Goal: Task Accomplishment & Management: Complete application form

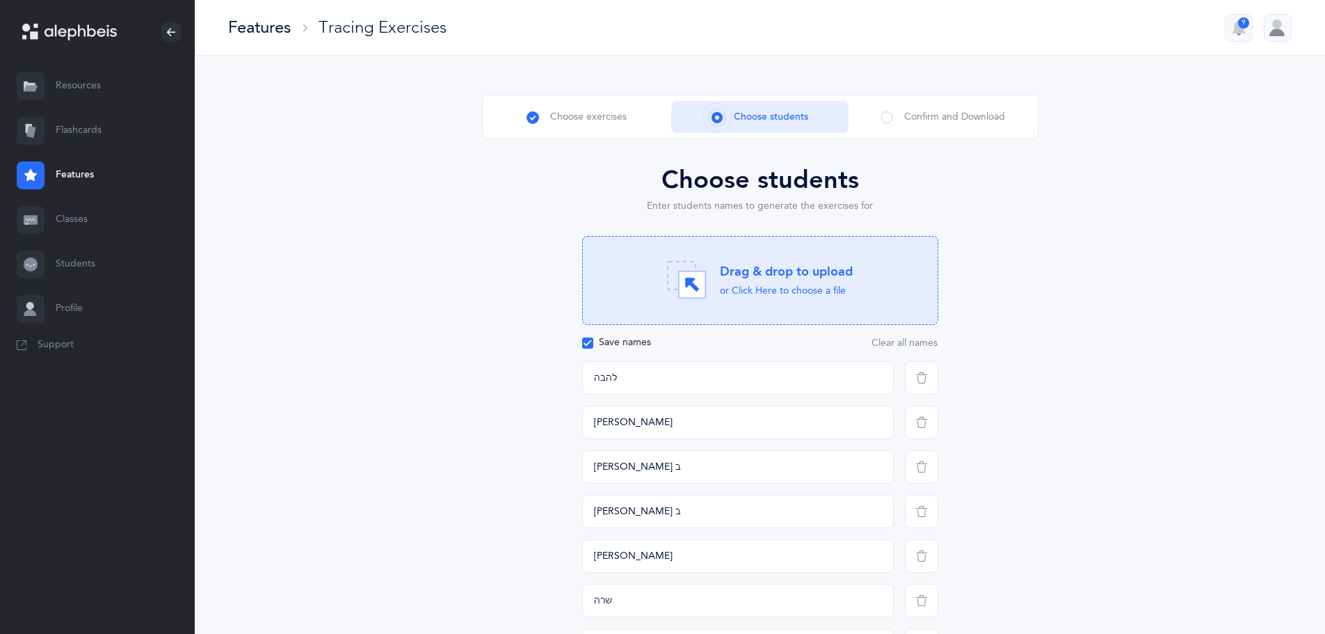
scroll to position [128, 0]
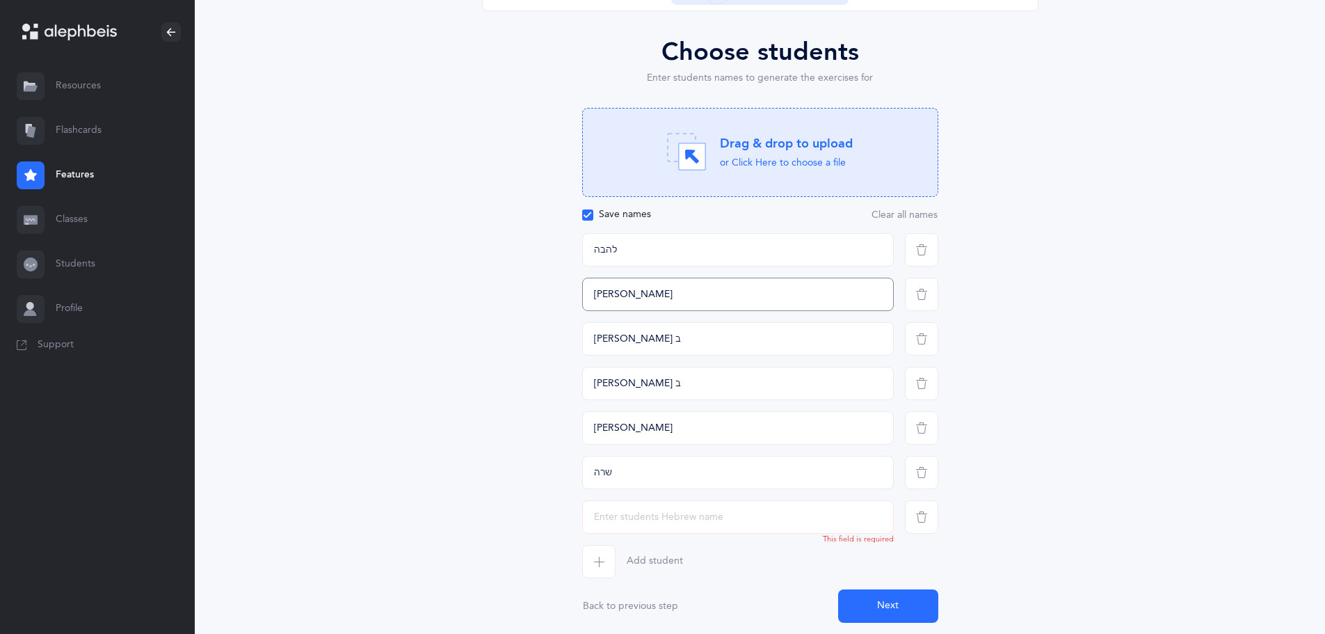
click at [668, 291] on input "[PERSON_NAME]" at bounding box center [738, 294] width 312 height 33
click at [652, 522] on input "text" at bounding box center [738, 516] width 312 height 33
click at [642, 523] on input "text" at bounding box center [738, 516] width 312 height 33
paste input "[PERSON_NAME]"
type input "[PERSON_NAME]"
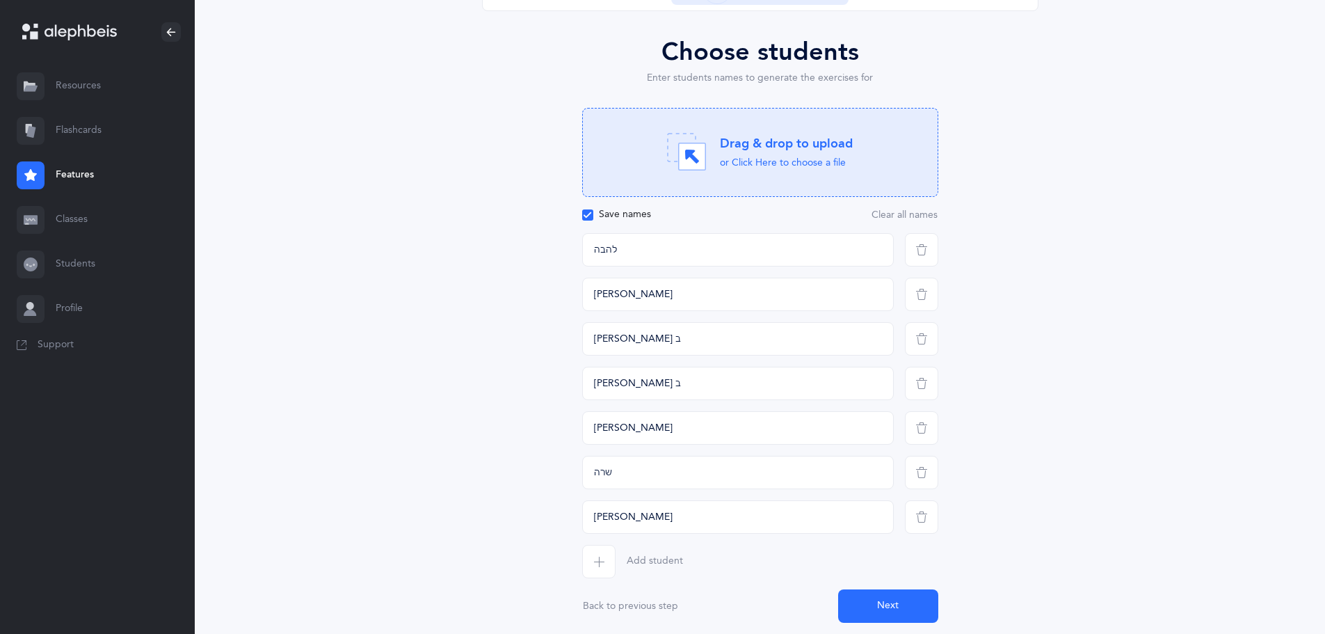
click at [598, 561] on icon "button" at bounding box center [598, 561] width 11 height 11
click at [628, 564] on input "text" at bounding box center [738, 561] width 312 height 33
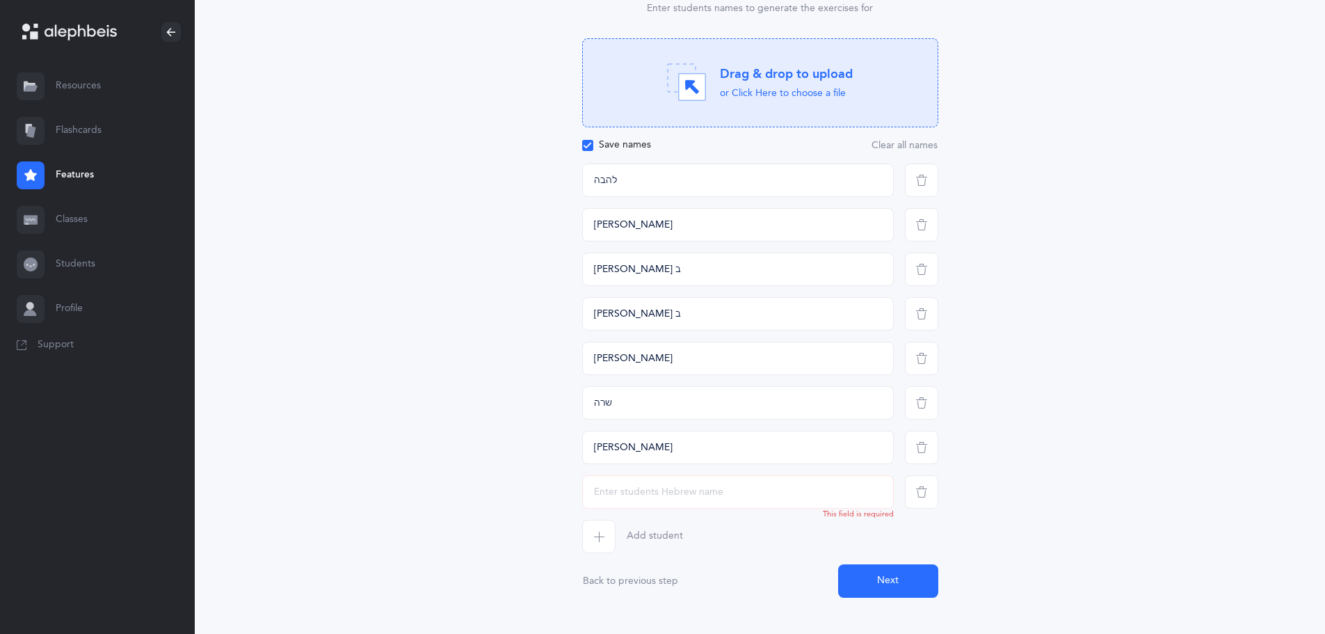
scroll to position [217, 0]
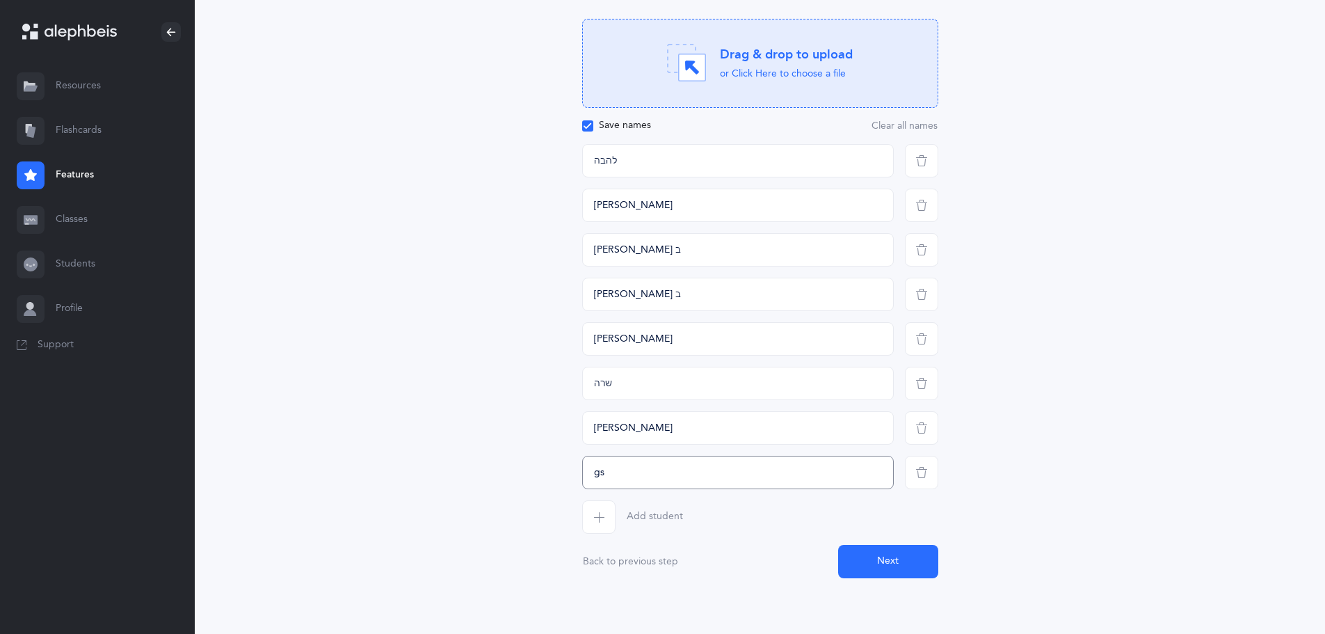
type input "g"
click at [608, 478] on input "text" at bounding box center [738, 472] width 312 height 33
type input "עדן"
click at [595, 508] on span "button" at bounding box center [598, 516] width 33 height 33
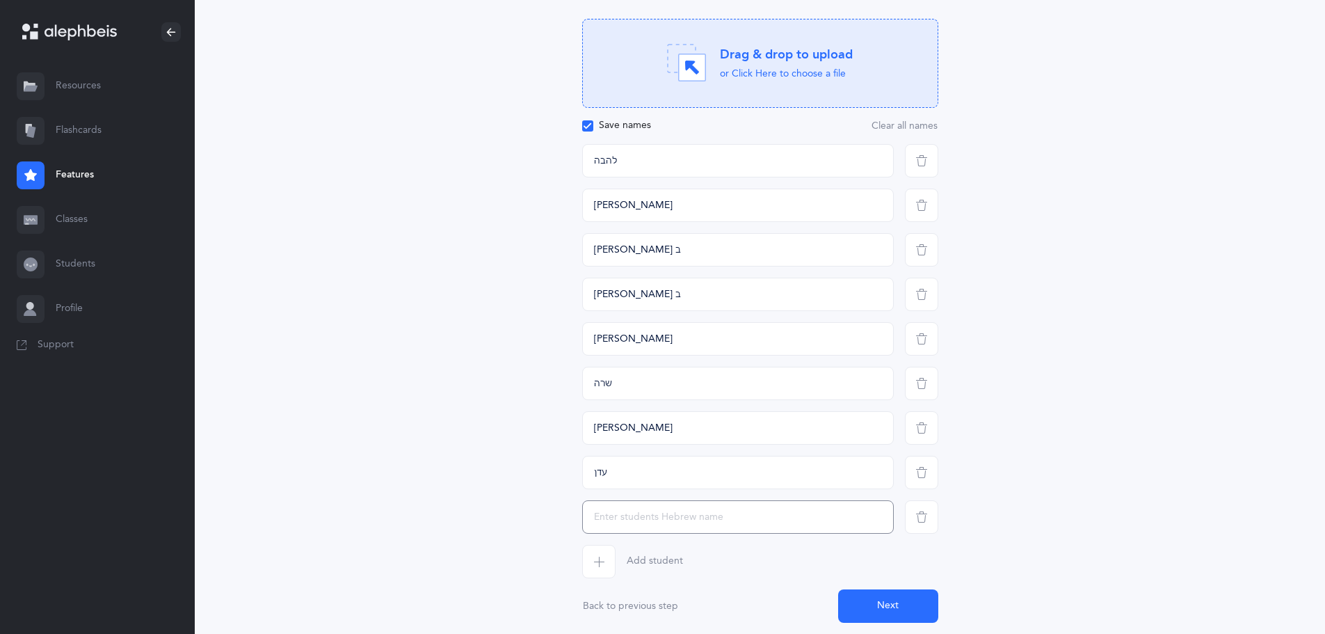
click at [600, 512] on input "text" at bounding box center [738, 516] width 312 height 33
type input "[PERSON_NAME]"
click at [596, 554] on span "button" at bounding box center [598, 561] width 33 height 33
click at [595, 563] on input "text" at bounding box center [738, 561] width 312 height 33
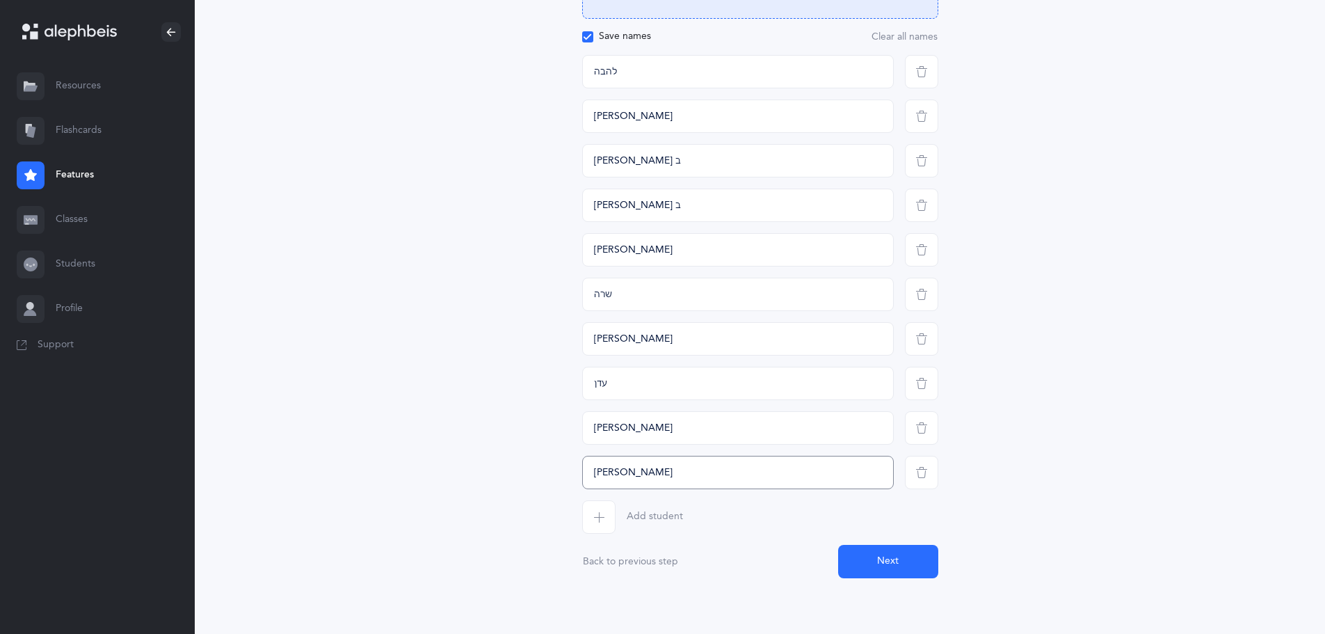
type input "[PERSON_NAME]"
click at [599, 520] on icon "button" at bounding box center [598, 516] width 11 height 11
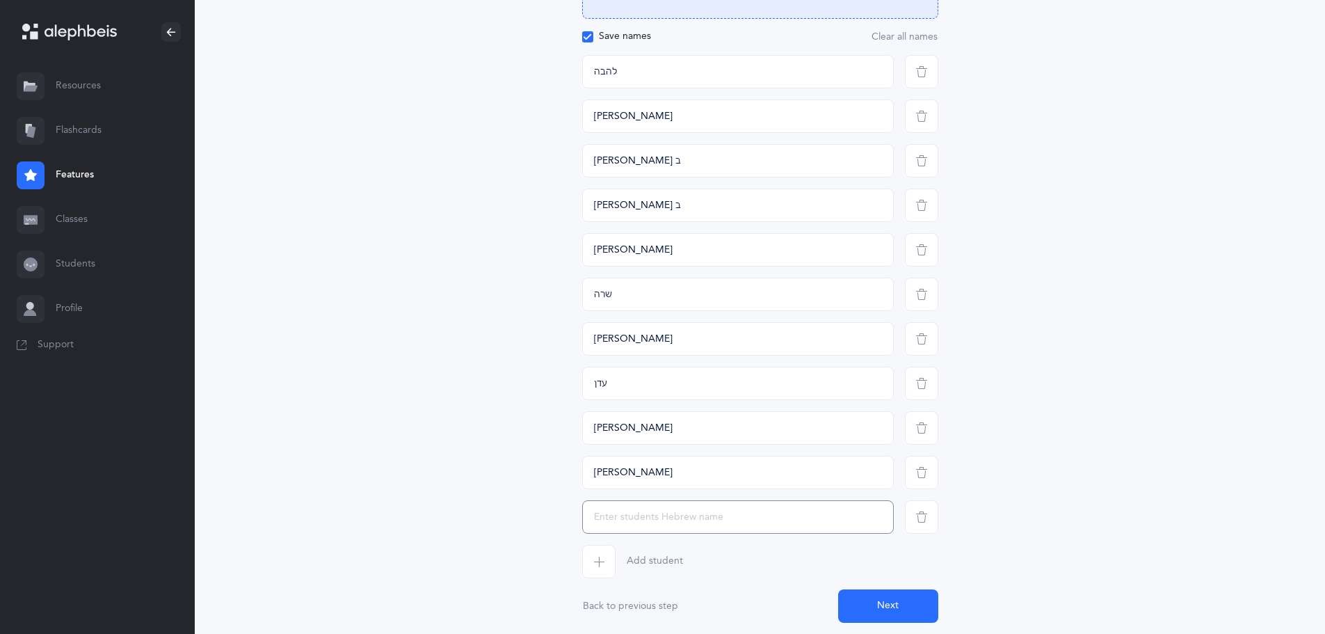
click at [600, 520] on input "text" at bounding box center [738, 516] width 312 height 33
type input "[PERSON_NAME]"
click at [611, 553] on span "button" at bounding box center [598, 561] width 33 height 33
click at [612, 556] on input "text" at bounding box center [738, 561] width 312 height 33
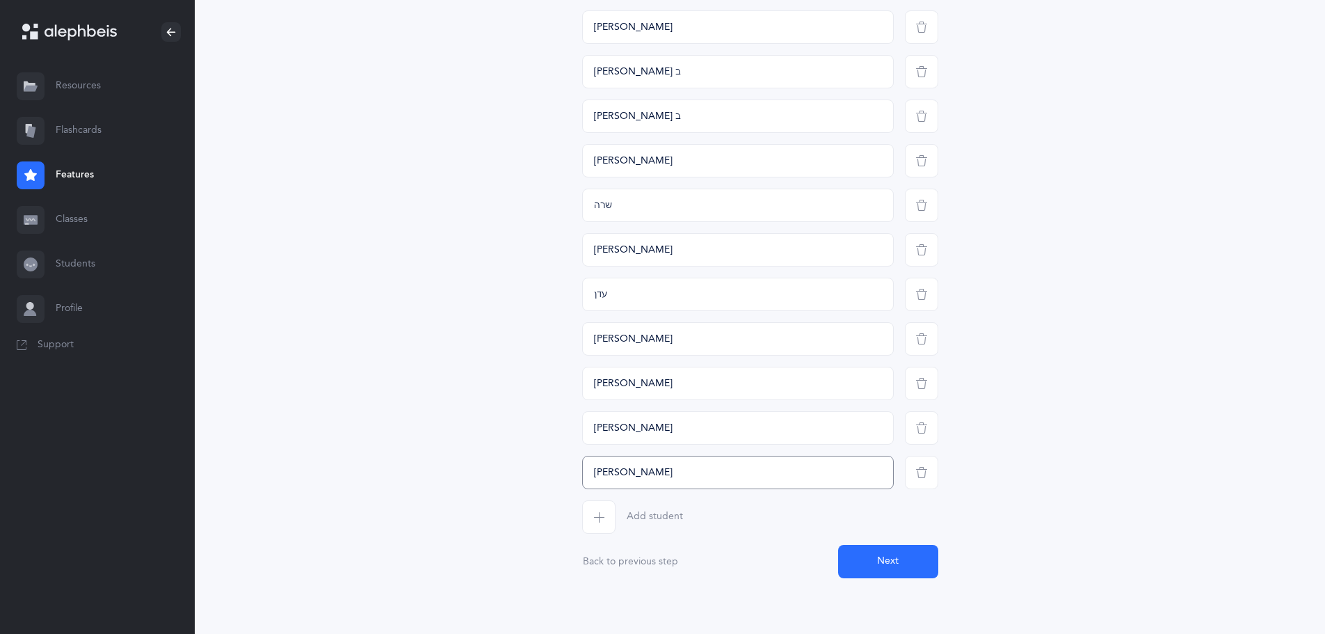
type input "עמליה"
click at [608, 510] on span "button" at bounding box center [598, 516] width 33 height 33
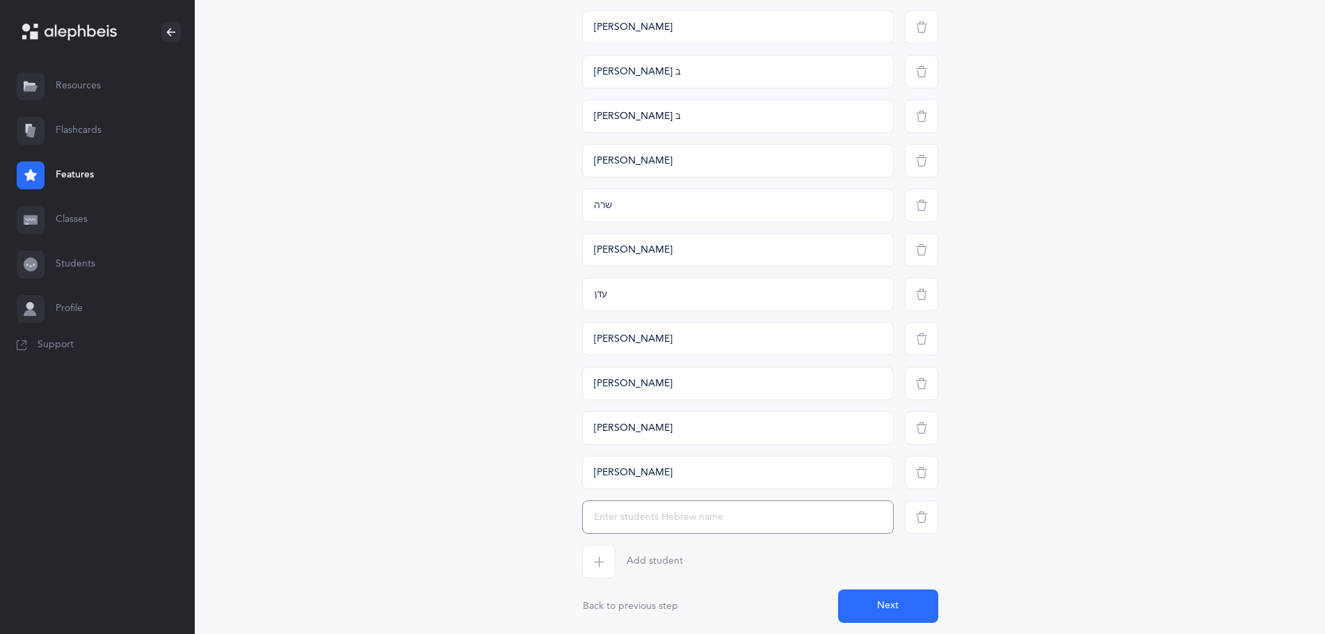
click at [606, 526] on input "text" at bounding box center [738, 516] width 312 height 33
type input "עמיאל"
click at [602, 559] on icon "button" at bounding box center [598, 561] width 11 height 11
click at [602, 561] on input "text" at bounding box center [738, 561] width 312 height 33
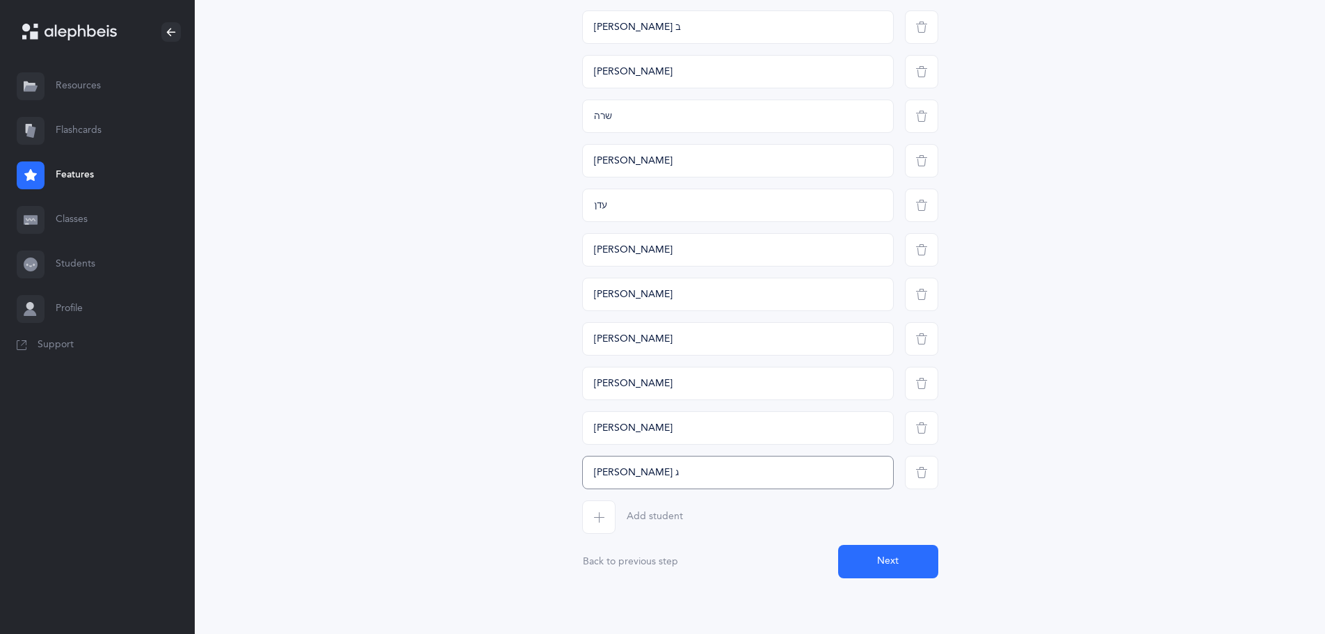
type input "נועם ג"
click at [593, 525] on span "button" at bounding box center [598, 516] width 33 height 33
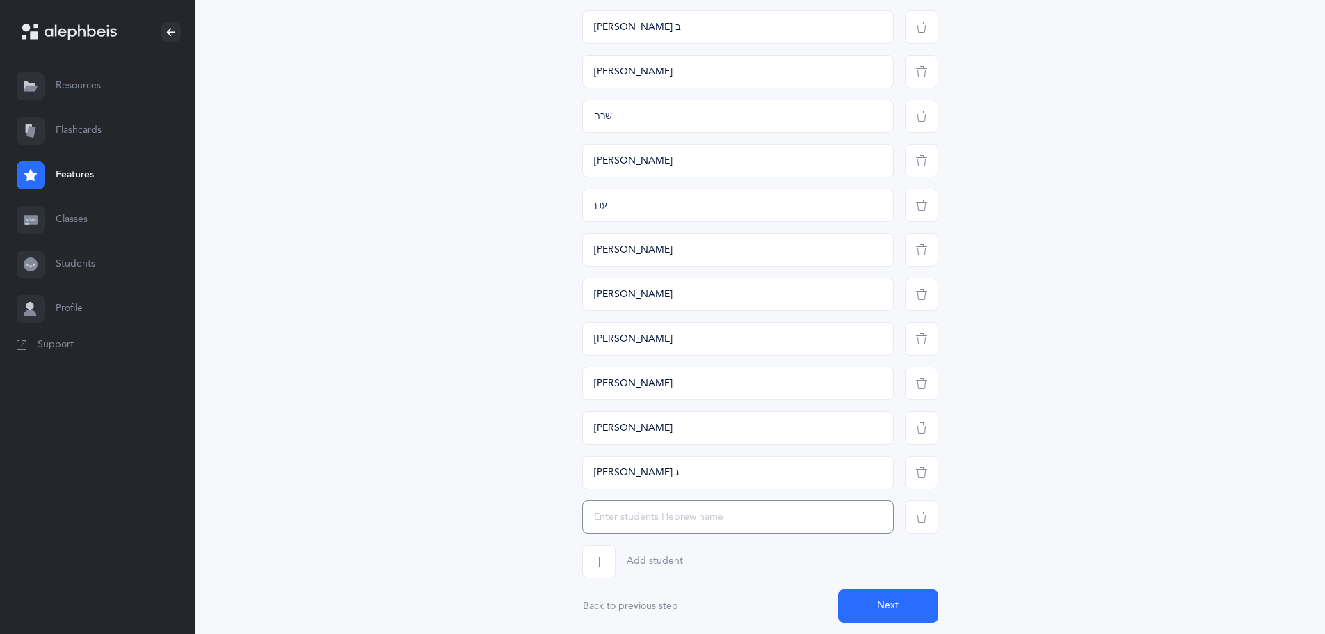
click at [605, 527] on input "text" at bounding box center [738, 516] width 312 height 33
type input "ריבה"
click at [595, 556] on icon "button" at bounding box center [598, 561] width 11 height 11
click at [602, 559] on input "text" at bounding box center [738, 561] width 312 height 33
type input "אליענה ה"
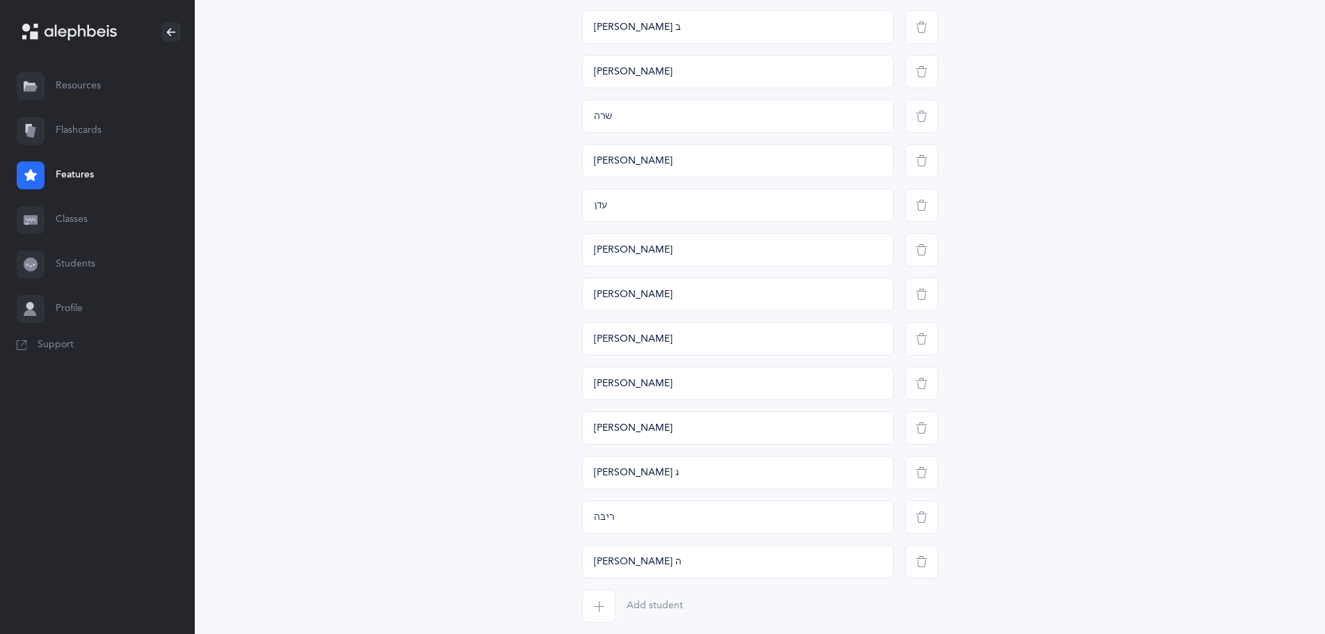
click at [590, 612] on span "button" at bounding box center [598, 605] width 33 height 33
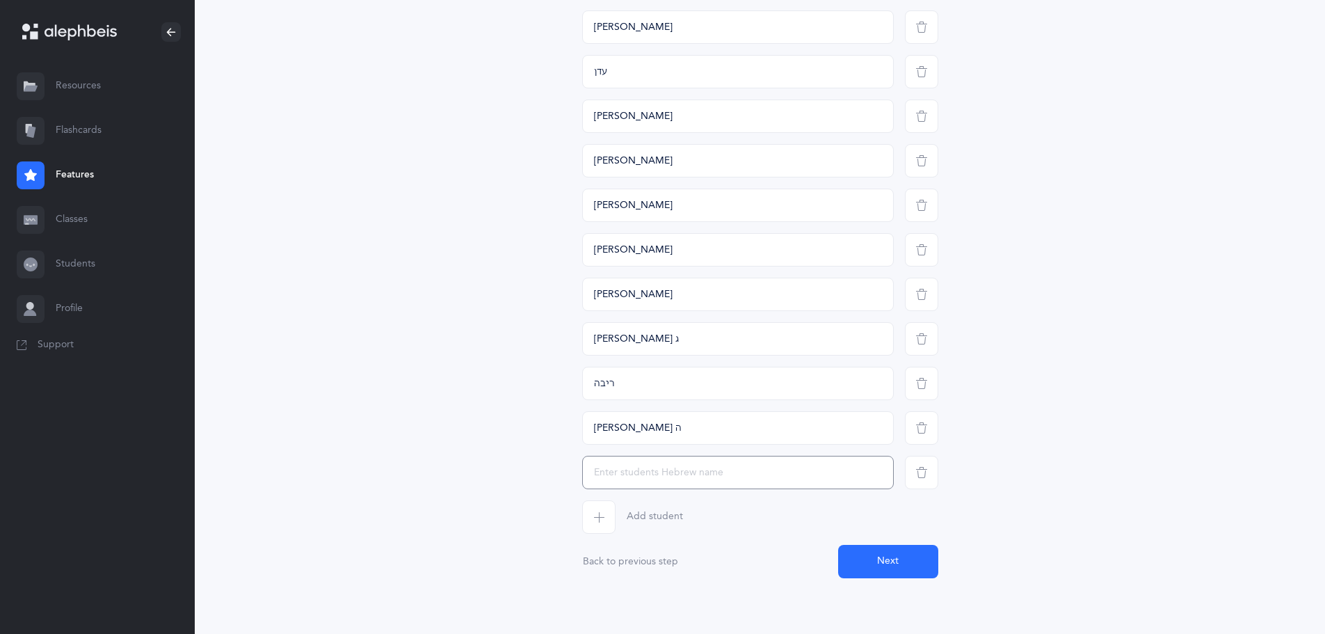
click at [598, 477] on input "text" at bounding box center [738, 472] width 312 height 33
type input "דניאלה"
click at [593, 524] on span "button" at bounding box center [598, 516] width 33 height 33
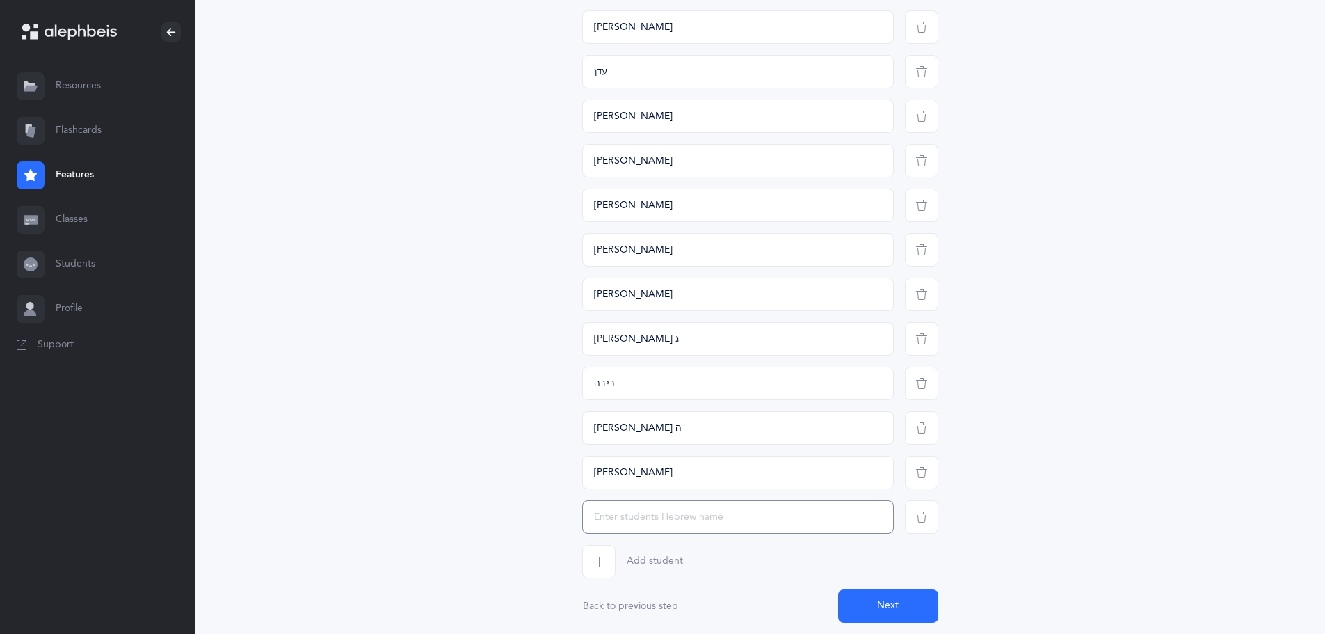
click at [599, 518] on input "text" at bounding box center [738, 516] width 312 height 33
type input "עטה"
click at [593, 549] on span "button" at bounding box center [598, 561] width 33 height 33
click at [593, 554] on input "text" at bounding box center [738, 561] width 312 height 33
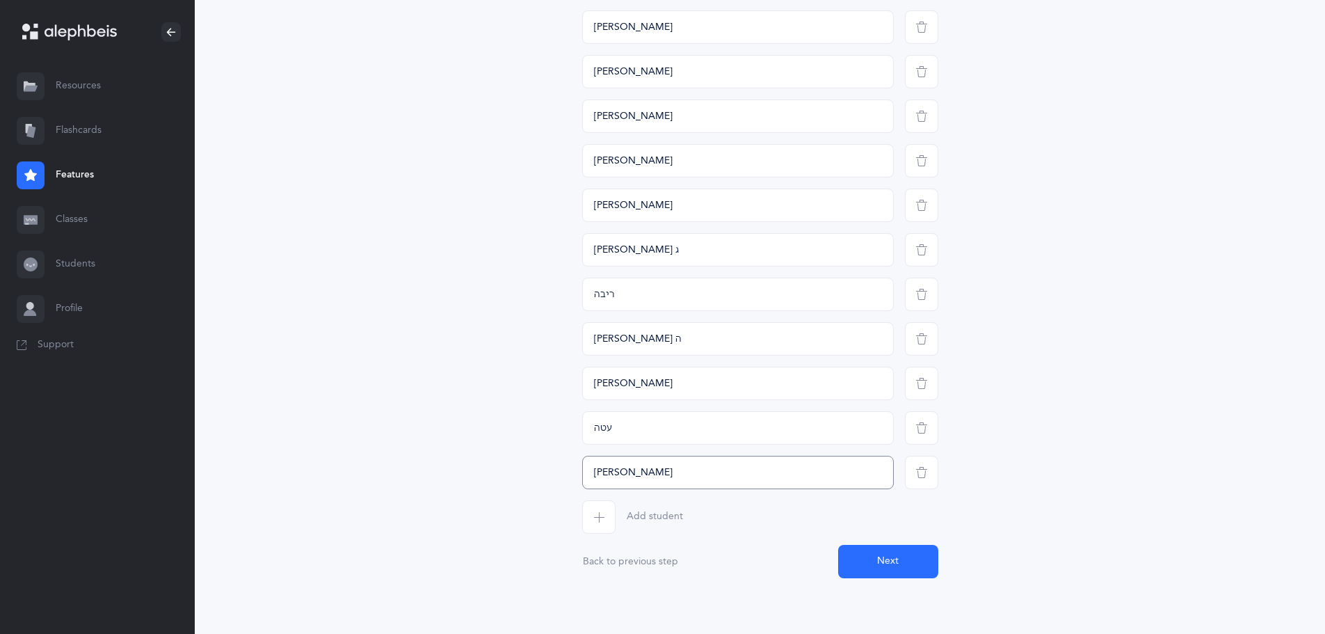
type input "[PERSON_NAME]"
click at [580, 517] on div "Add student" at bounding box center [760, 516] width 367 height 33
click at [587, 519] on span "button" at bounding box center [598, 516] width 33 height 33
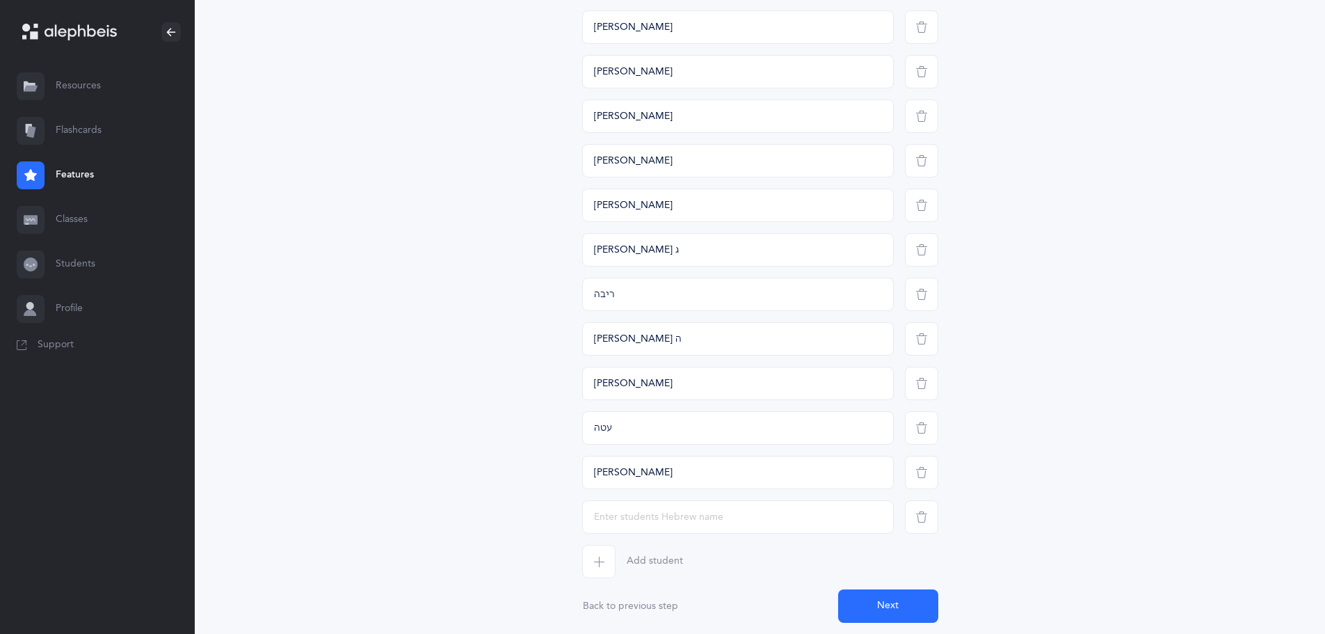
scroll to position [751, 0]
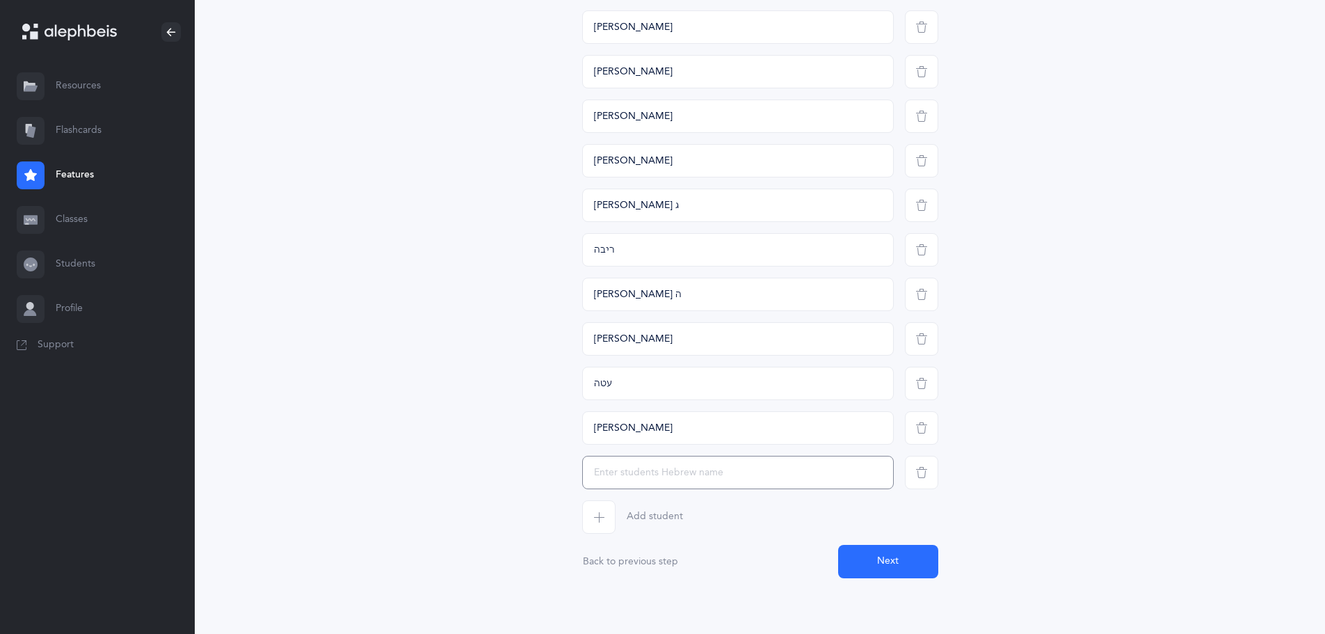
click at [602, 478] on input "text" at bounding box center [738, 472] width 312 height 33
type input "ישראל"
click at [616, 513] on button "Add student" at bounding box center [632, 516] width 101 height 33
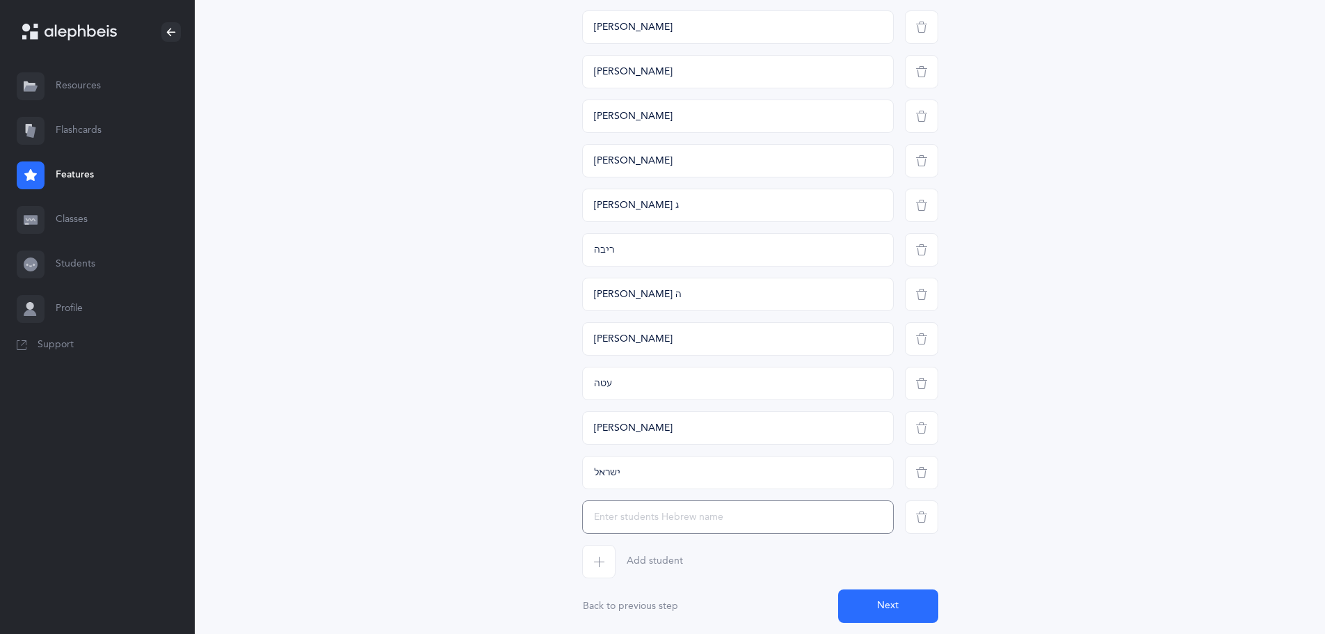
click at [611, 513] on input "text" at bounding box center [738, 516] width 312 height 33
type input "[PERSON_NAME]"
click at [604, 557] on icon "button" at bounding box center [598, 561] width 11 height 11
click at [604, 559] on input "text" at bounding box center [738, 561] width 312 height 33
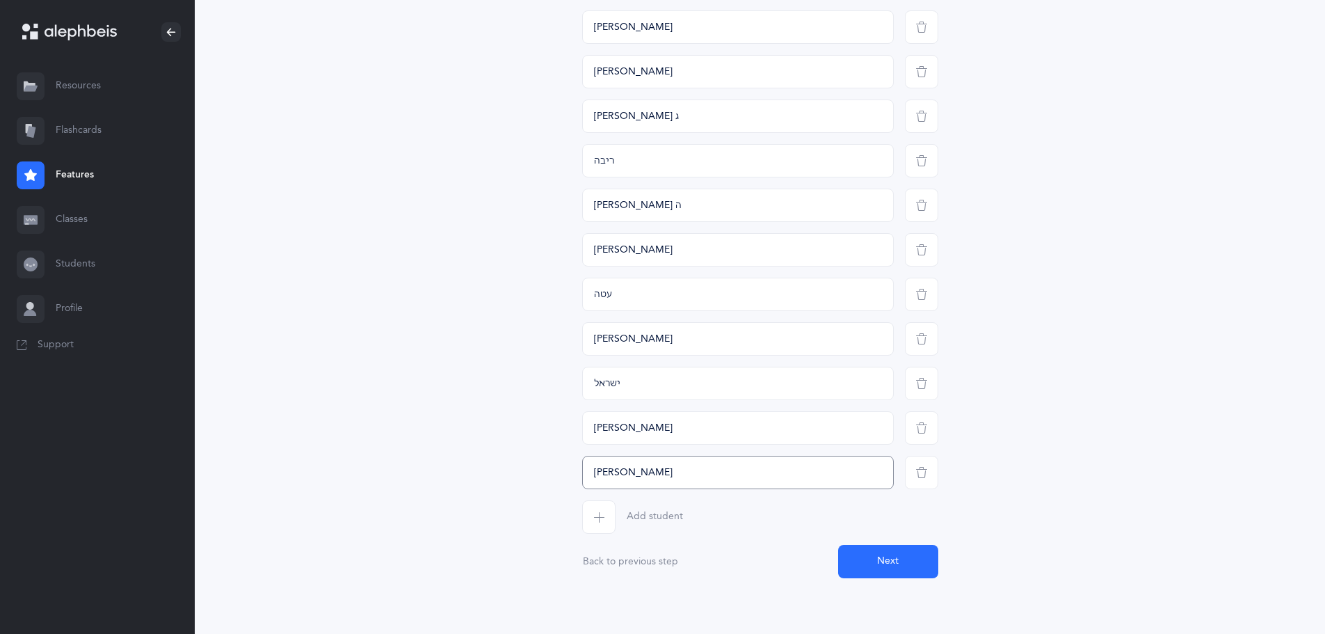
type input "[PERSON_NAME]"
click at [585, 522] on span "button" at bounding box center [598, 516] width 33 height 33
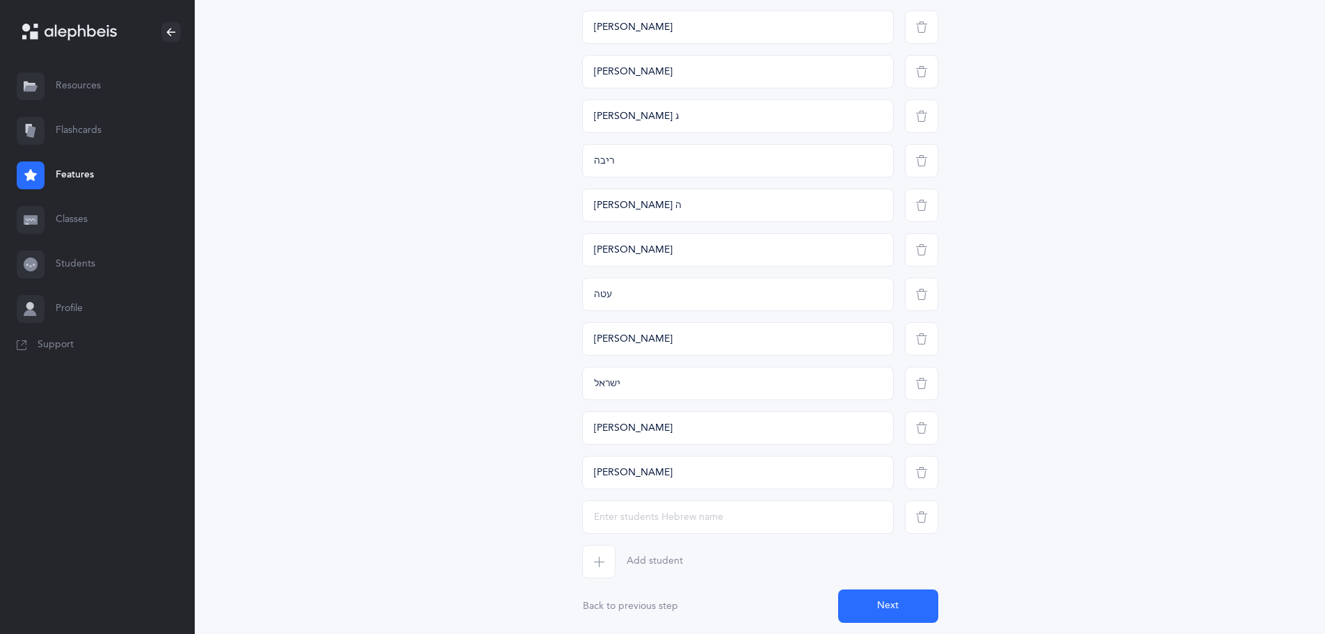
scroll to position [885, 0]
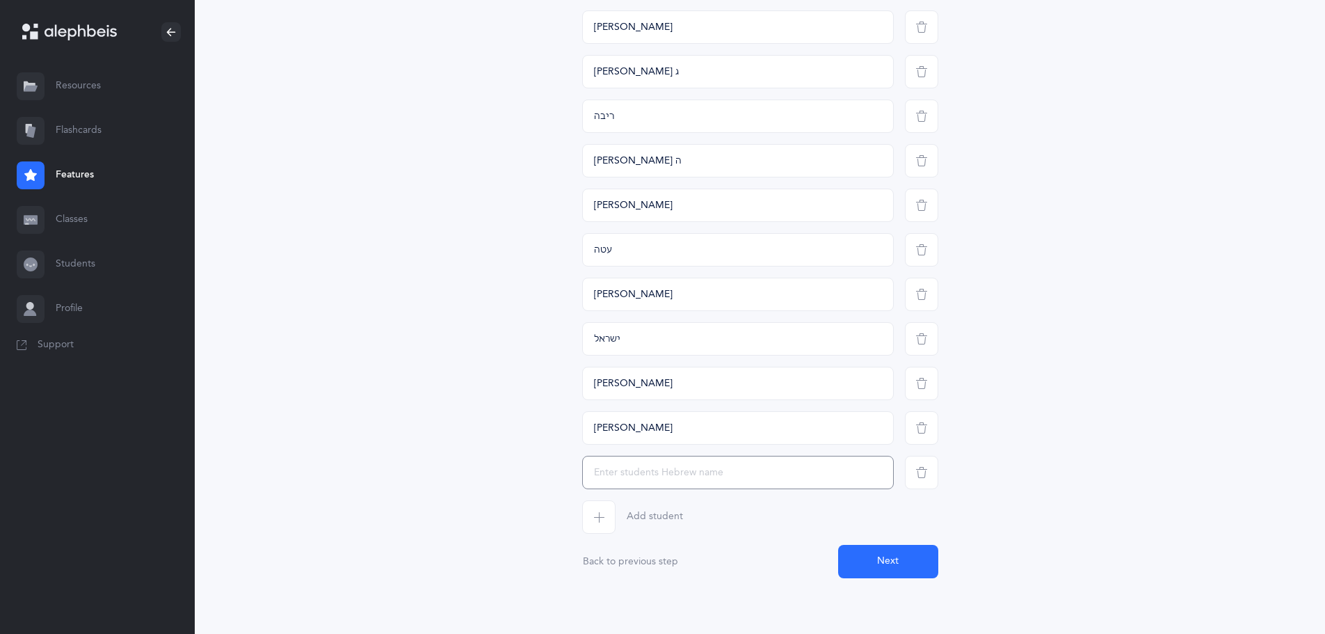
click at [592, 486] on input "text" at bounding box center [738, 472] width 312 height 33
click at [604, 470] on input "text" at bounding box center [738, 472] width 312 height 33
type input "שמואל"
click at [596, 510] on span "button" at bounding box center [598, 516] width 33 height 33
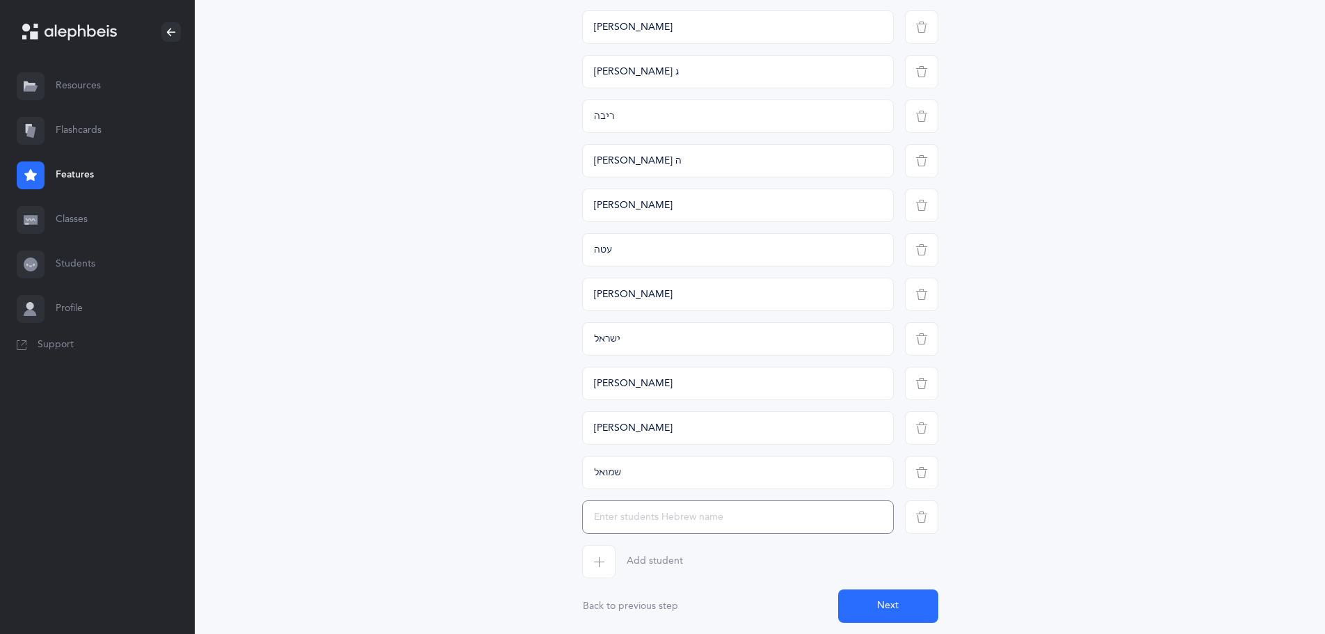
click at [602, 517] on input "text" at bounding box center [738, 516] width 312 height 33
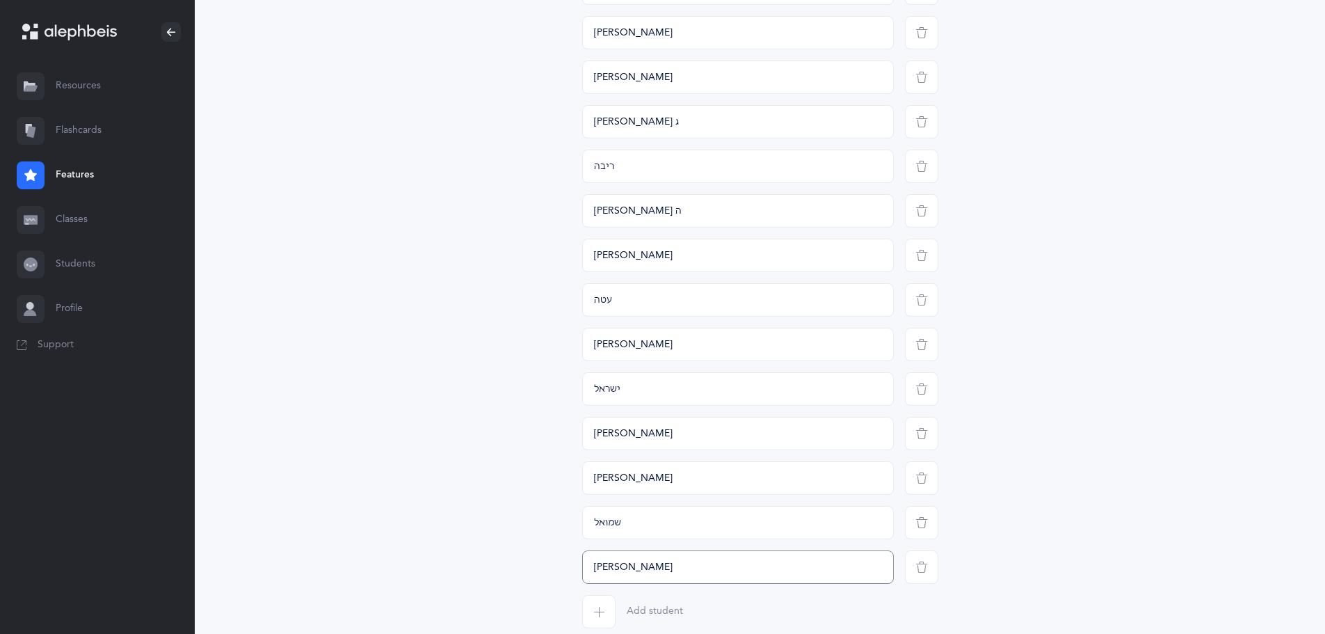
scroll to position [929, 0]
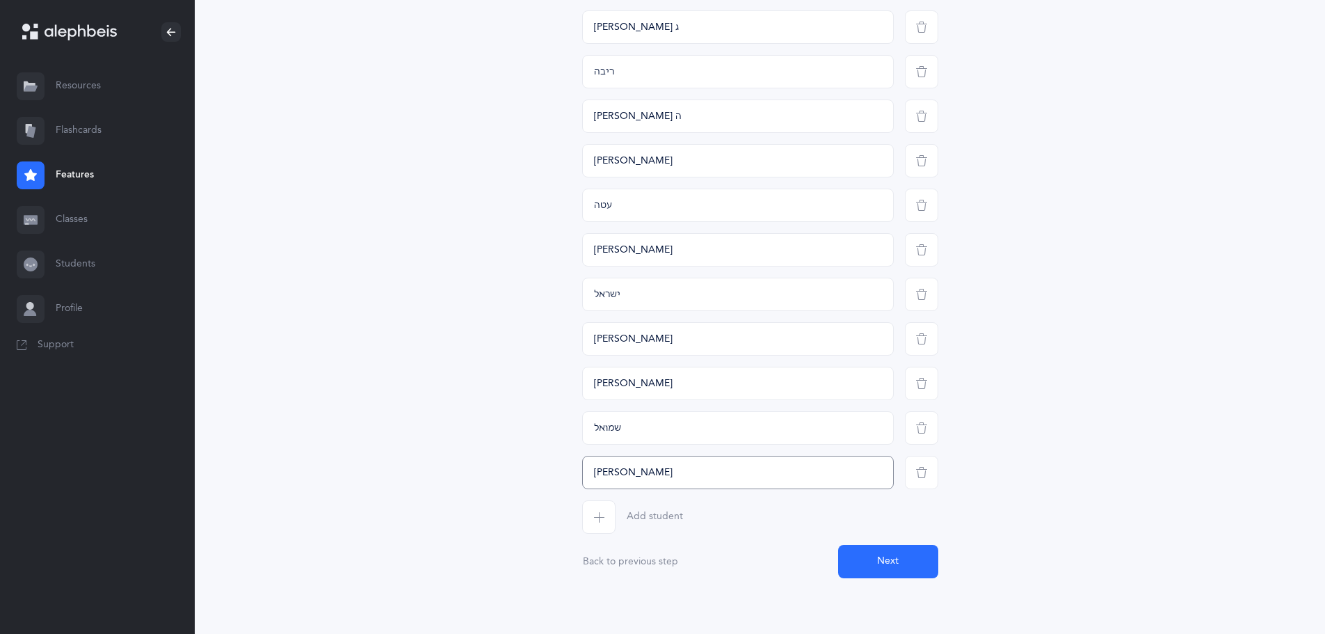
type input "[PERSON_NAME]"
click at [869, 552] on button "Next" at bounding box center [888, 561] width 100 height 33
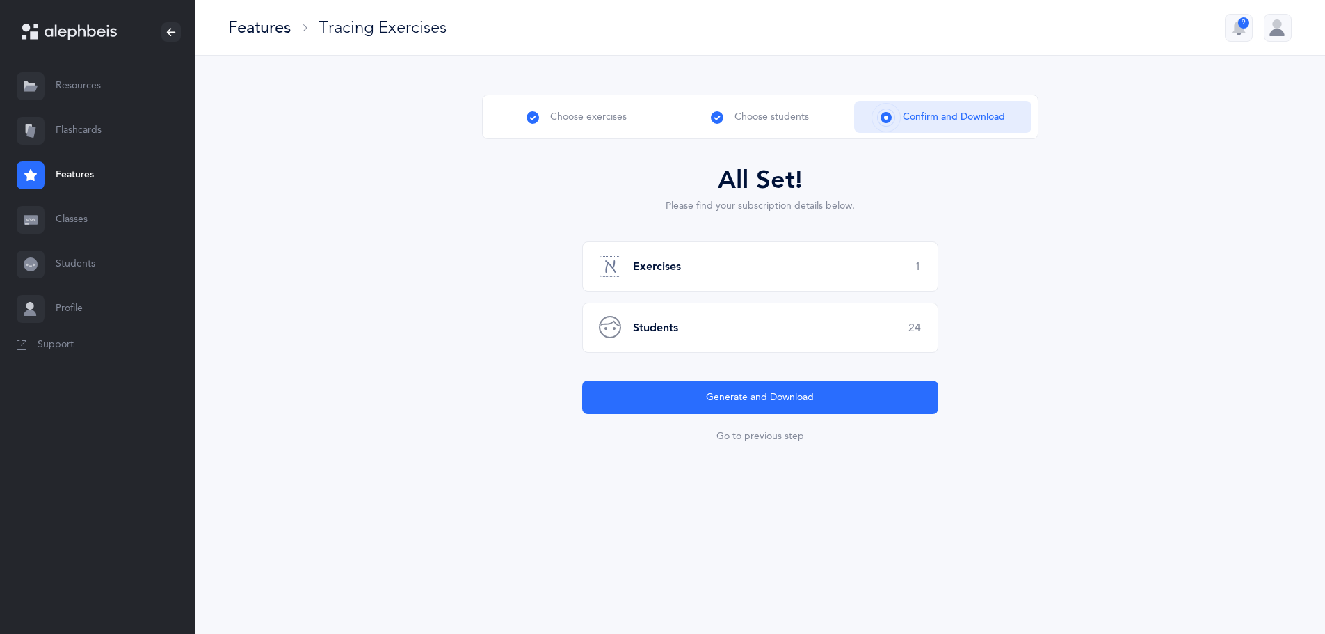
scroll to position [0, 0]
click at [692, 268] on div "Exercises 1" at bounding box center [765, 266] width 356 height 50
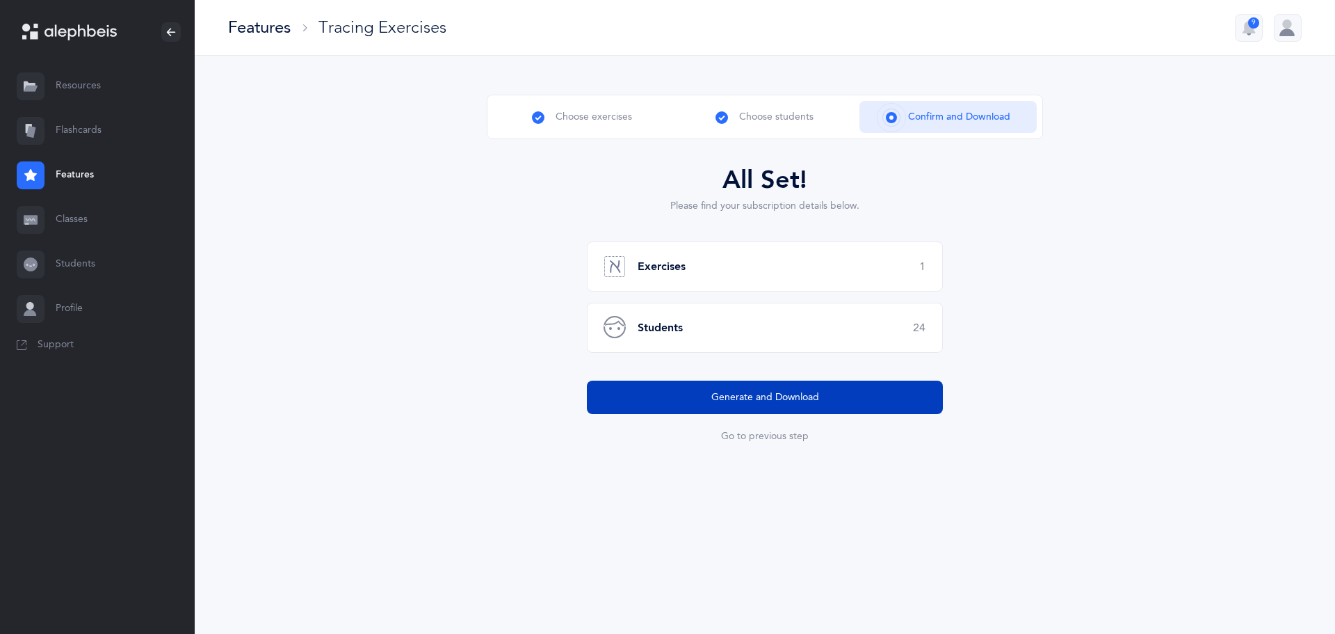
click at [702, 399] on button "Generate and Download" at bounding box center [765, 396] width 356 height 33
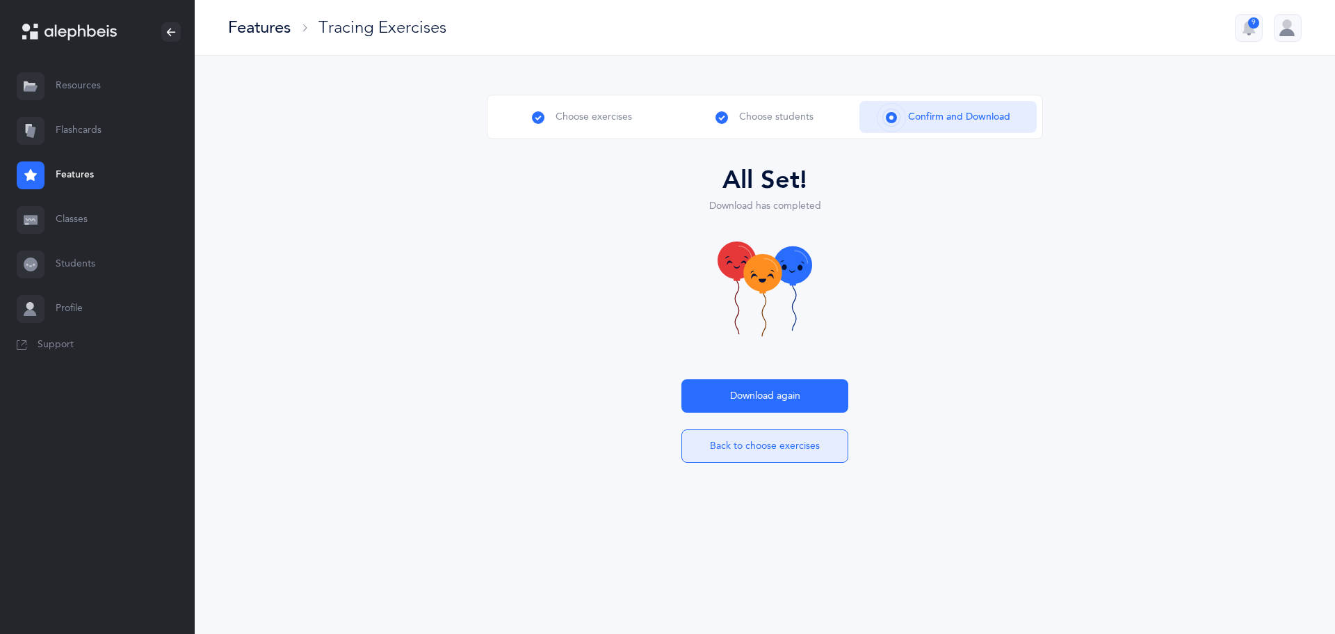
click at [786, 444] on button "Back to choose exercises" at bounding box center [765, 445] width 167 height 33
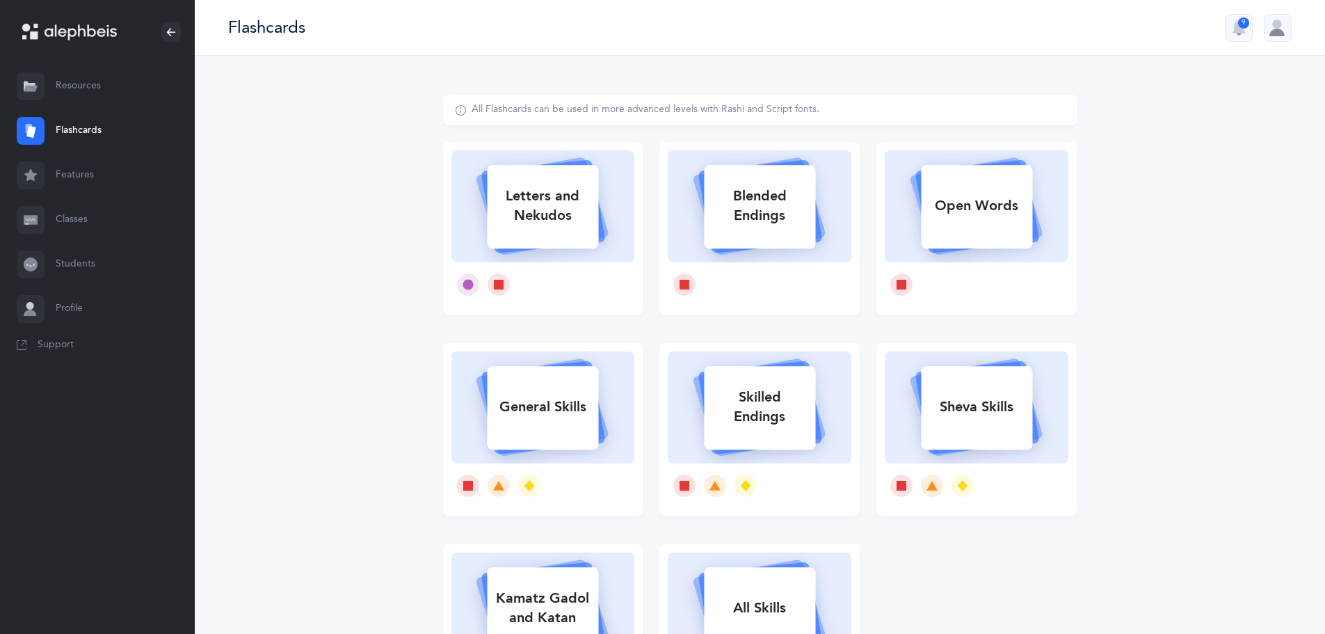
click at [79, 182] on link "Features" at bounding box center [97, 175] width 195 height 45
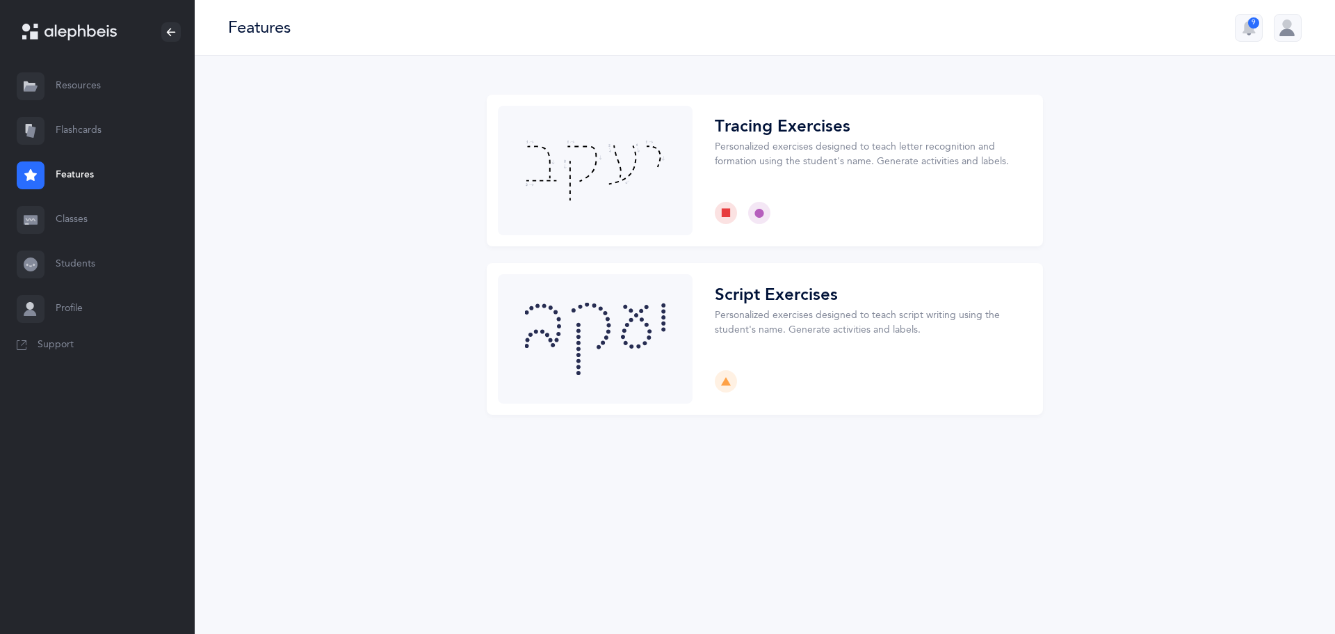
click at [66, 264] on link "Students" at bounding box center [97, 264] width 195 height 45
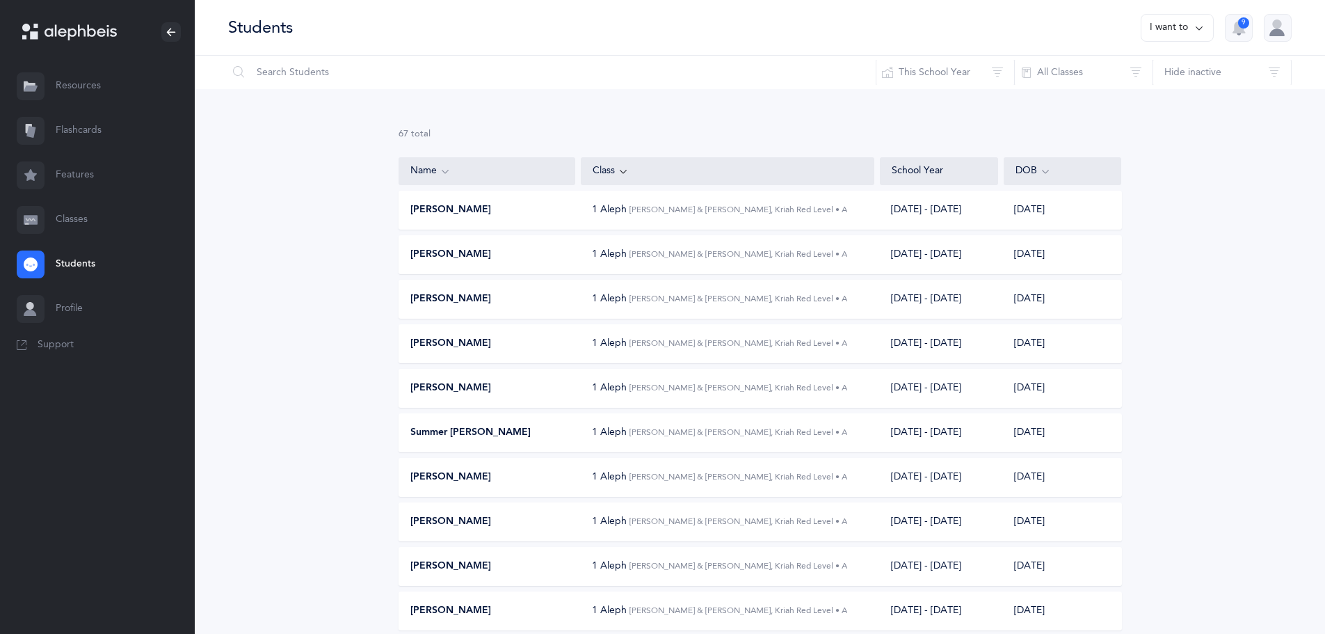
click at [83, 219] on link "Classes" at bounding box center [97, 220] width 195 height 45
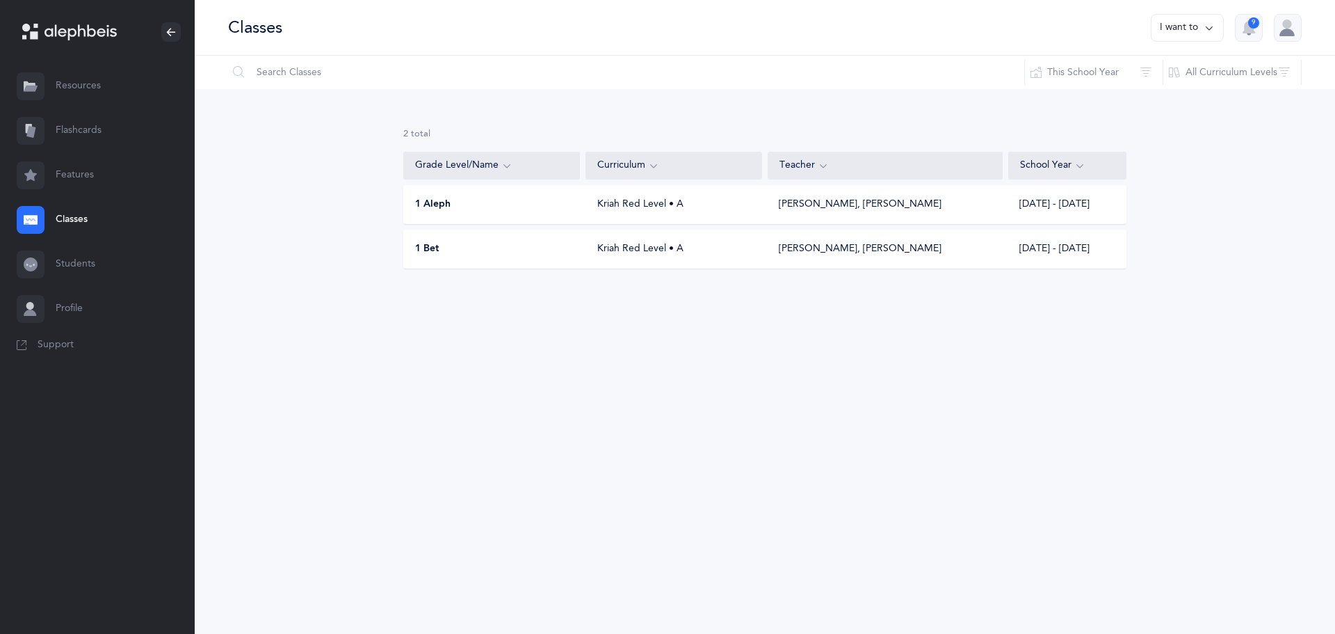
click at [70, 179] on link "Features" at bounding box center [97, 175] width 195 height 45
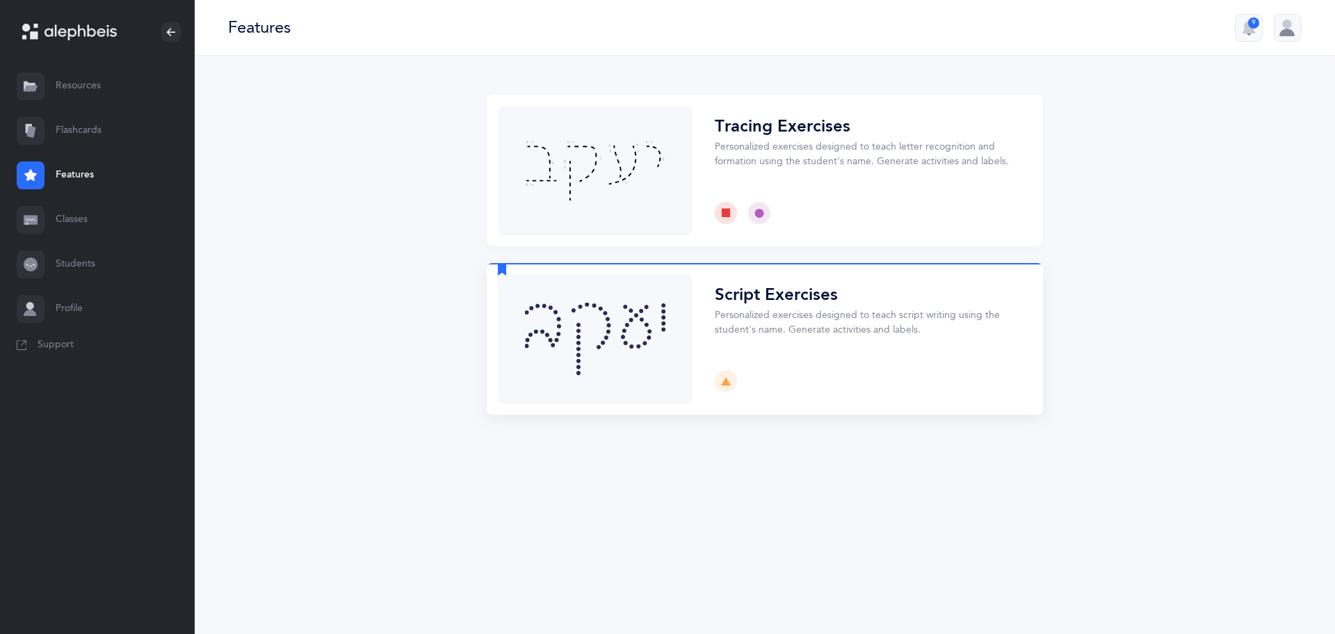
click at [797, 334] on button "Choose" at bounding box center [765, 339] width 556 height 152
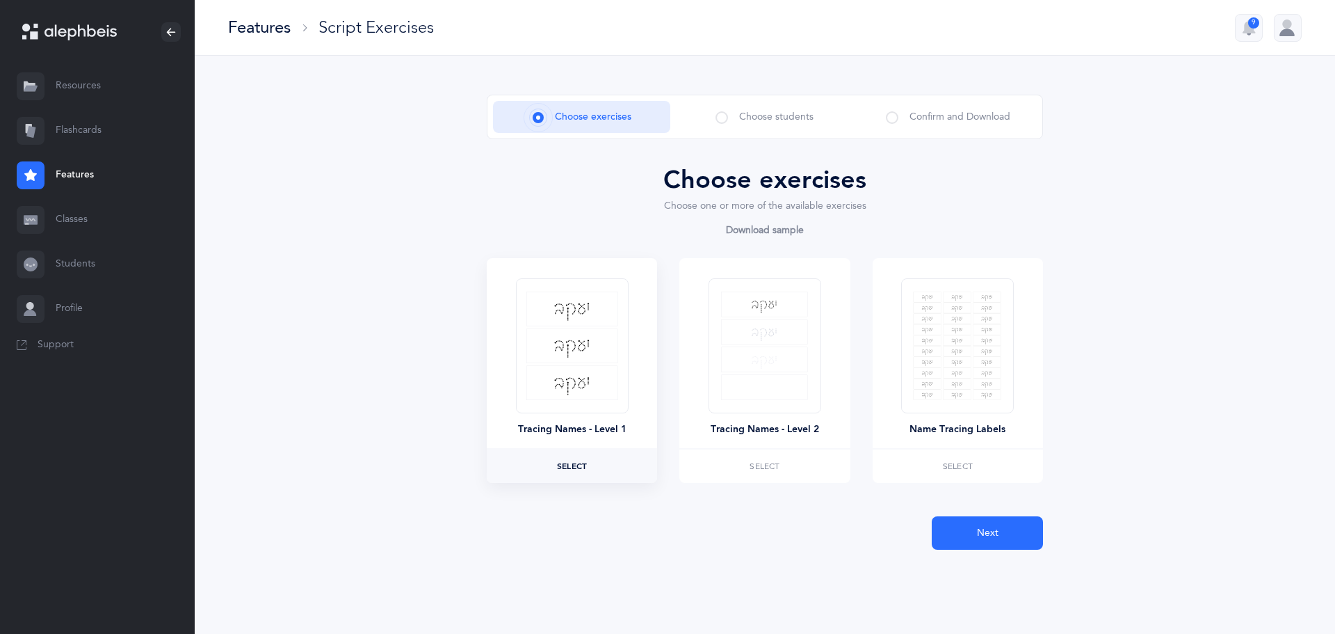
click at [568, 465] on span "Select" at bounding box center [572, 466] width 30 height 8
click at [975, 527] on button "Next" at bounding box center [987, 532] width 111 height 33
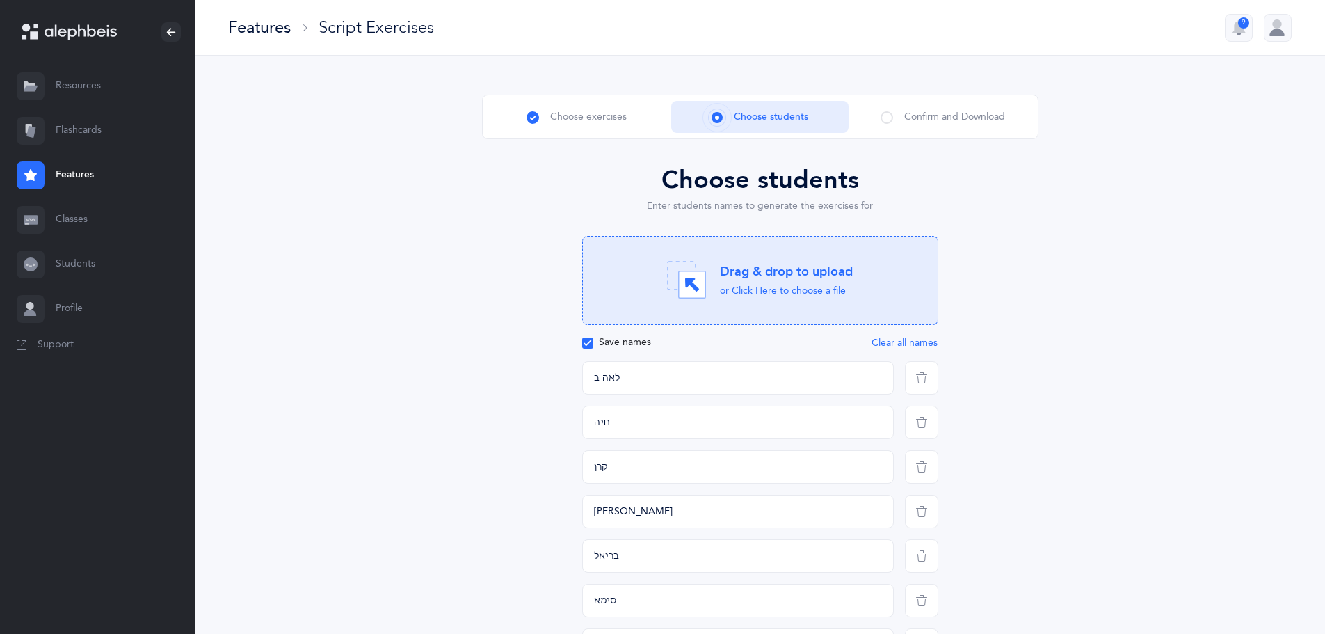
click at [889, 344] on button "Clear all names" at bounding box center [904, 342] width 67 height 11
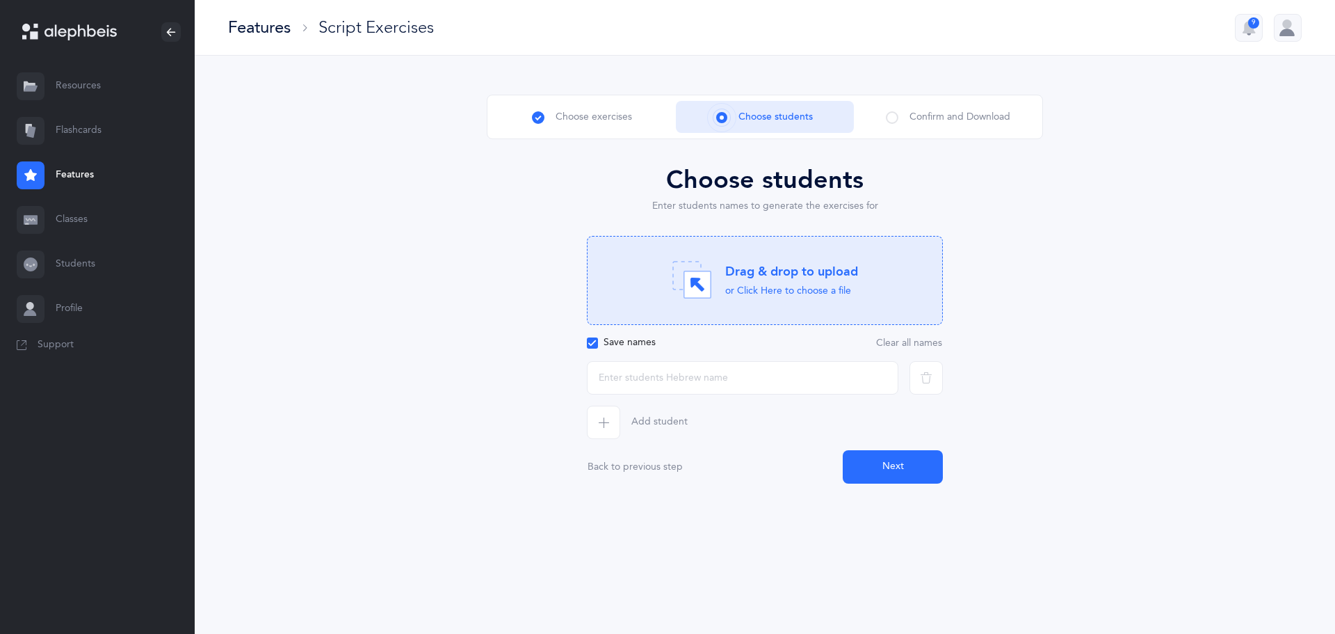
click at [72, 221] on link "Classes" at bounding box center [97, 220] width 195 height 45
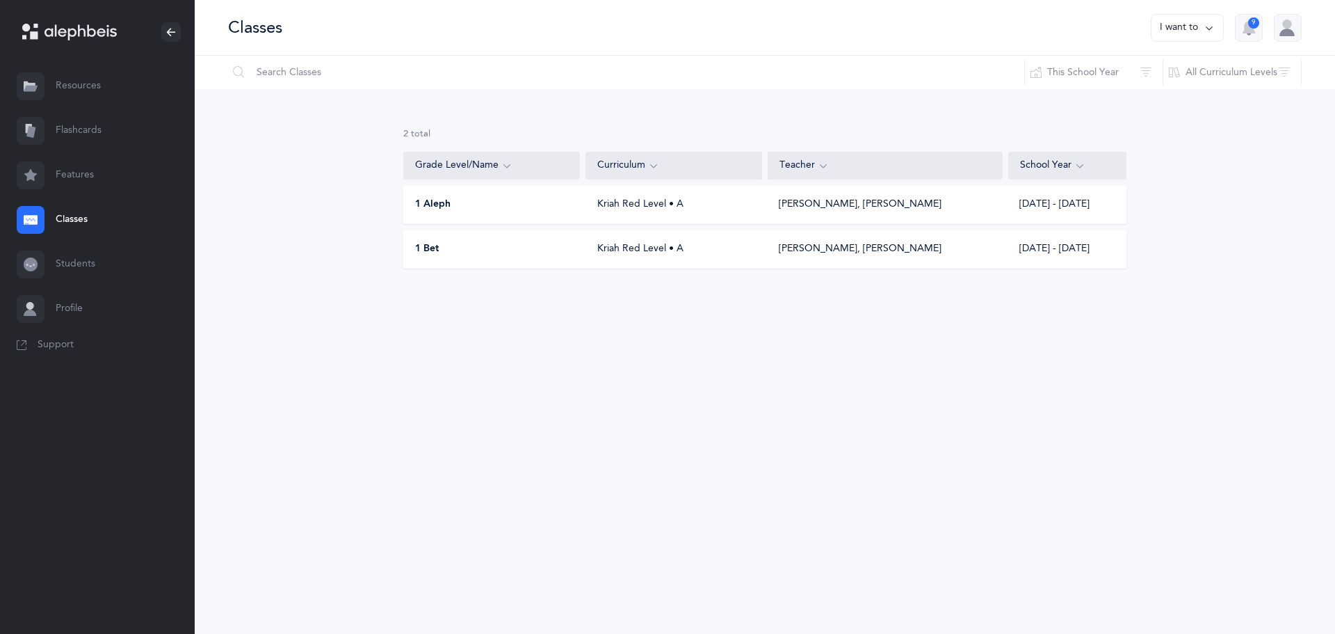
click at [496, 246] on div "1 Bet" at bounding box center [492, 249] width 177 height 14
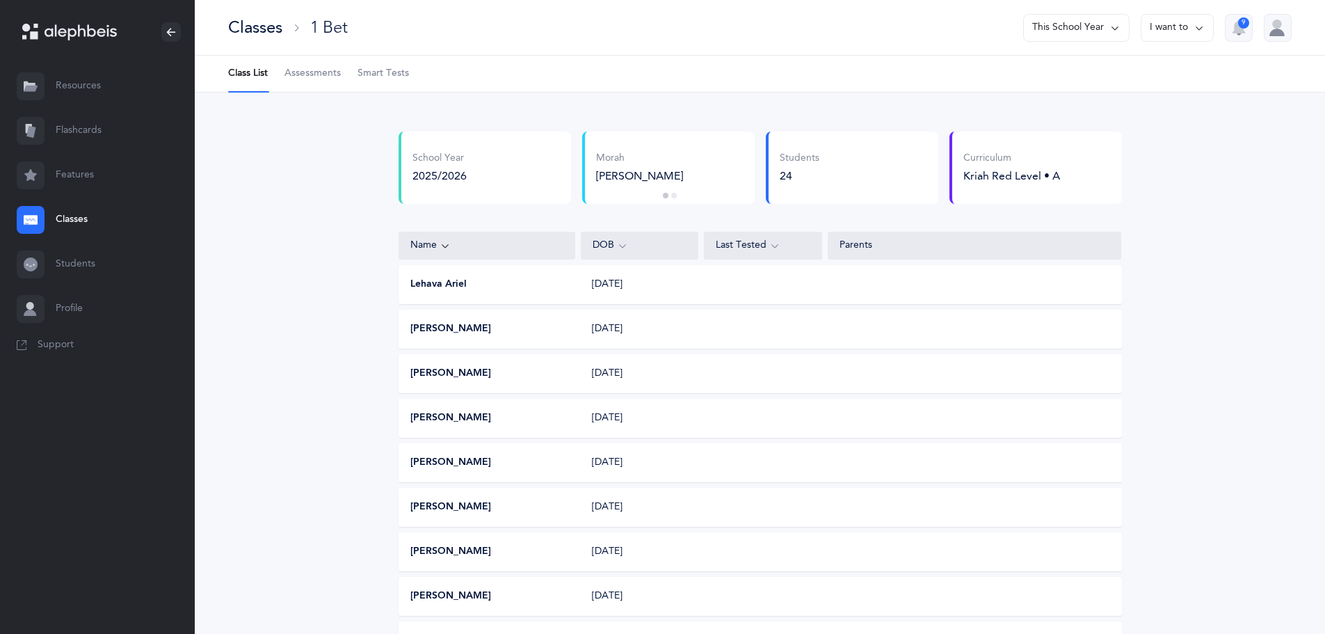
click at [65, 172] on link "Features" at bounding box center [97, 175] width 195 height 45
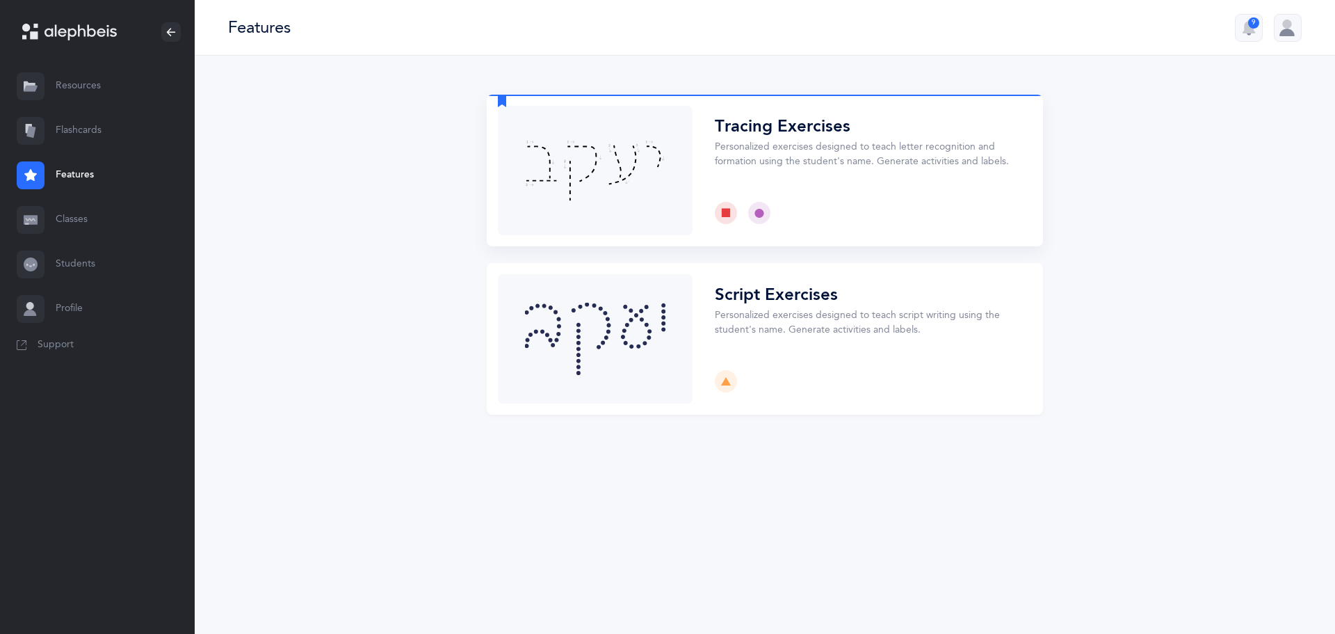
click at [625, 213] on button "Choose" at bounding box center [765, 171] width 556 height 152
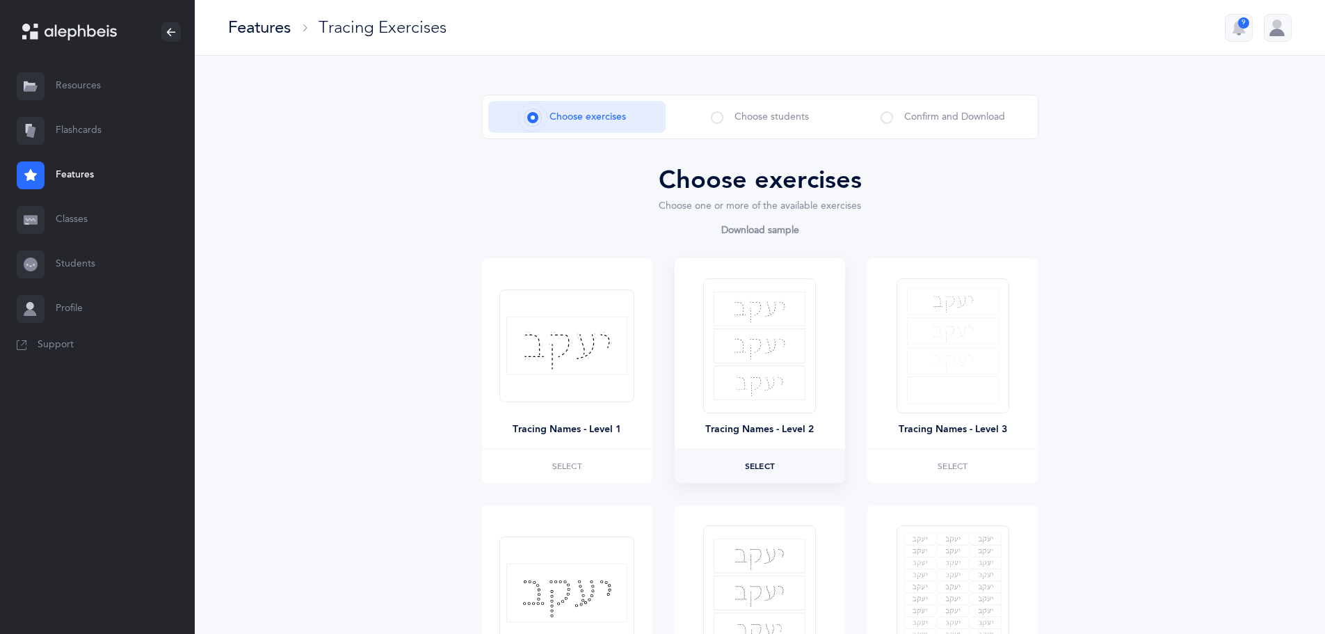
click at [748, 466] on span "Select" at bounding box center [760, 466] width 30 height 8
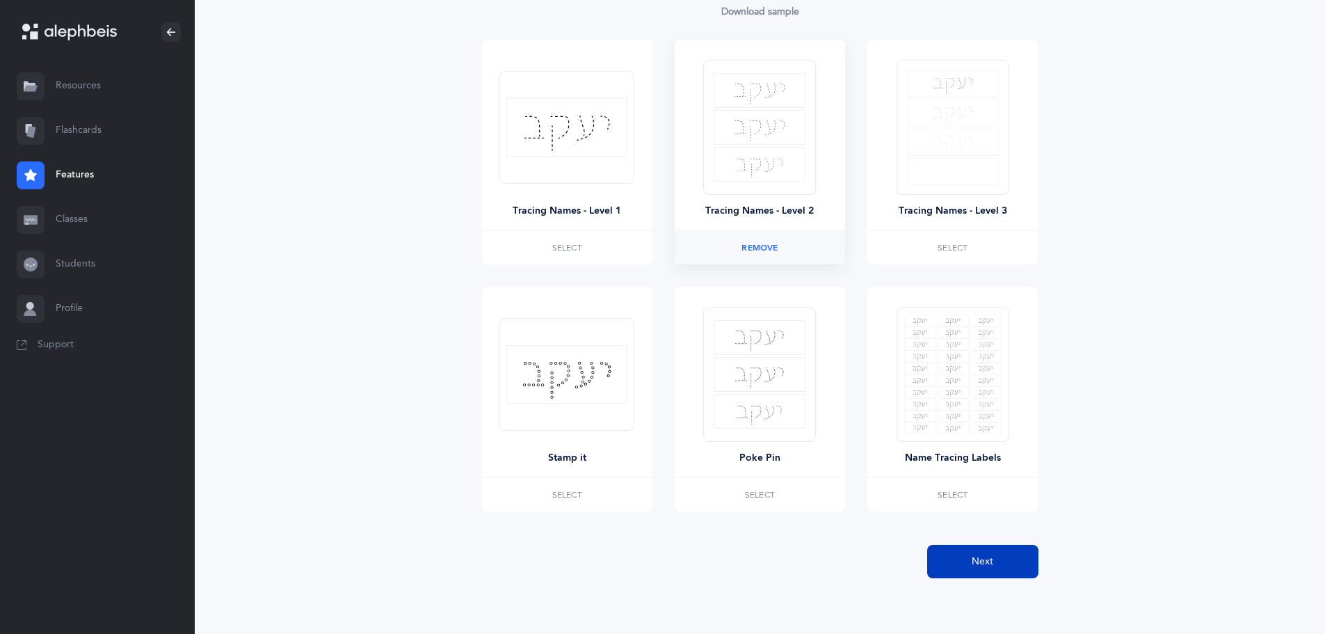
click at [963, 561] on button "Next" at bounding box center [982, 561] width 111 height 33
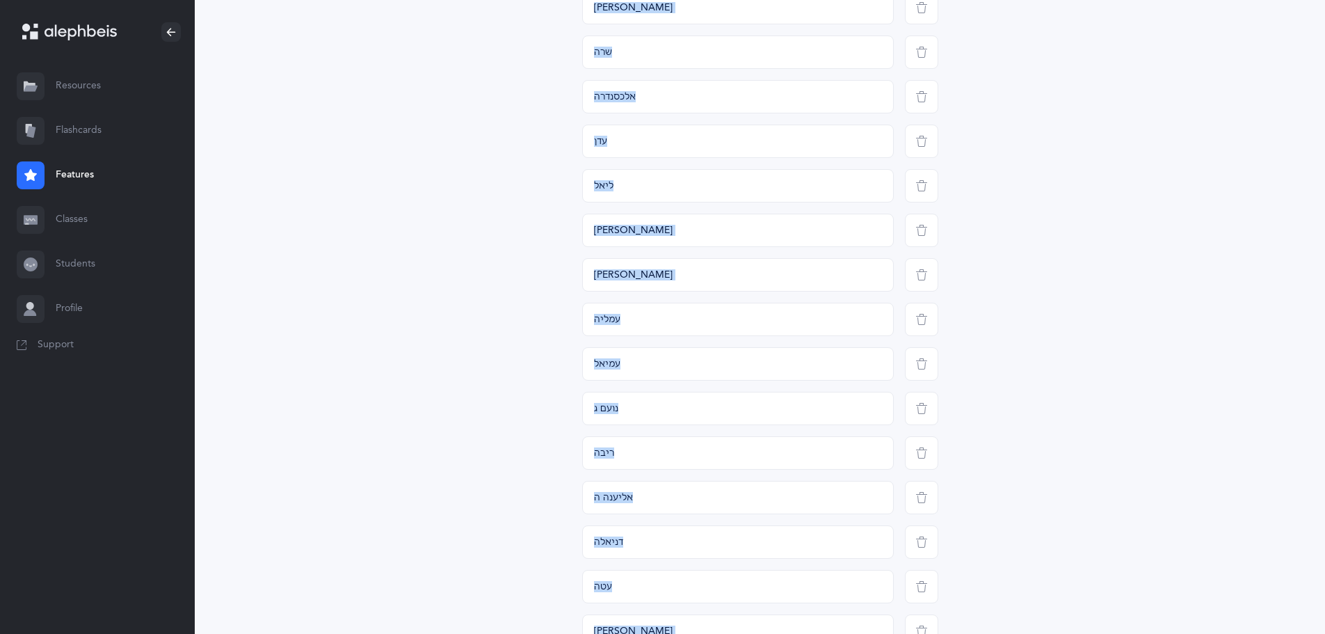
scroll to position [929, 0]
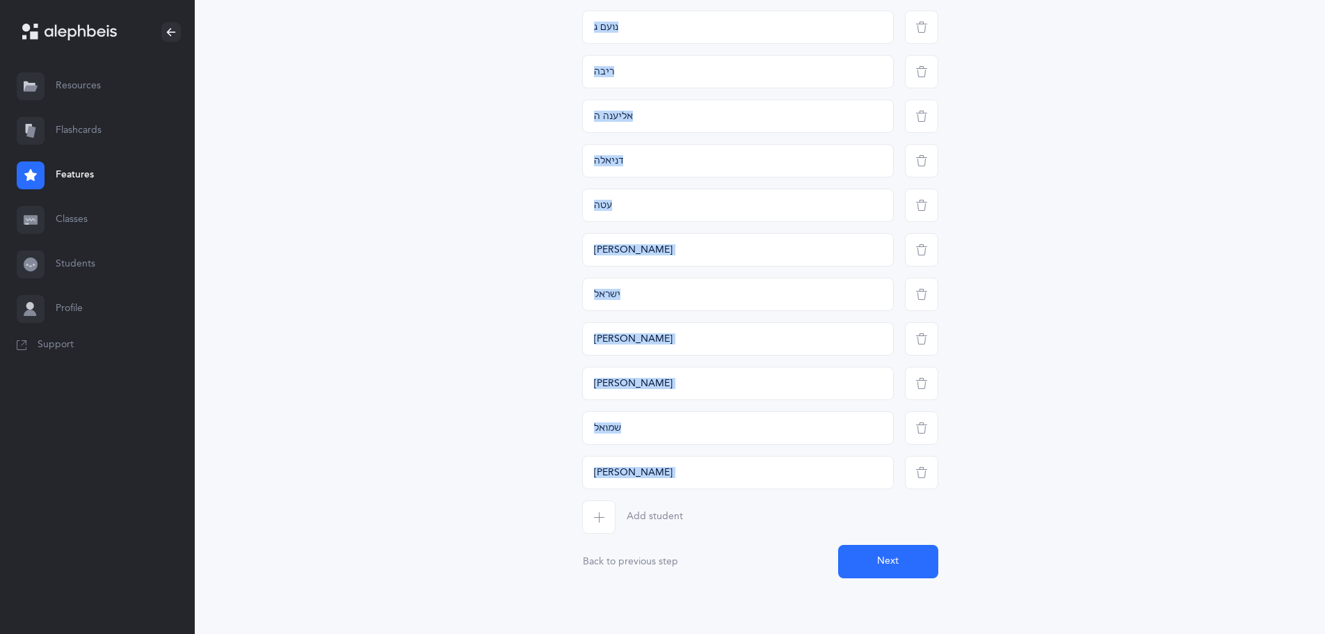
drag, startPoint x: 579, startPoint y: 369, endPoint x: 623, endPoint y: 506, distance: 143.9
copy div
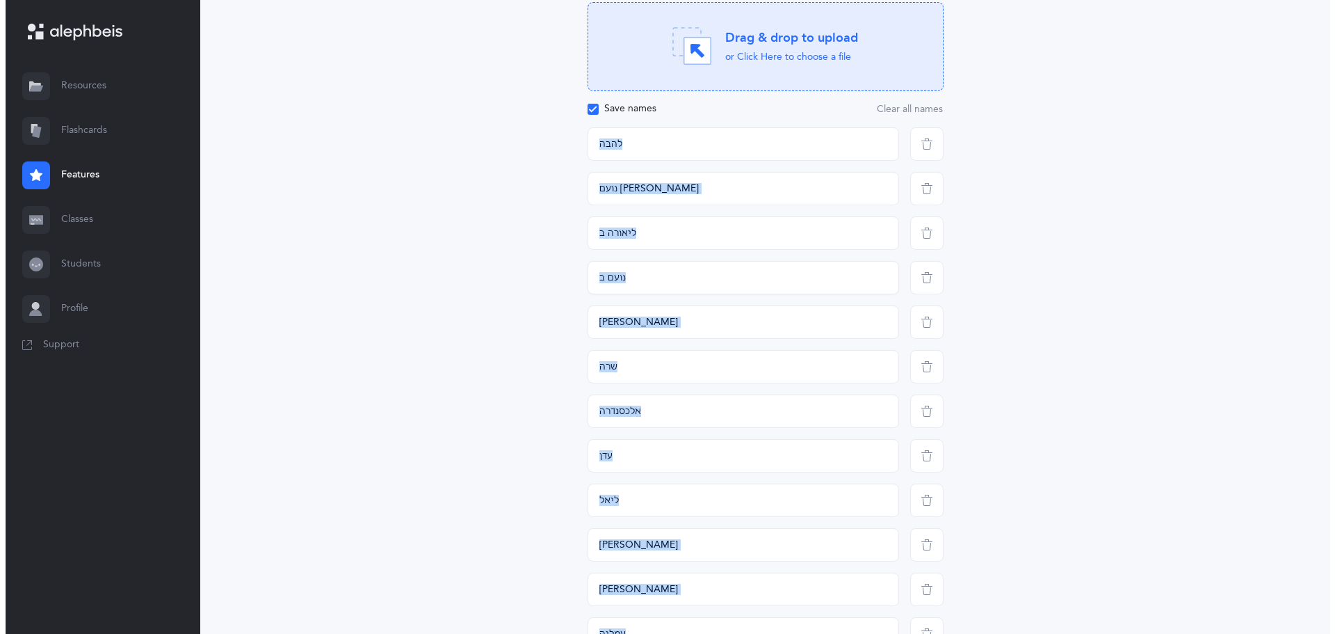
scroll to position [0, 0]
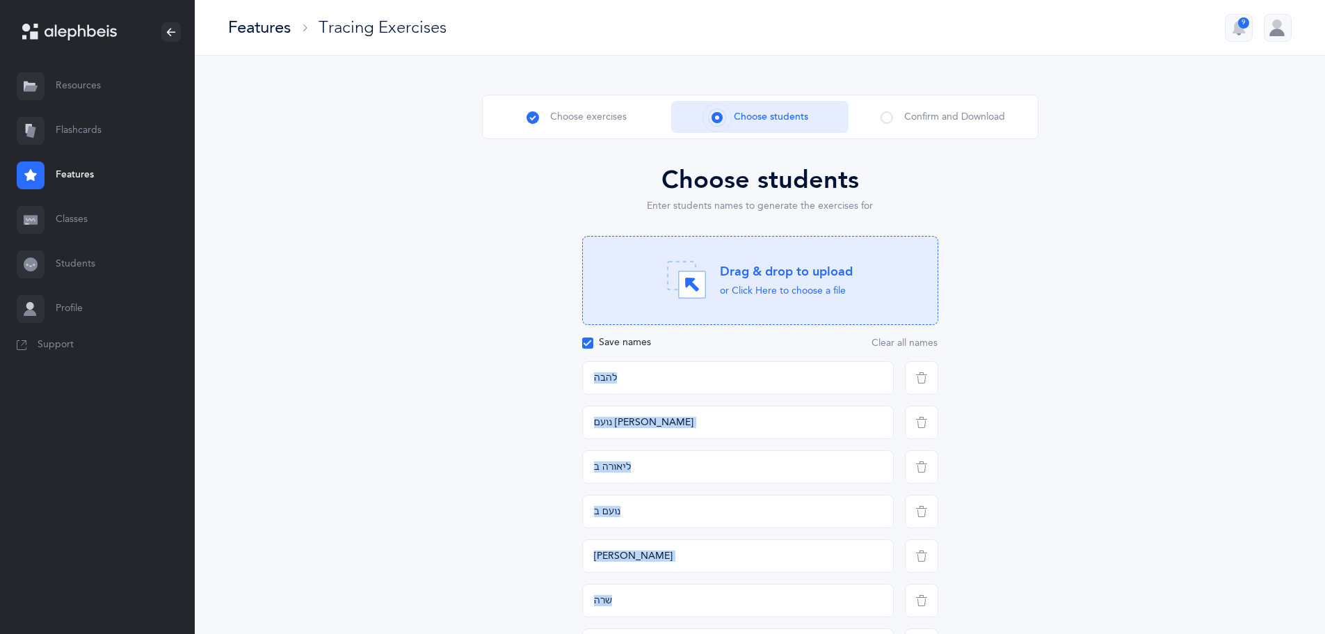
click at [85, 130] on link "Flashcards" at bounding box center [97, 131] width 195 height 45
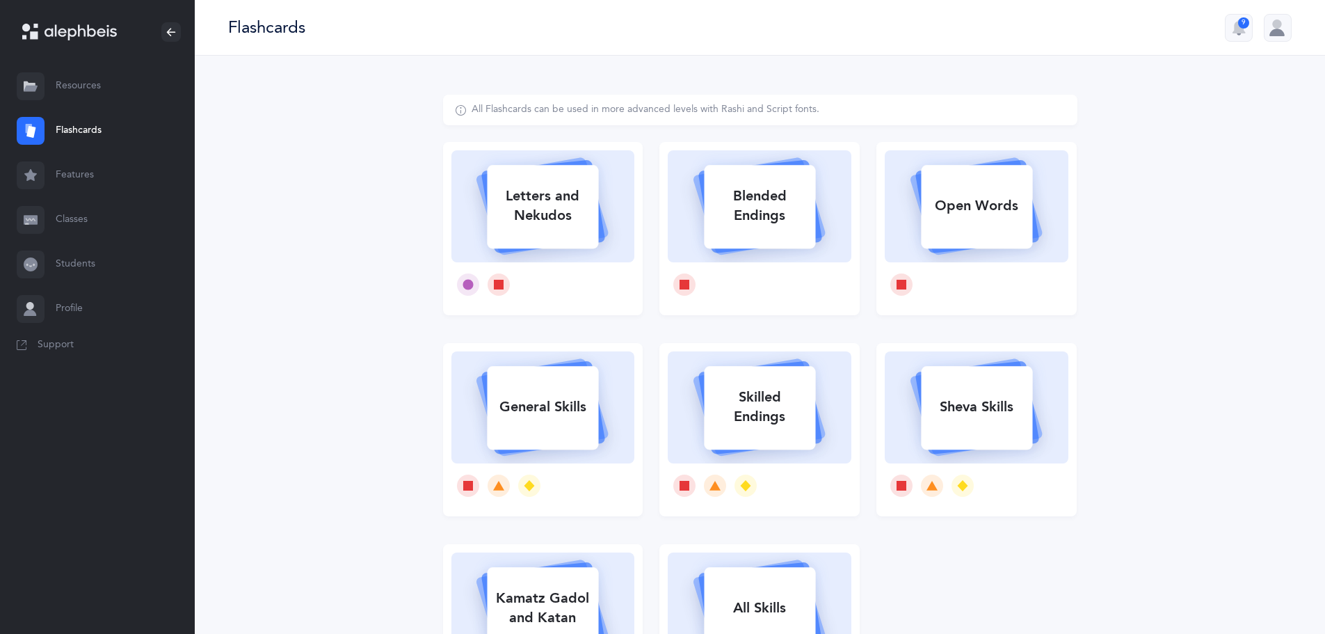
click at [79, 172] on link "Features" at bounding box center [97, 175] width 195 height 45
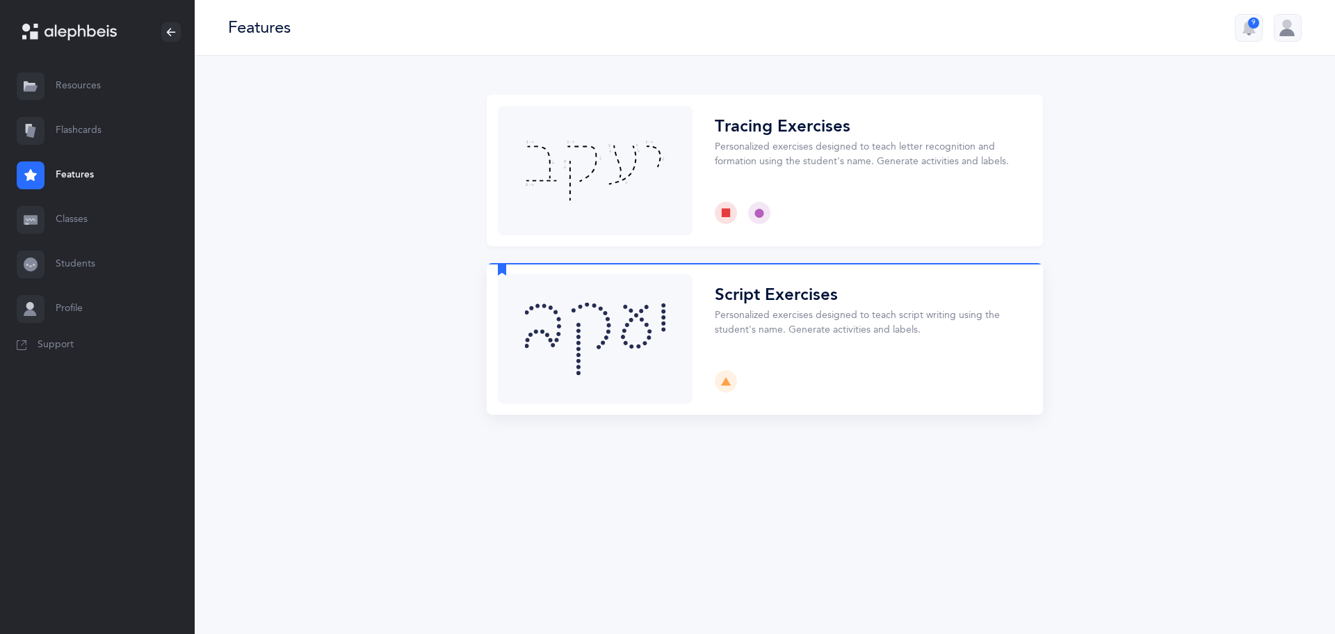
click at [620, 344] on button "Choose" at bounding box center [765, 339] width 556 height 152
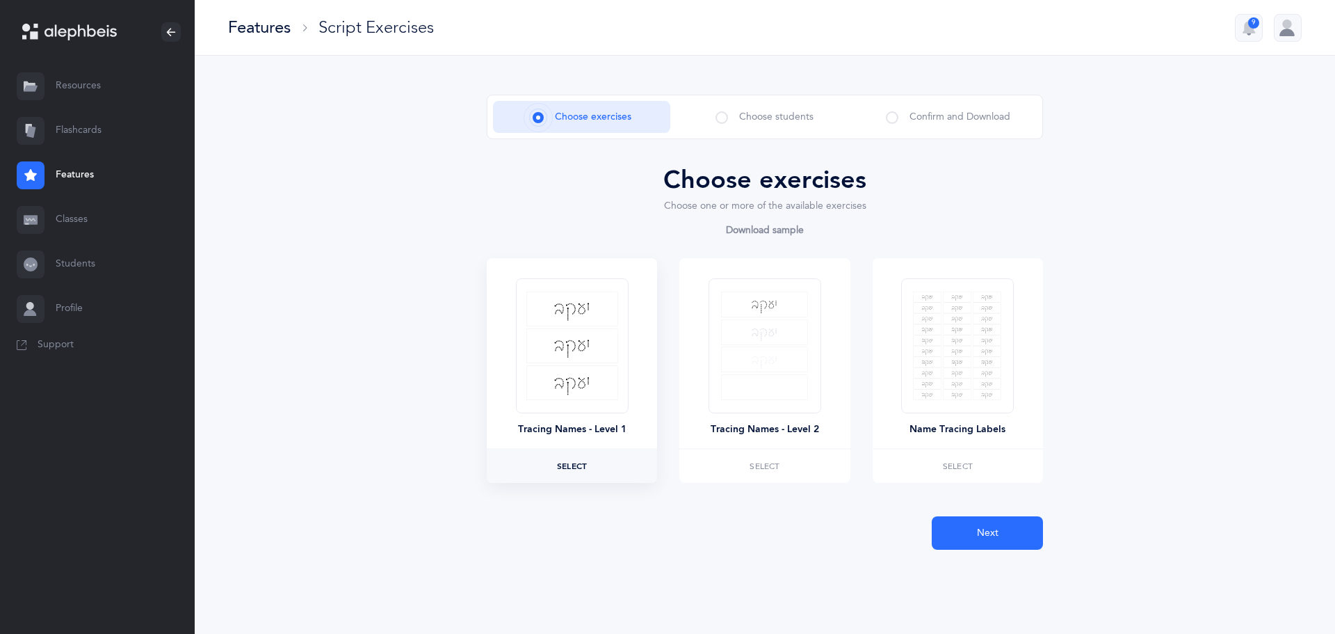
click at [587, 453] on label "Select" at bounding box center [572, 465] width 170 height 33
click at [970, 529] on button "Next" at bounding box center [987, 532] width 111 height 33
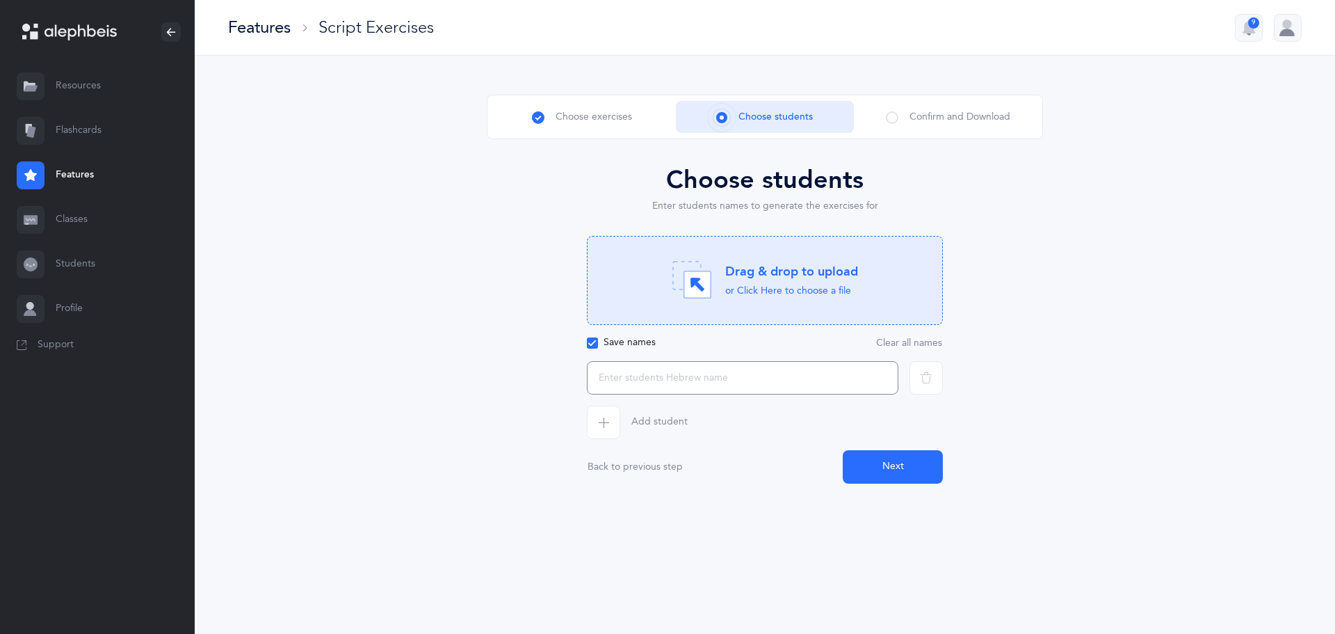
click at [697, 380] on input "text" at bounding box center [743, 377] width 312 height 33
paste input "להבה נועם [PERSON_NAME] ב נועם ב [PERSON_NAME] נועם ג [PERSON_NAME] ה [PERSON_N…"
type input "להבה נועם [PERSON_NAME] ב נועם ב [PERSON_NAME] נועם ג [PERSON_NAME] ה [PERSON_N…"
click at [879, 467] on button "Next" at bounding box center [893, 466] width 100 height 33
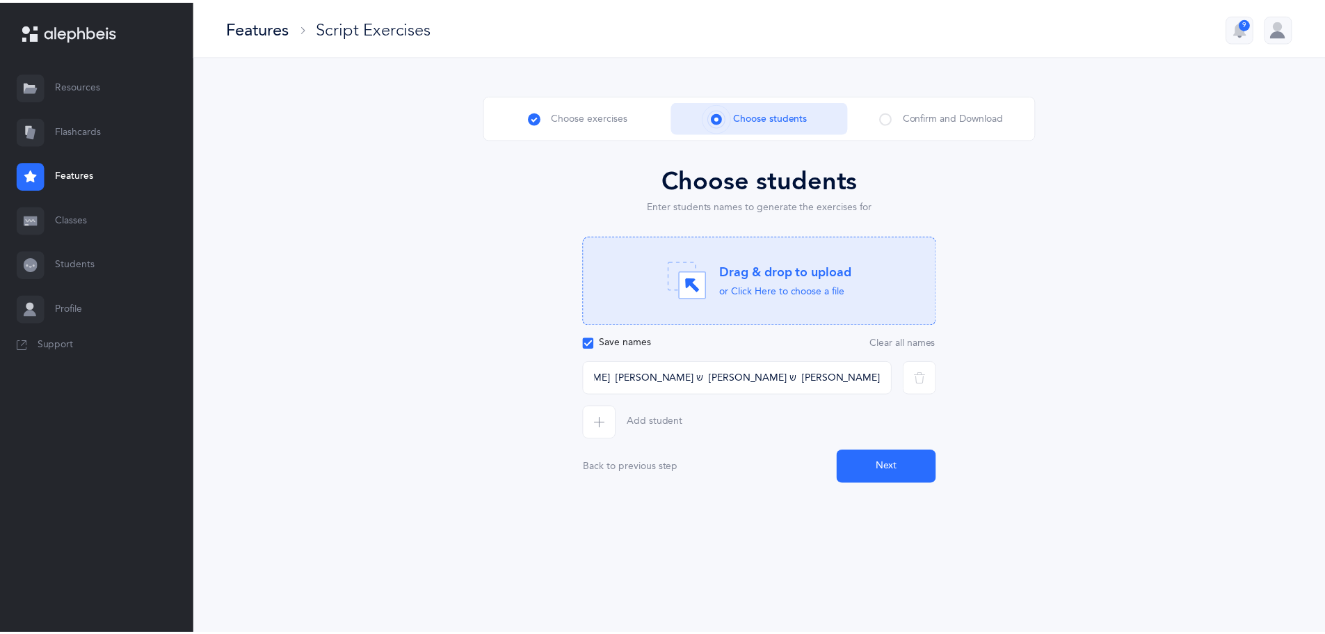
scroll to position [0, 0]
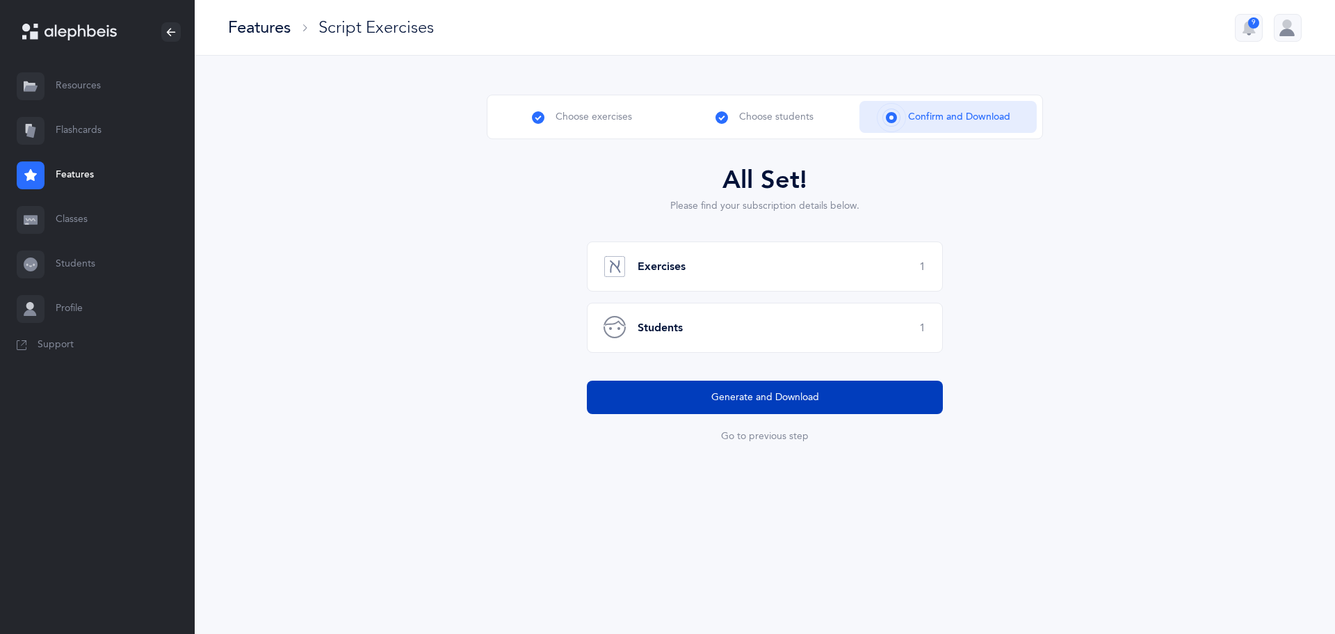
click at [645, 399] on button "Generate and Download" at bounding box center [765, 396] width 356 height 33
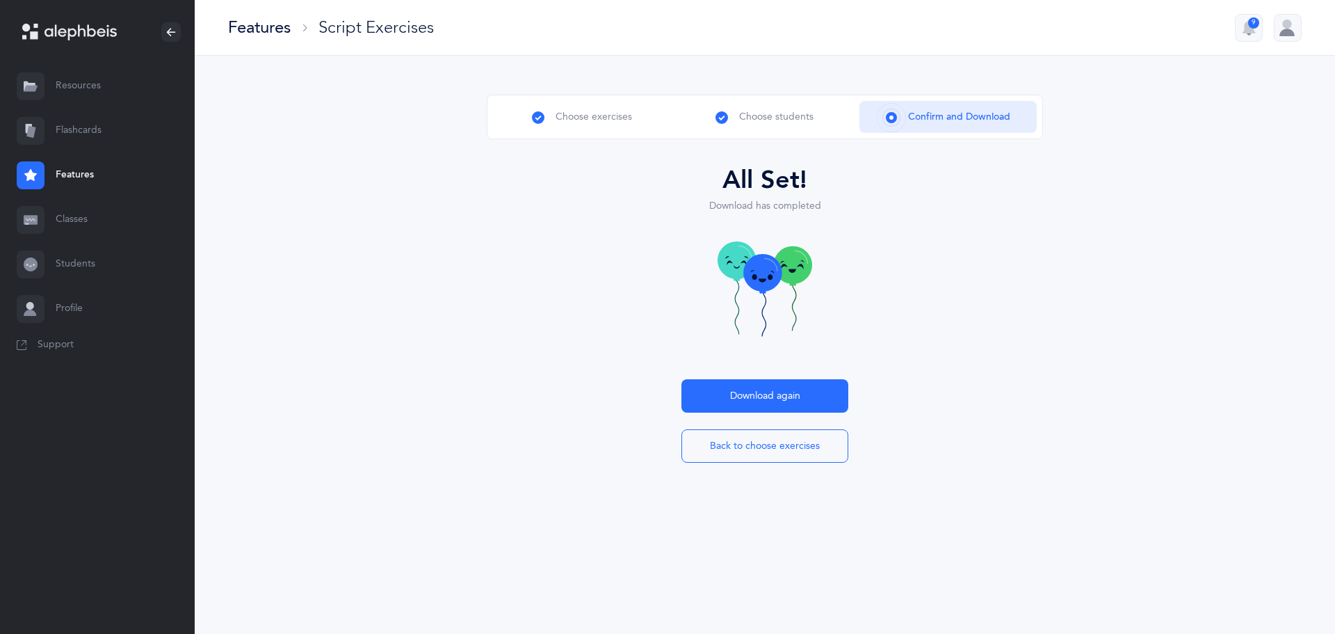
click at [85, 125] on link "Flashcards" at bounding box center [97, 131] width 195 height 45
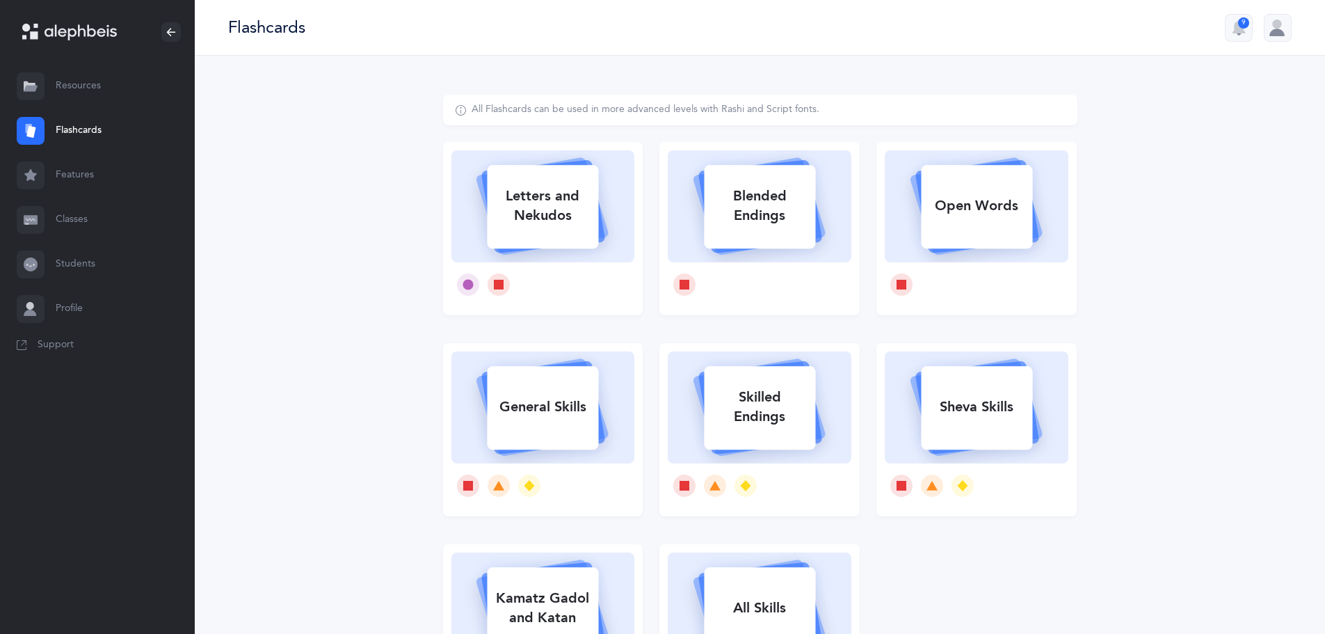
click at [85, 166] on link "Features" at bounding box center [97, 175] width 195 height 45
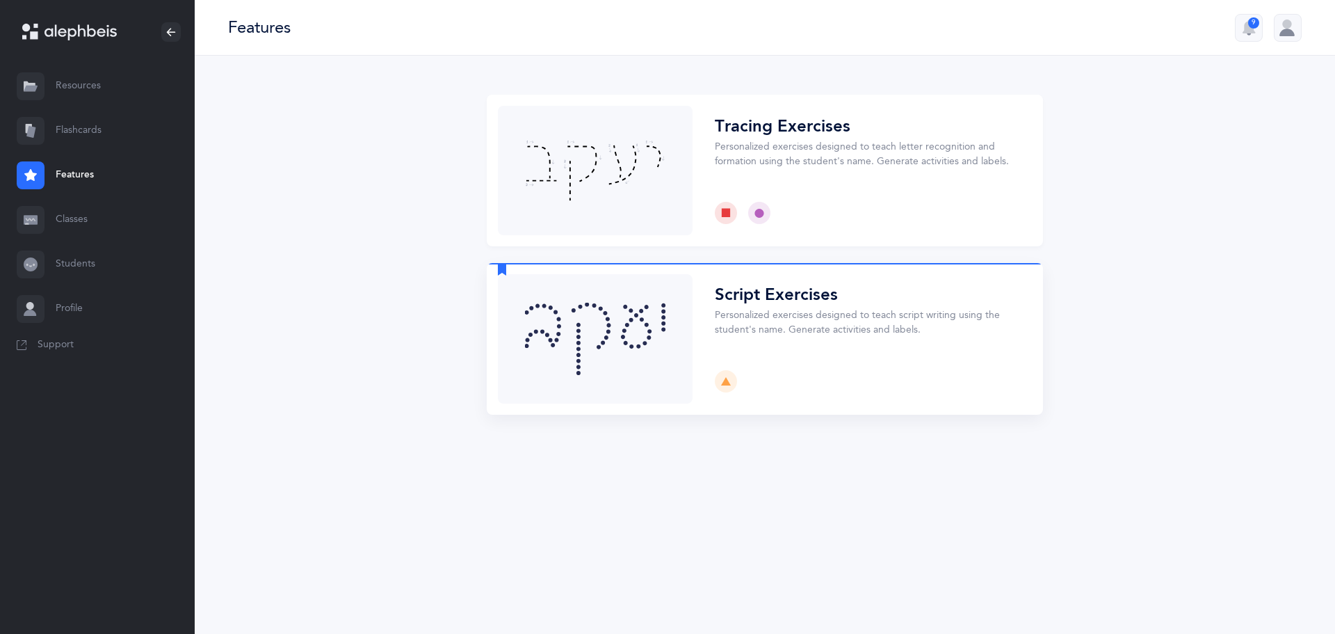
click at [567, 369] on button "Choose" at bounding box center [765, 339] width 556 height 152
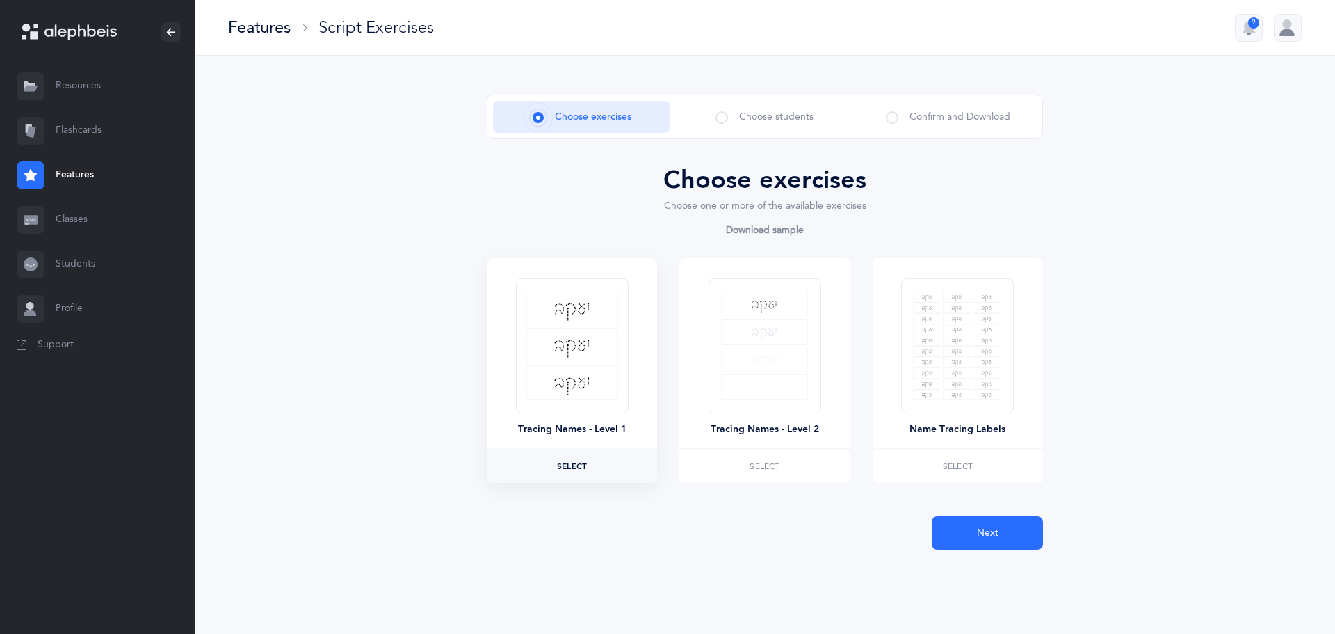
click at [579, 469] on span "Select" at bounding box center [572, 466] width 30 height 8
click at [986, 531] on span "Next" at bounding box center [988, 533] width 22 height 15
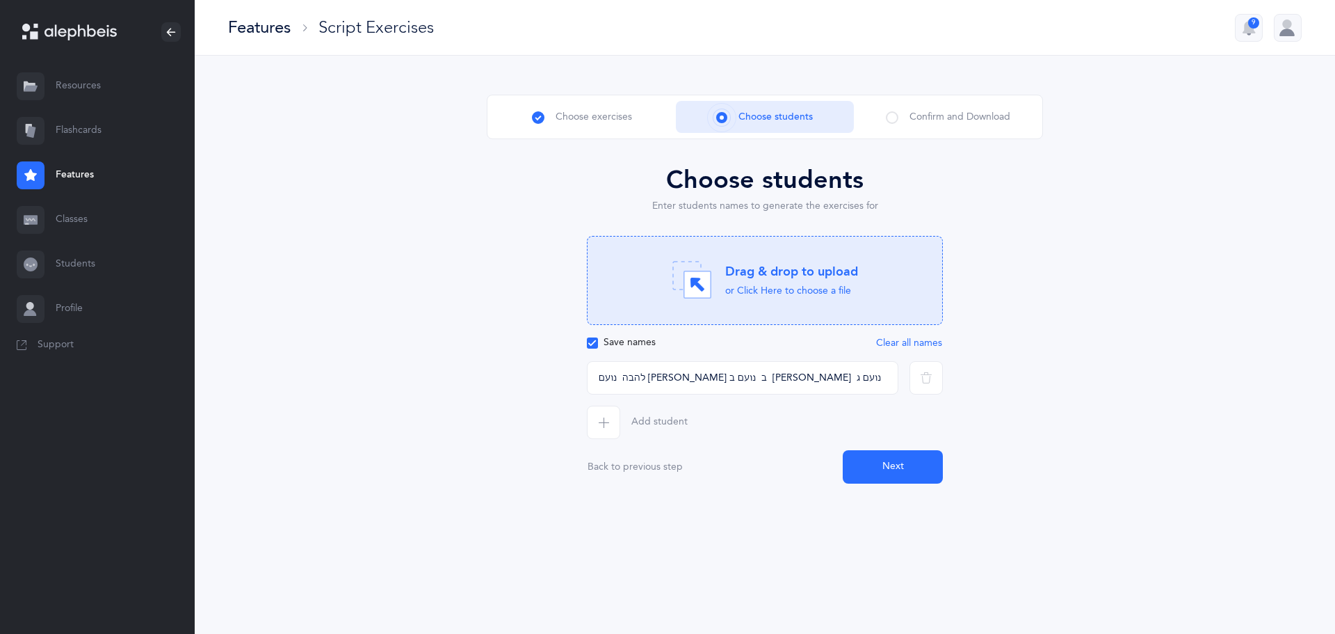
click at [917, 346] on button "Clear all names" at bounding box center [909, 342] width 67 height 11
click at [627, 380] on input "text" at bounding box center [743, 377] width 312 height 33
type input "להבה"
click at [604, 417] on icon "button" at bounding box center [603, 422] width 11 height 11
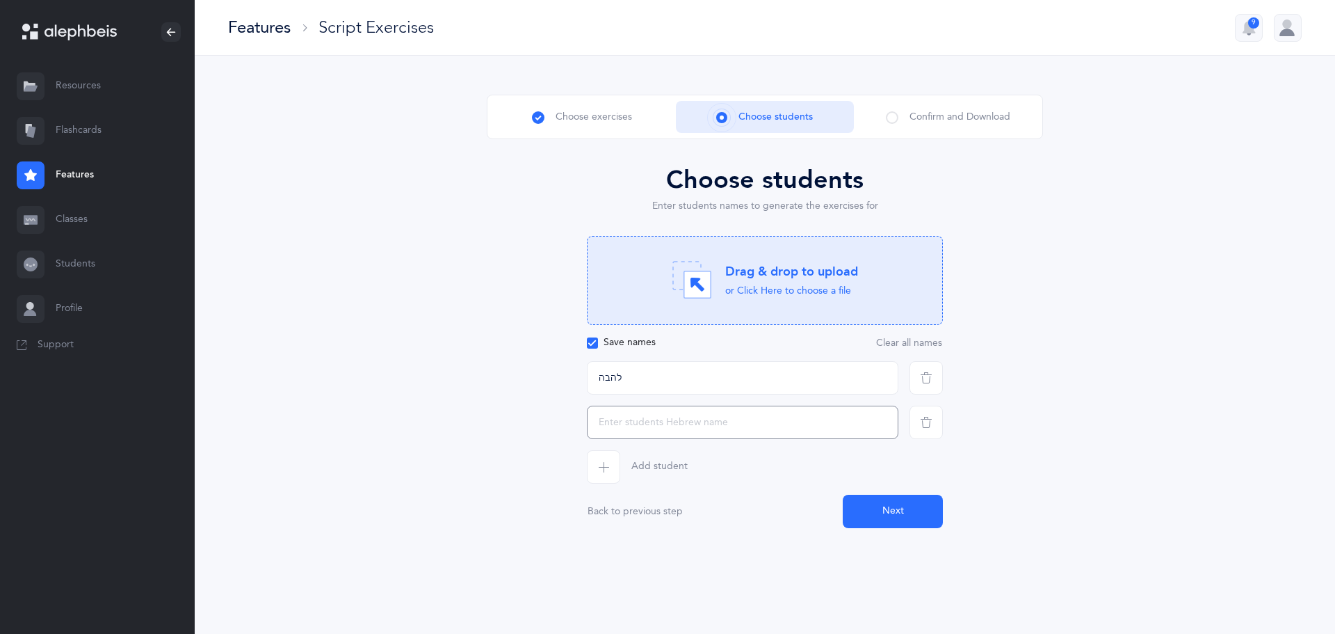
click at [604, 415] on input "text" at bounding box center [743, 421] width 312 height 33
type input "נועם [PERSON_NAME]"
click at [596, 467] on span "button" at bounding box center [603, 466] width 33 height 33
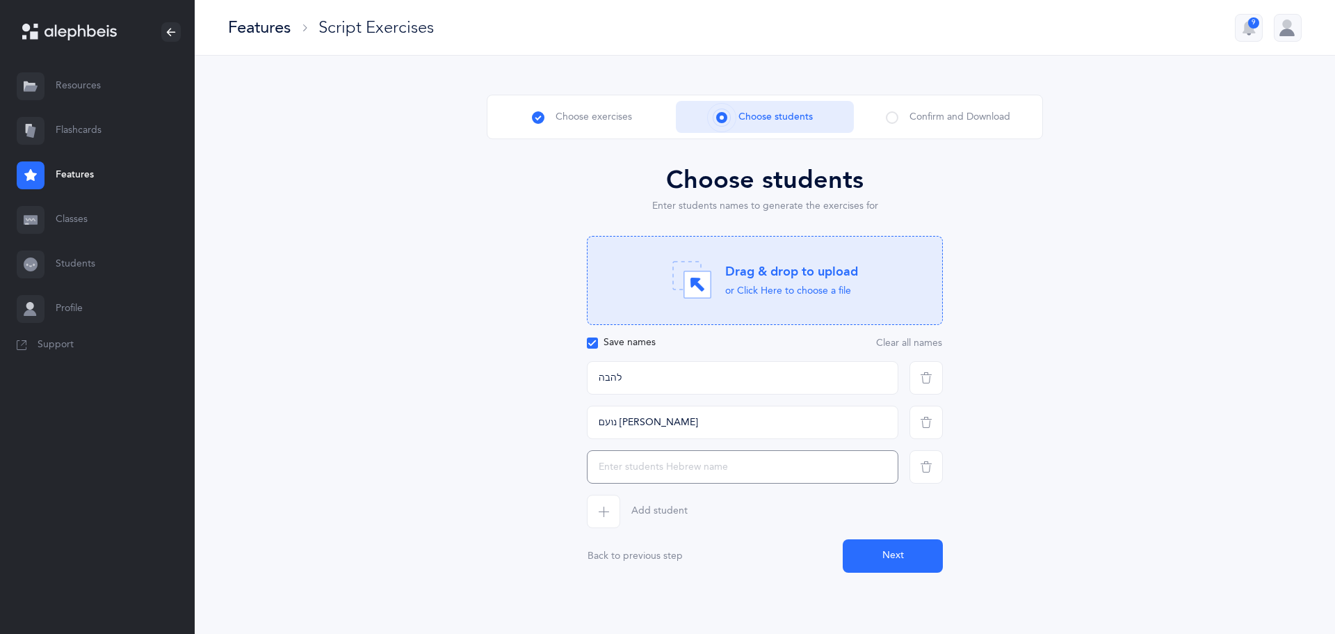
click at [604, 465] on input "text" at bounding box center [743, 466] width 312 height 33
type input "ליאורה ב"
click at [603, 509] on icon "button" at bounding box center [603, 511] width 11 height 11
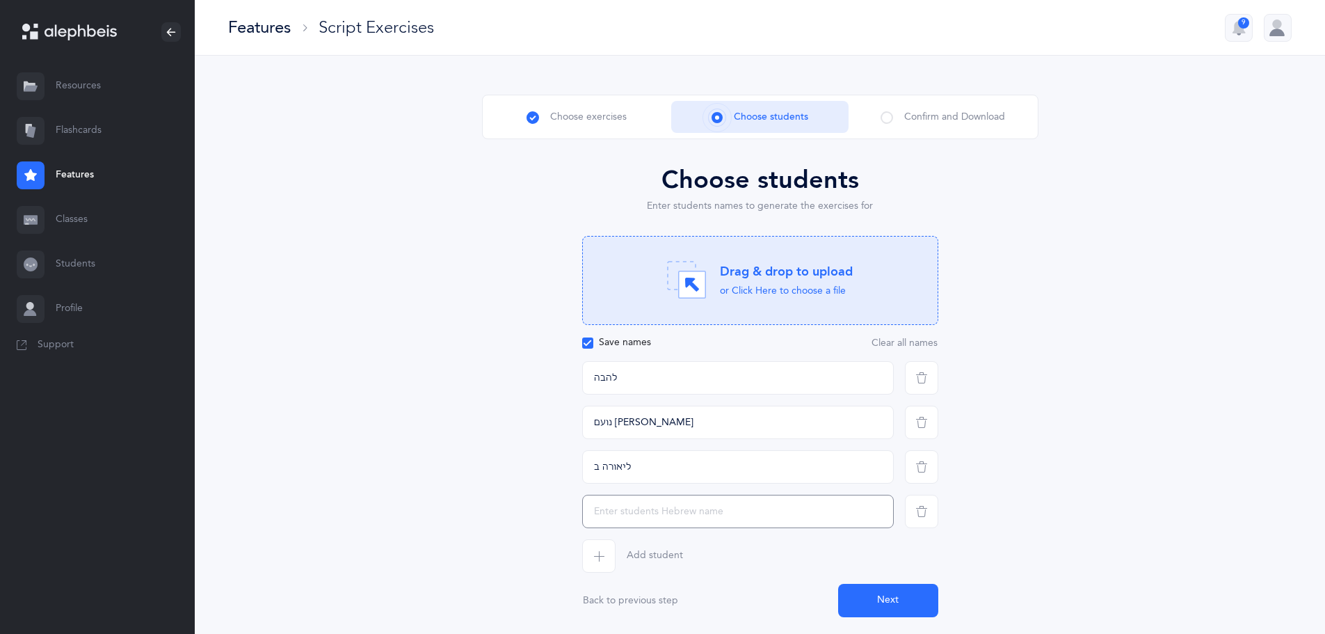
click at [602, 508] on input "text" at bounding box center [738, 511] width 312 height 33
type input "נועם ב"
click at [585, 561] on span "button" at bounding box center [598, 555] width 33 height 33
click at [602, 556] on input "text" at bounding box center [738, 555] width 312 height 33
type input "[PERSON_NAME]"
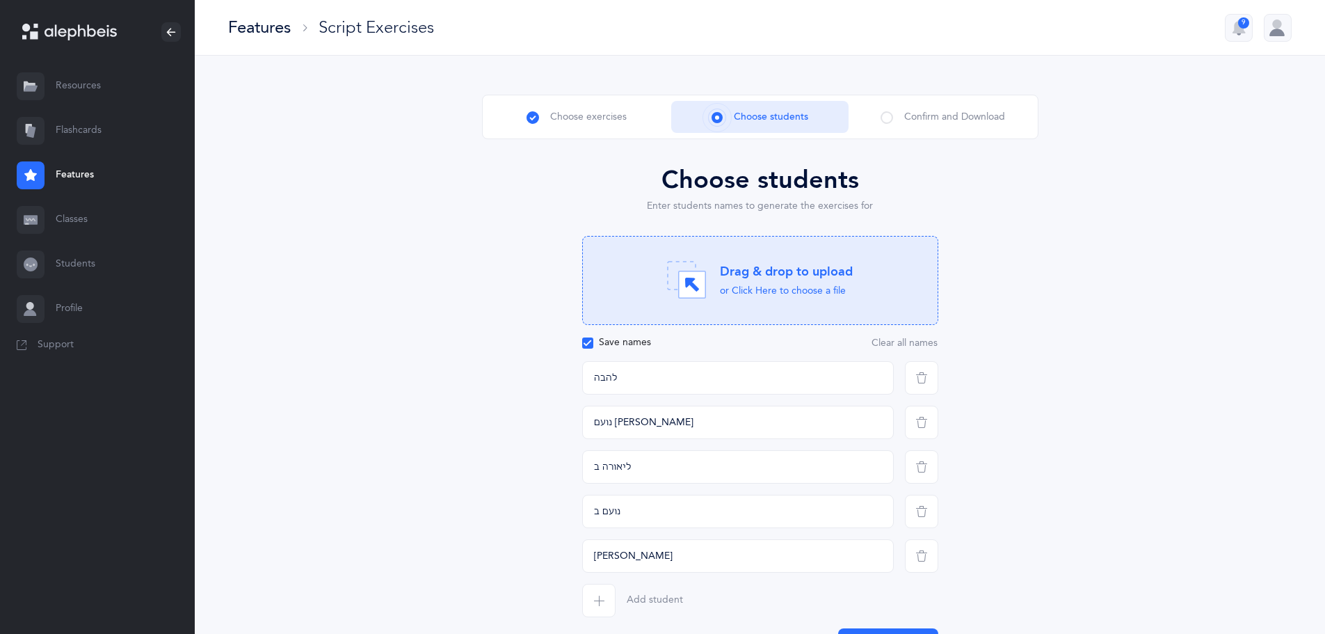
click at [607, 600] on span "button" at bounding box center [598, 600] width 33 height 33
click at [606, 599] on input "text" at bounding box center [738, 600] width 312 height 33
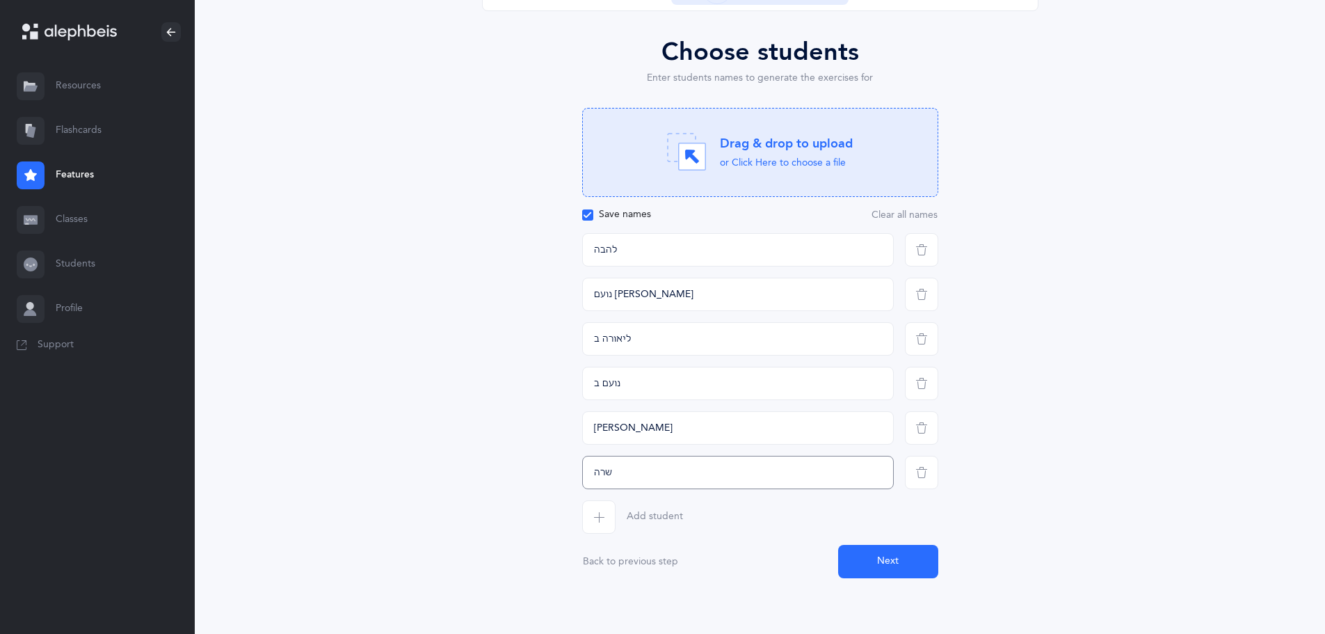
type input "שרה"
click at [600, 521] on icon "button" at bounding box center [598, 516] width 11 height 11
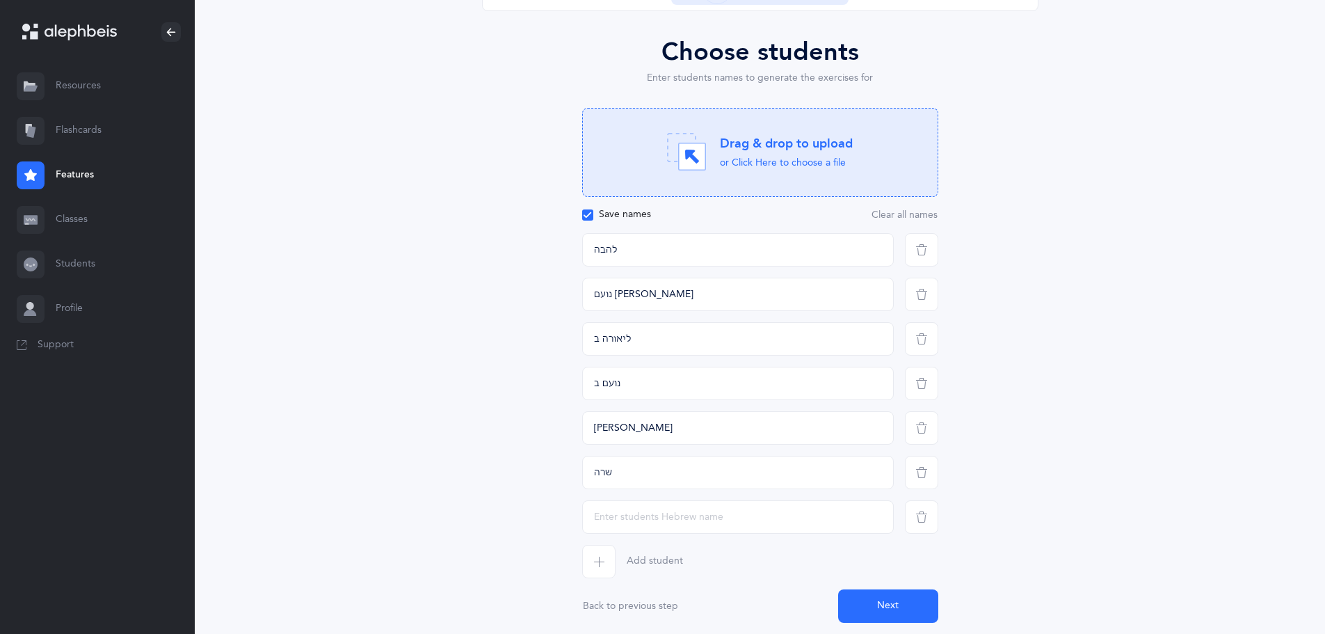
scroll to position [172, 0]
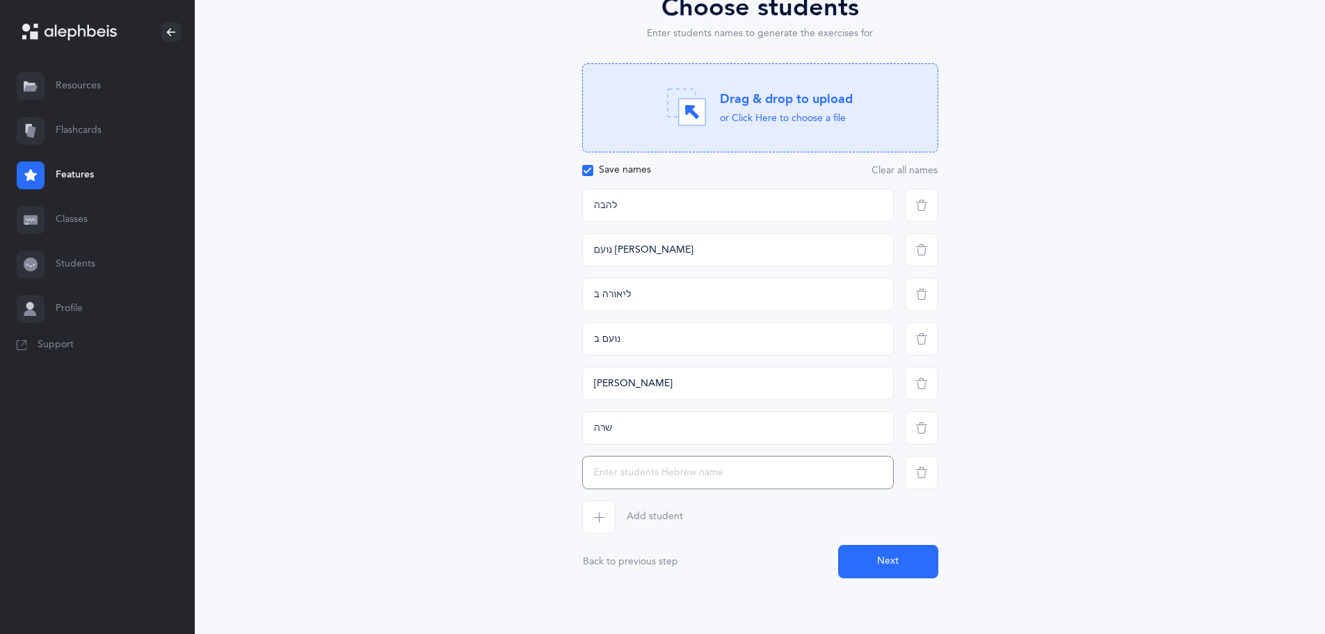
click at [598, 474] on input "text" at bounding box center [738, 472] width 312 height 33
type input "אלכסנדרה"
click at [590, 522] on span "button" at bounding box center [598, 516] width 33 height 33
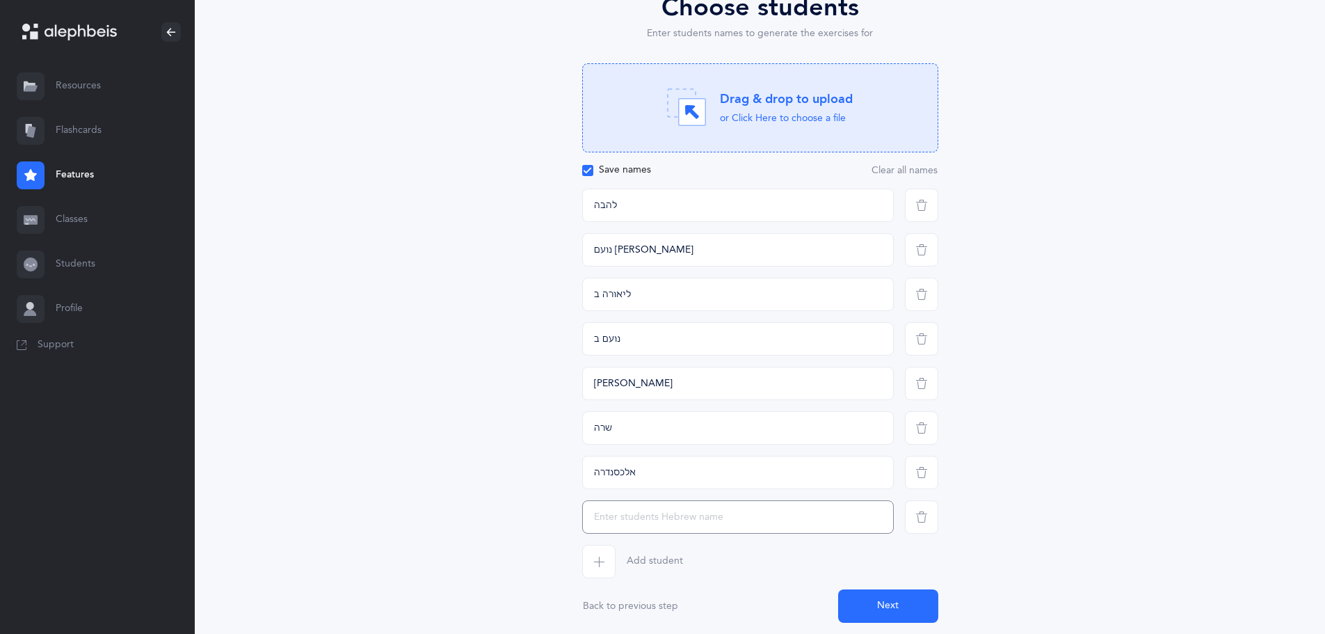
click at [596, 523] on input "text" at bounding box center [738, 516] width 312 height 33
type input "עדן"
click at [590, 554] on span "button" at bounding box center [598, 561] width 33 height 33
click at [590, 554] on input "text" at bounding box center [738, 561] width 312 height 33
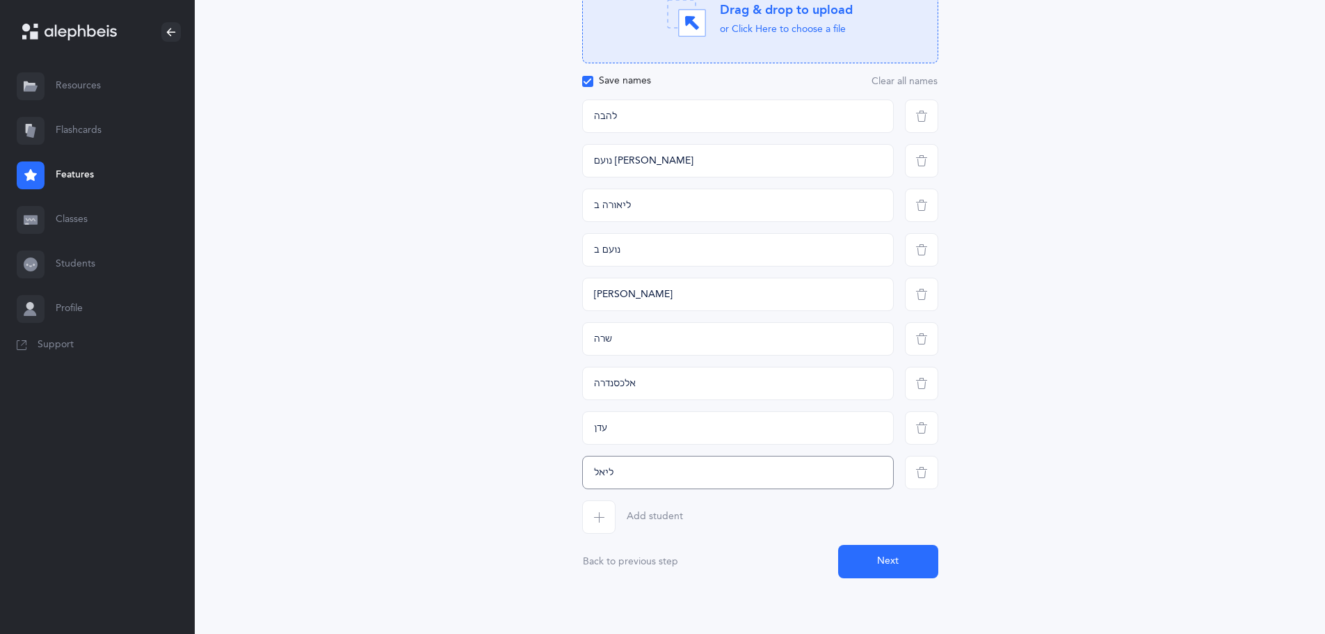
type input "ליאל"
click at [597, 515] on icon "button" at bounding box center [598, 516] width 11 height 11
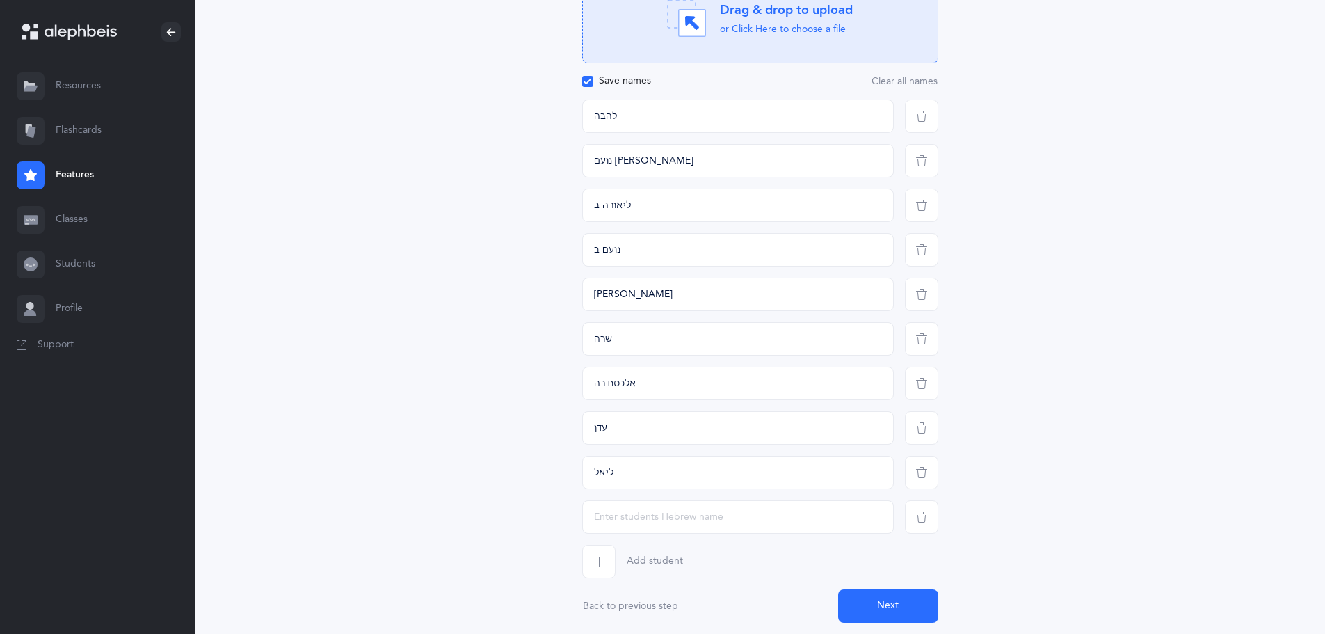
scroll to position [306, 0]
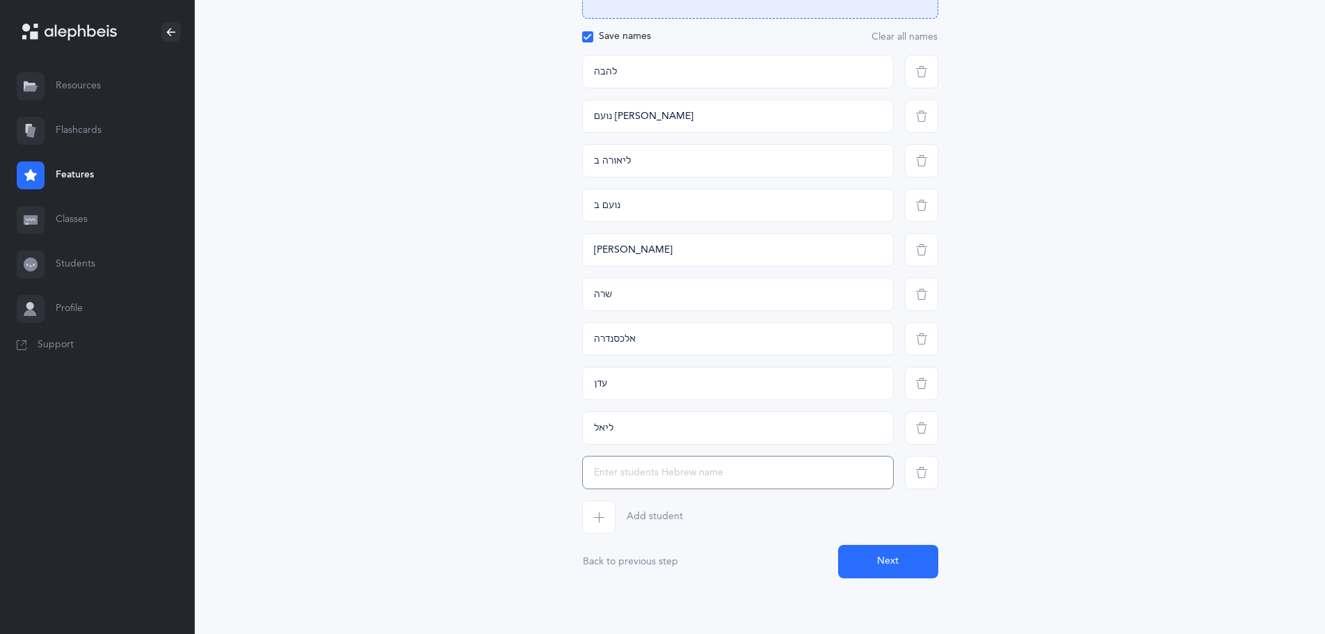
click at [597, 481] on input "text" at bounding box center [738, 472] width 312 height 33
type input "[PERSON_NAME]"
click at [597, 508] on span "button" at bounding box center [598, 516] width 33 height 33
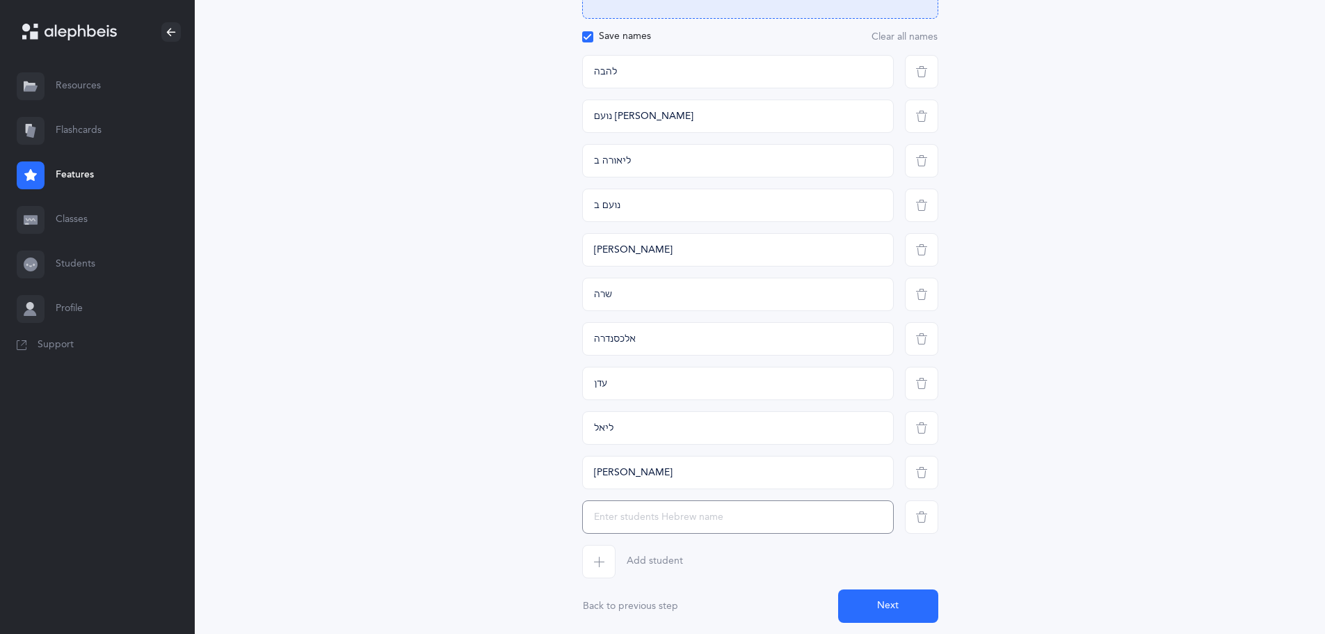
click at [596, 508] on input "text" at bounding box center [738, 516] width 312 height 33
type input "בנימיו"
click at [593, 563] on icon "button" at bounding box center [598, 561] width 11 height 11
click at [593, 563] on input "text" at bounding box center [738, 561] width 312 height 33
type input "עמליה"
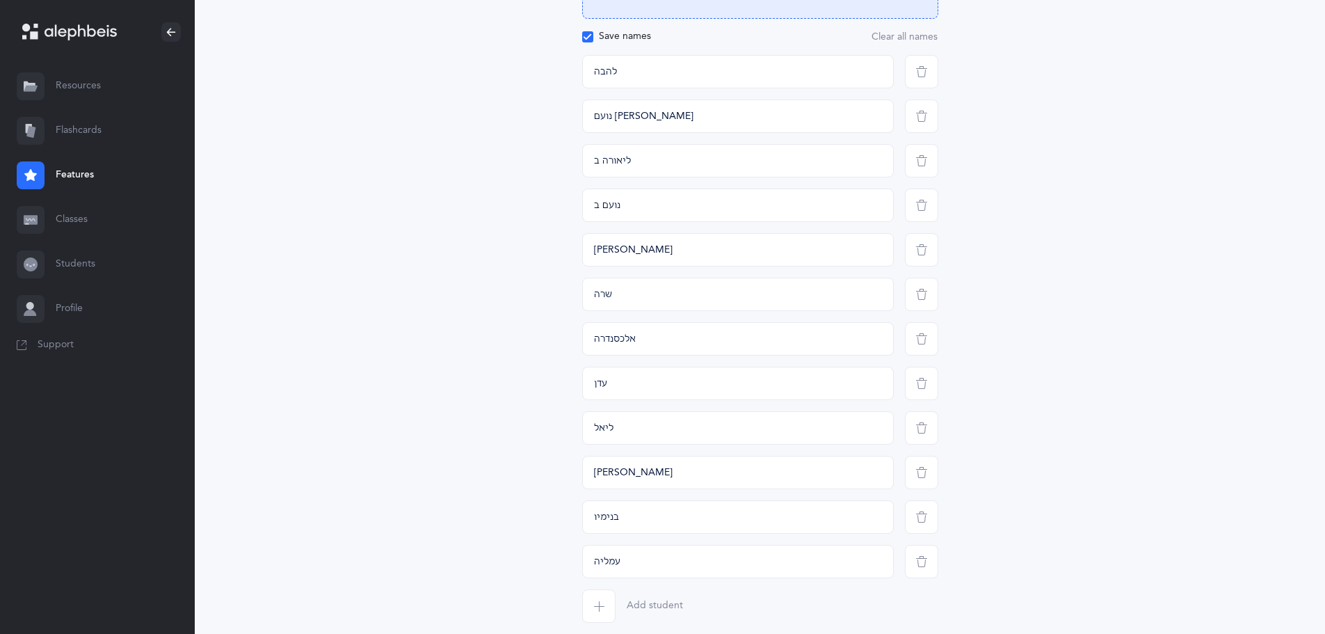
click at [602, 594] on span "button" at bounding box center [598, 605] width 33 height 33
click at [602, 594] on input "text" at bounding box center [738, 605] width 312 height 33
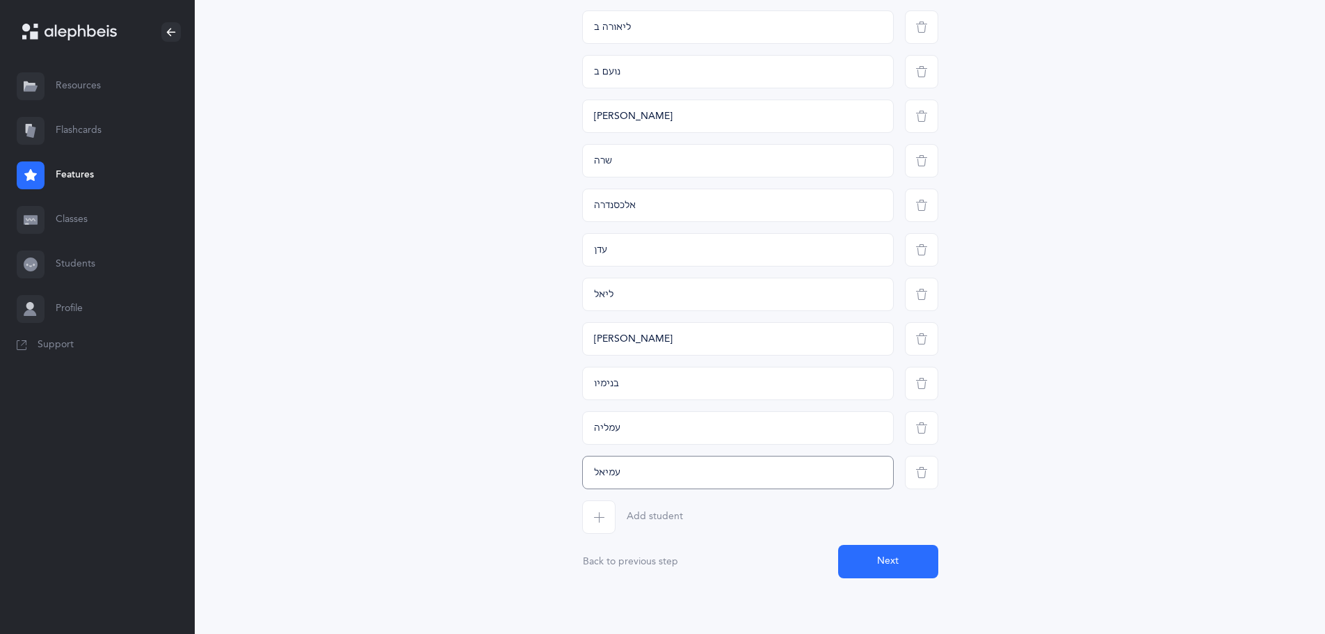
type input "עמיאל"
click at [609, 517] on span "button" at bounding box center [598, 516] width 33 height 33
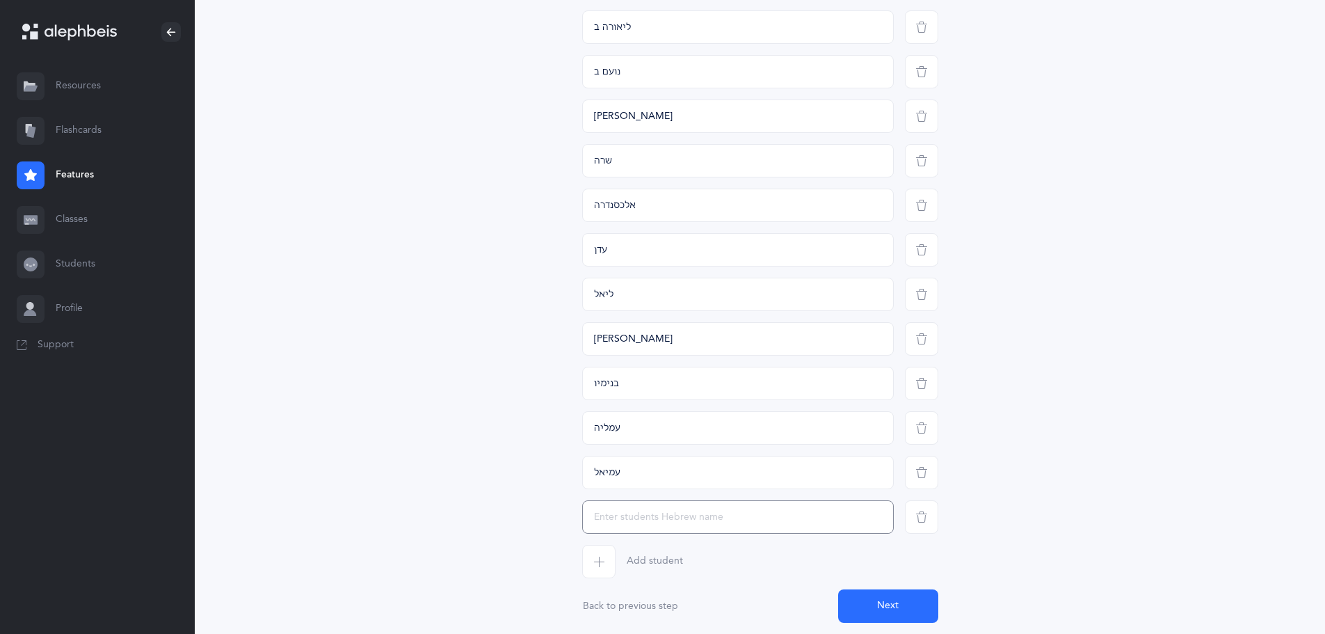
click at [605, 518] on input "text" at bounding box center [738, 516] width 312 height 33
type input "נועם ג"
click at [593, 554] on span "button" at bounding box center [598, 561] width 33 height 33
click at [593, 554] on input "text" at bounding box center [738, 561] width 312 height 33
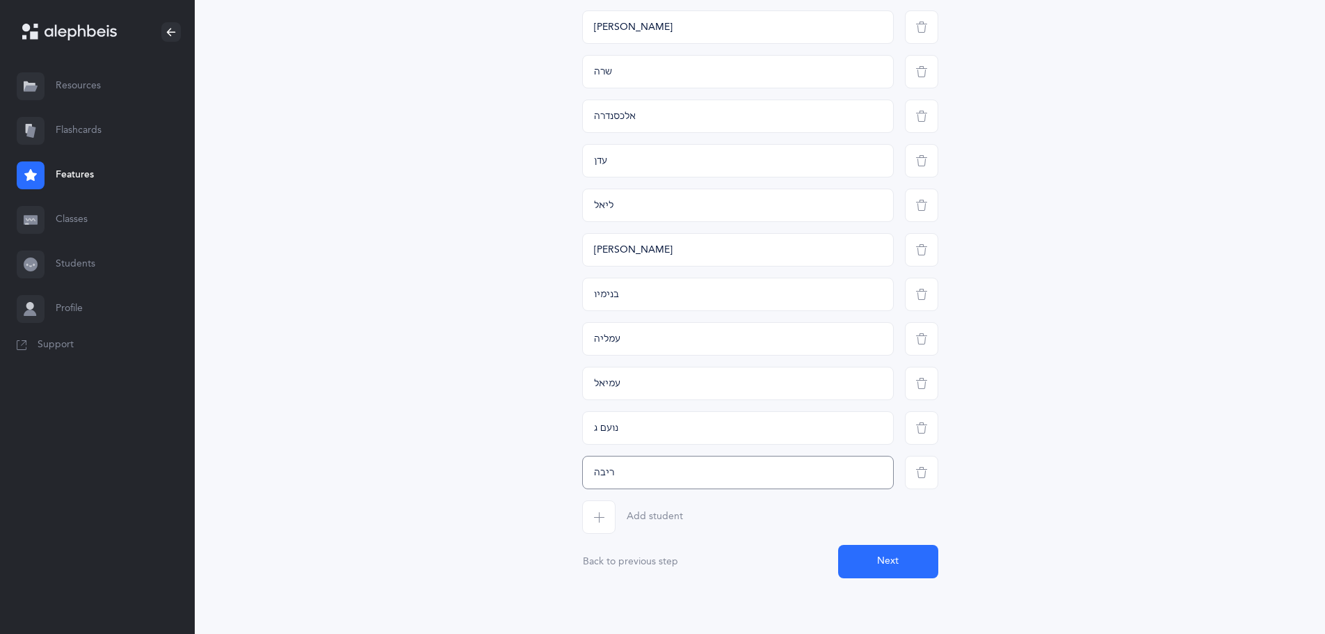
type input "ריבה"
click at [600, 516] on icon "button" at bounding box center [598, 516] width 11 height 11
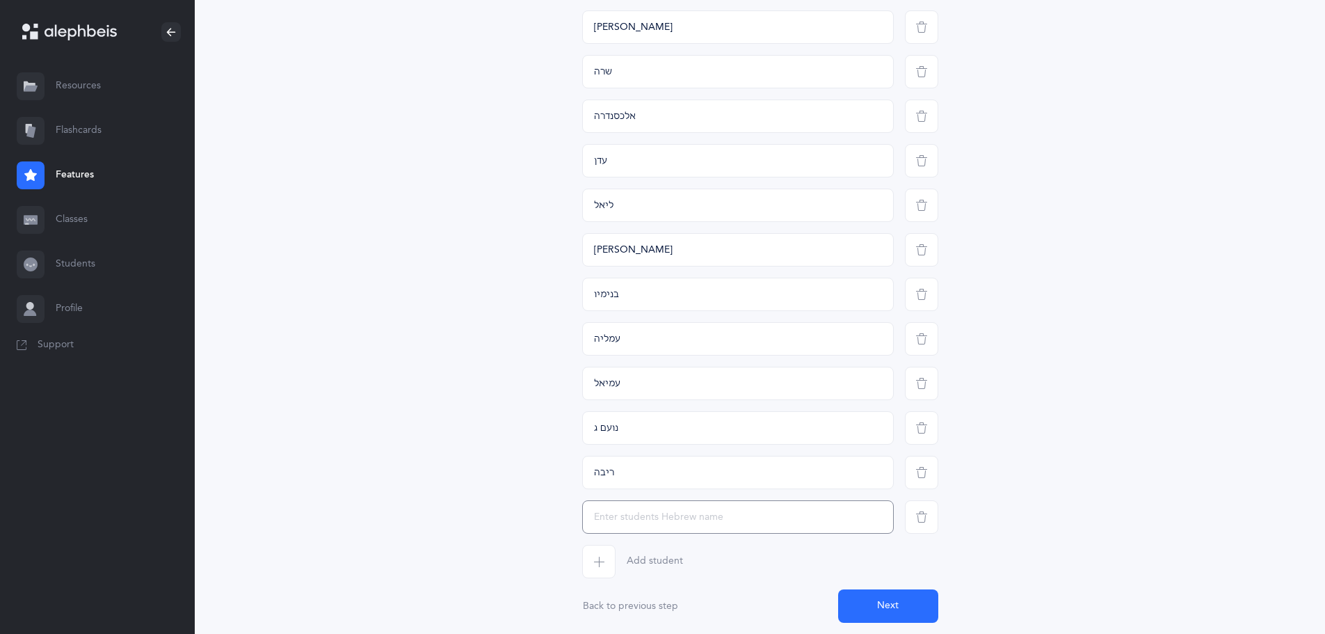
click at [610, 527] on input "text" at bounding box center [738, 516] width 312 height 33
type input "אליענה ה"
click at [598, 556] on icon "button" at bounding box center [598, 561] width 11 height 11
click at [599, 561] on input "text" at bounding box center [738, 561] width 312 height 33
type input "דניאלה"
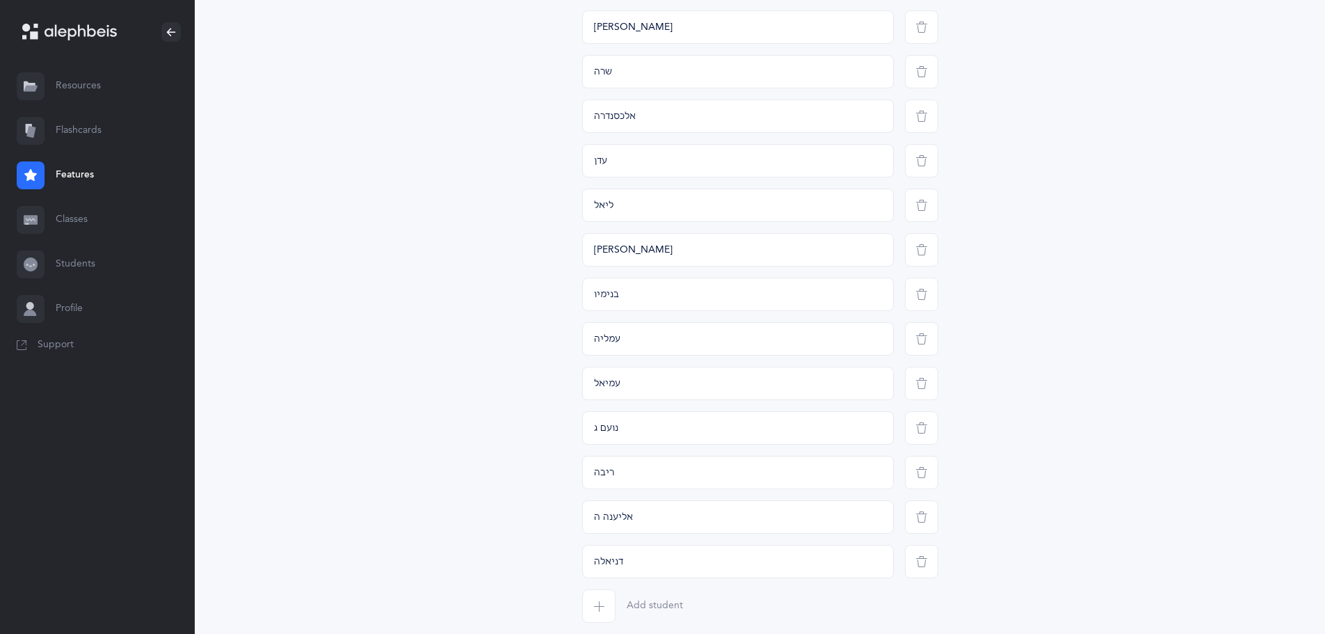
click at [595, 597] on span "button" at bounding box center [598, 605] width 33 height 33
click at [595, 596] on input "text" at bounding box center [738, 605] width 312 height 33
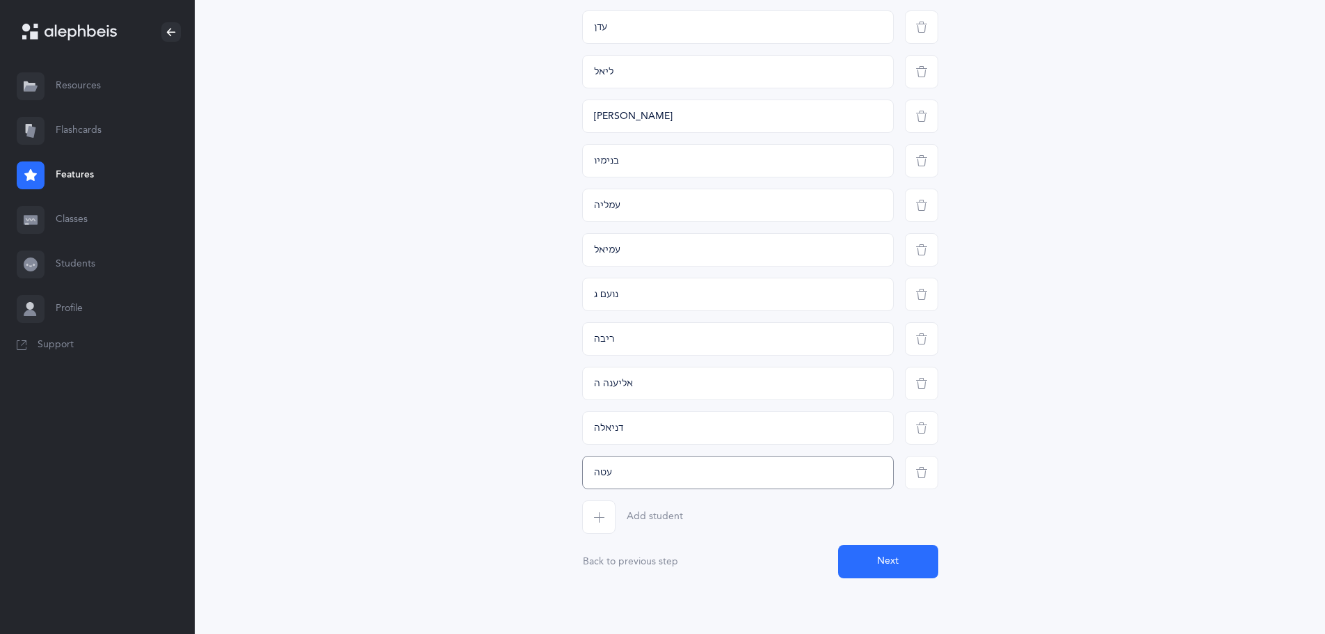
type input "עטה"
click at [593, 513] on icon "button" at bounding box center [598, 516] width 11 height 11
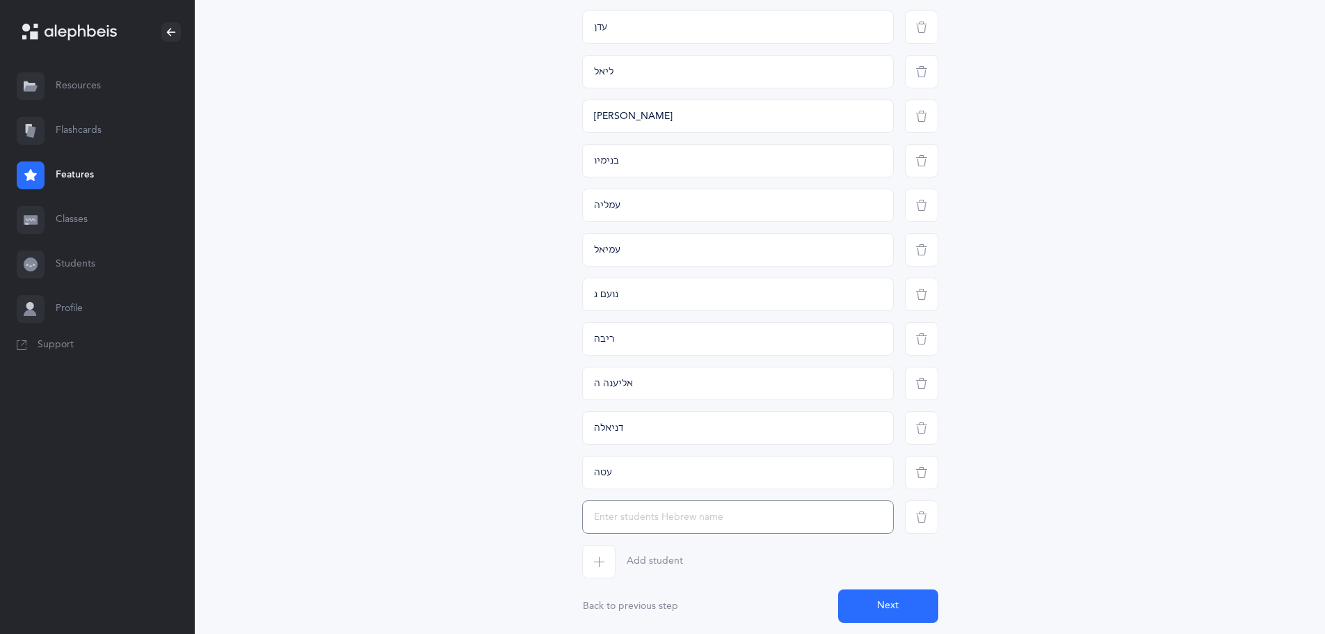
click at [600, 524] on input "text" at bounding box center [738, 516] width 312 height 33
type input "[PERSON_NAME]"
click at [588, 571] on span "button" at bounding box center [598, 561] width 33 height 33
click at [588, 571] on input "text" at bounding box center [738, 561] width 312 height 33
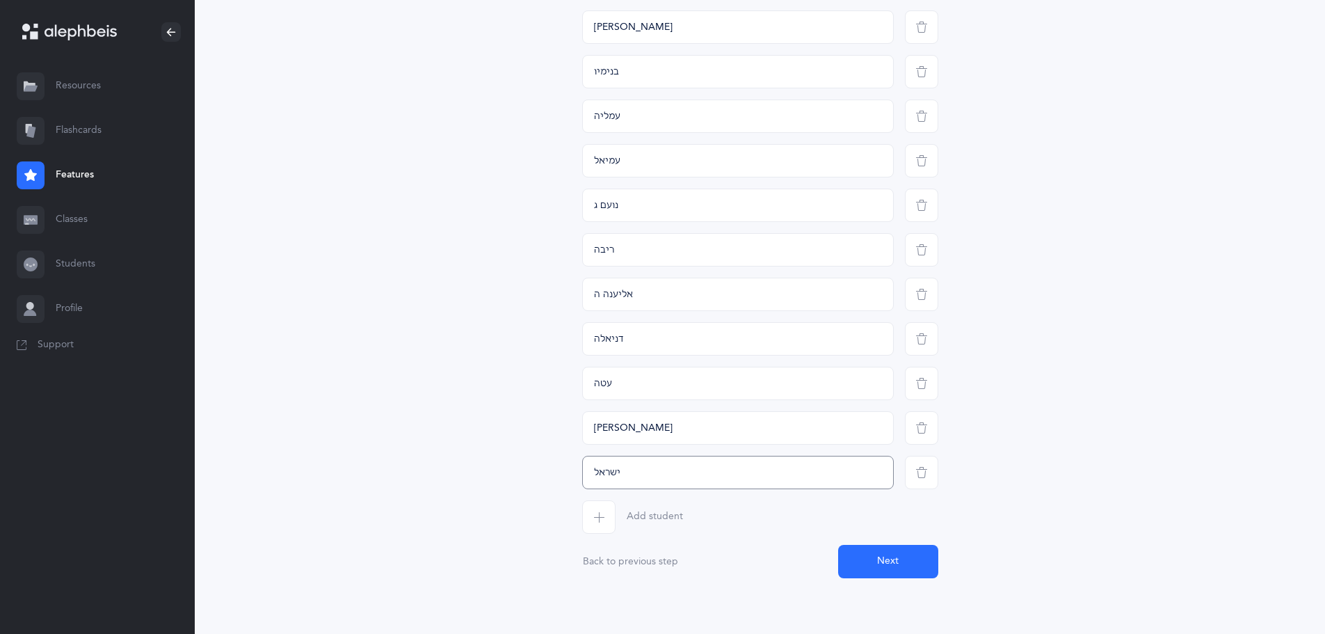
type input "ישראל"
click at [585, 516] on span "button" at bounding box center [598, 516] width 33 height 33
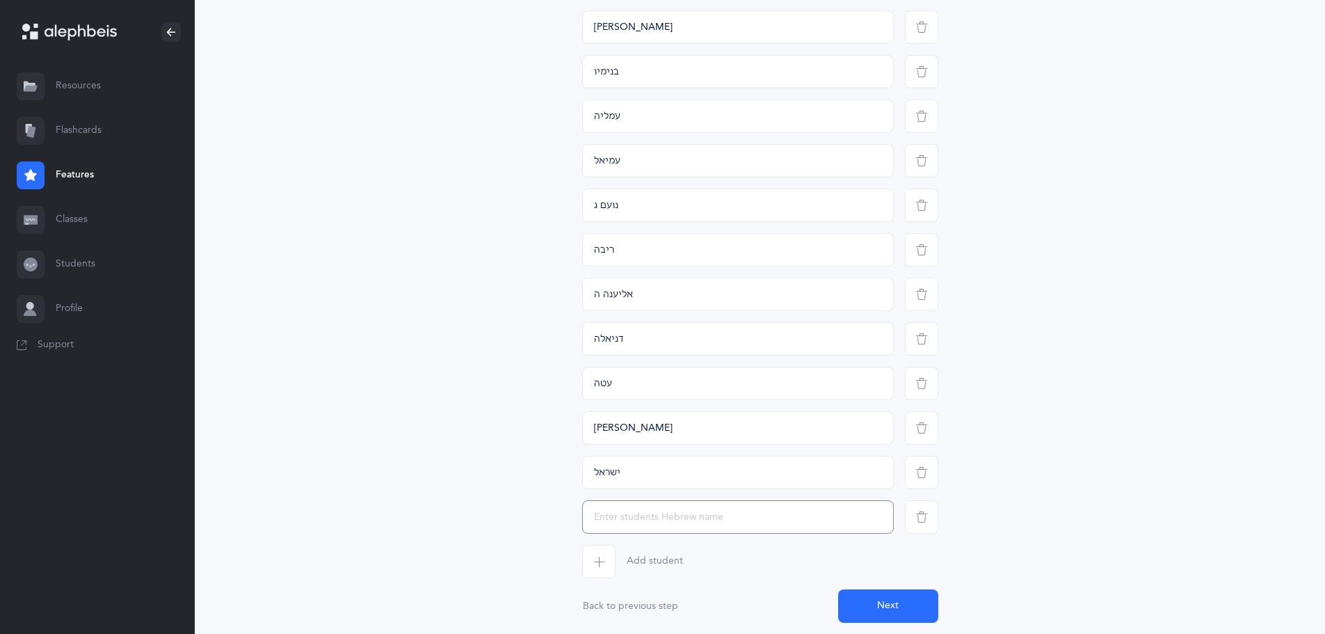
click at [591, 519] on input "text" at bounding box center [738, 516] width 312 height 33
type input "[PERSON_NAME]"
click at [590, 562] on span "button" at bounding box center [598, 561] width 33 height 33
click at [590, 562] on input "text" at bounding box center [738, 561] width 312 height 33
type input "[PERSON_NAME]"
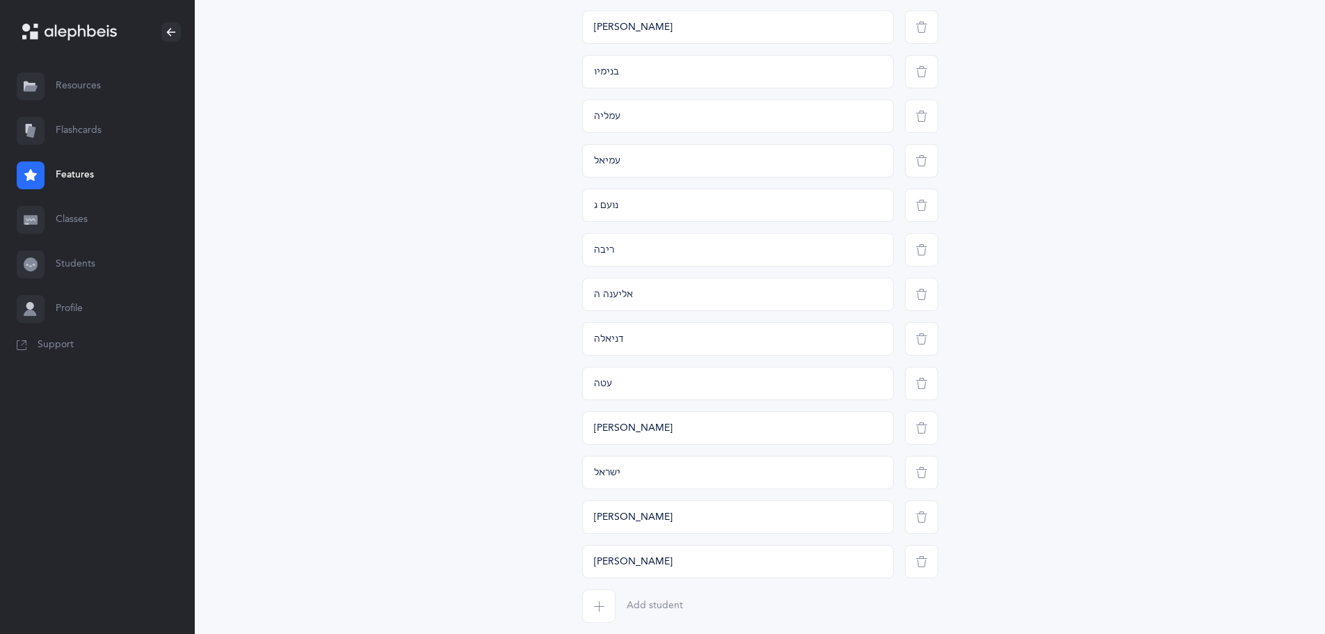
click at [595, 598] on span "button" at bounding box center [598, 605] width 33 height 33
click at [595, 597] on input "text" at bounding box center [738, 605] width 312 height 33
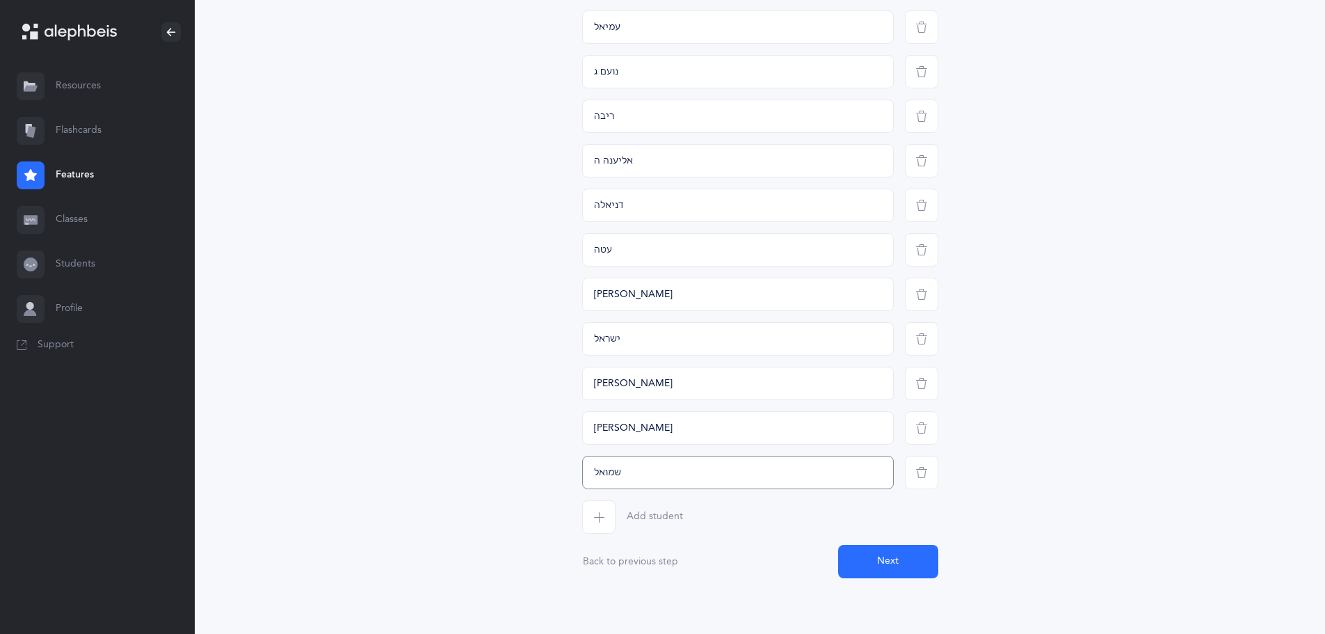
type input "שמואל"
click at [604, 519] on icon "button" at bounding box center [598, 516] width 11 height 11
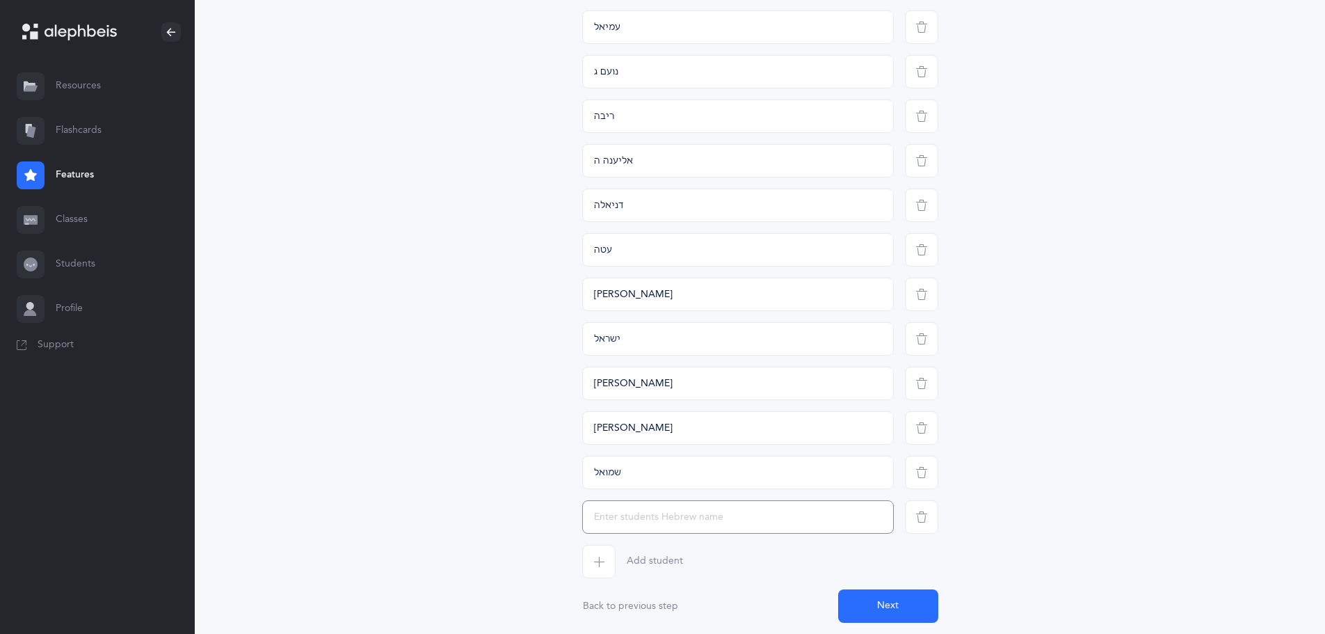
click at [604, 518] on input "text" at bounding box center [738, 516] width 312 height 33
type input "[PERSON_NAME]"
click at [919, 605] on button "Next" at bounding box center [888, 605] width 100 height 33
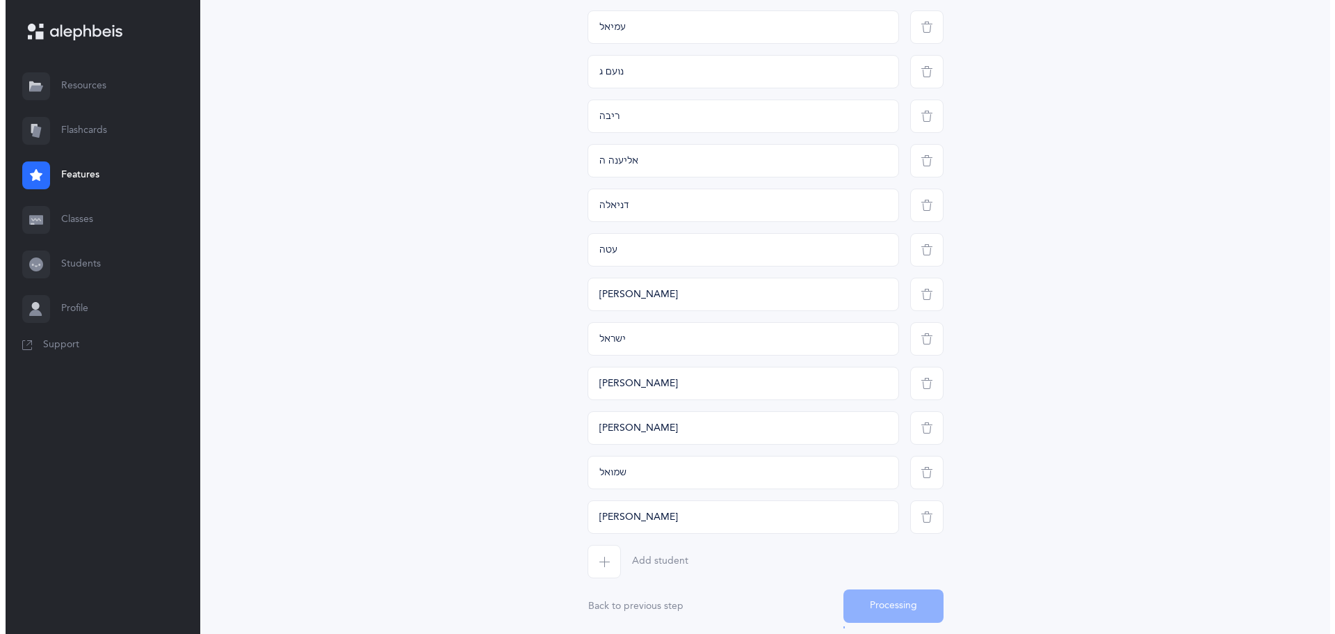
scroll to position [0, 0]
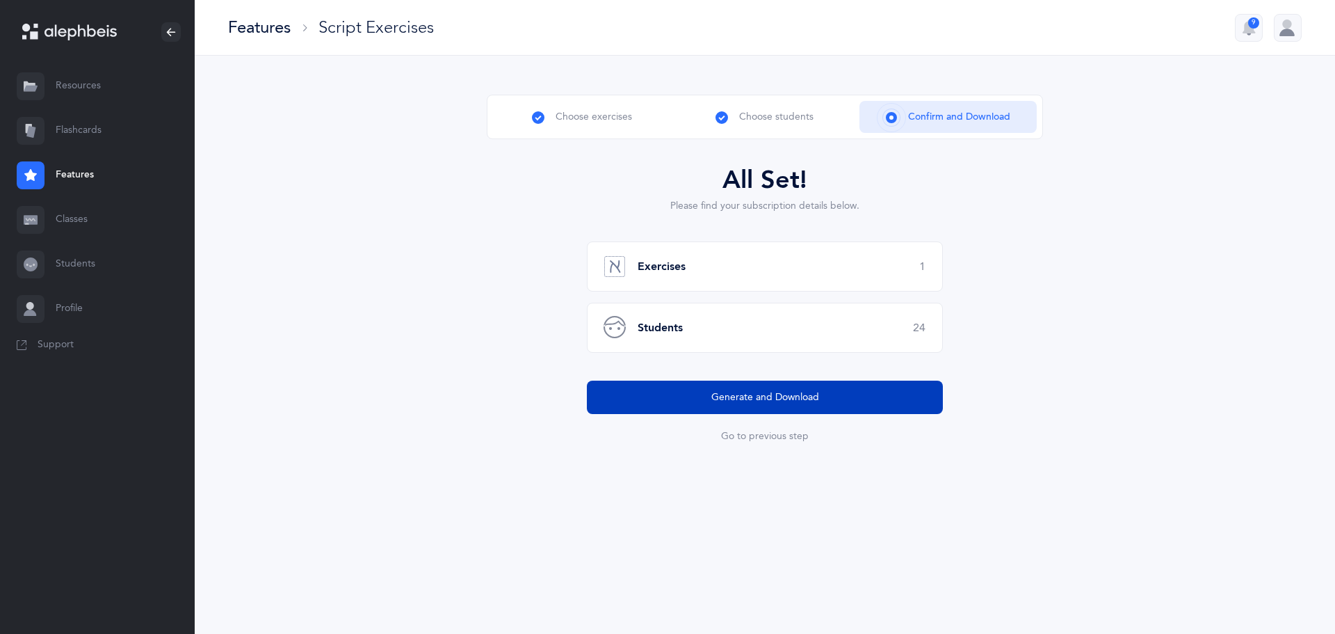
click at [661, 403] on button "Generate and Download" at bounding box center [765, 396] width 356 height 33
